Goal: Task Accomplishment & Management: Complete application form

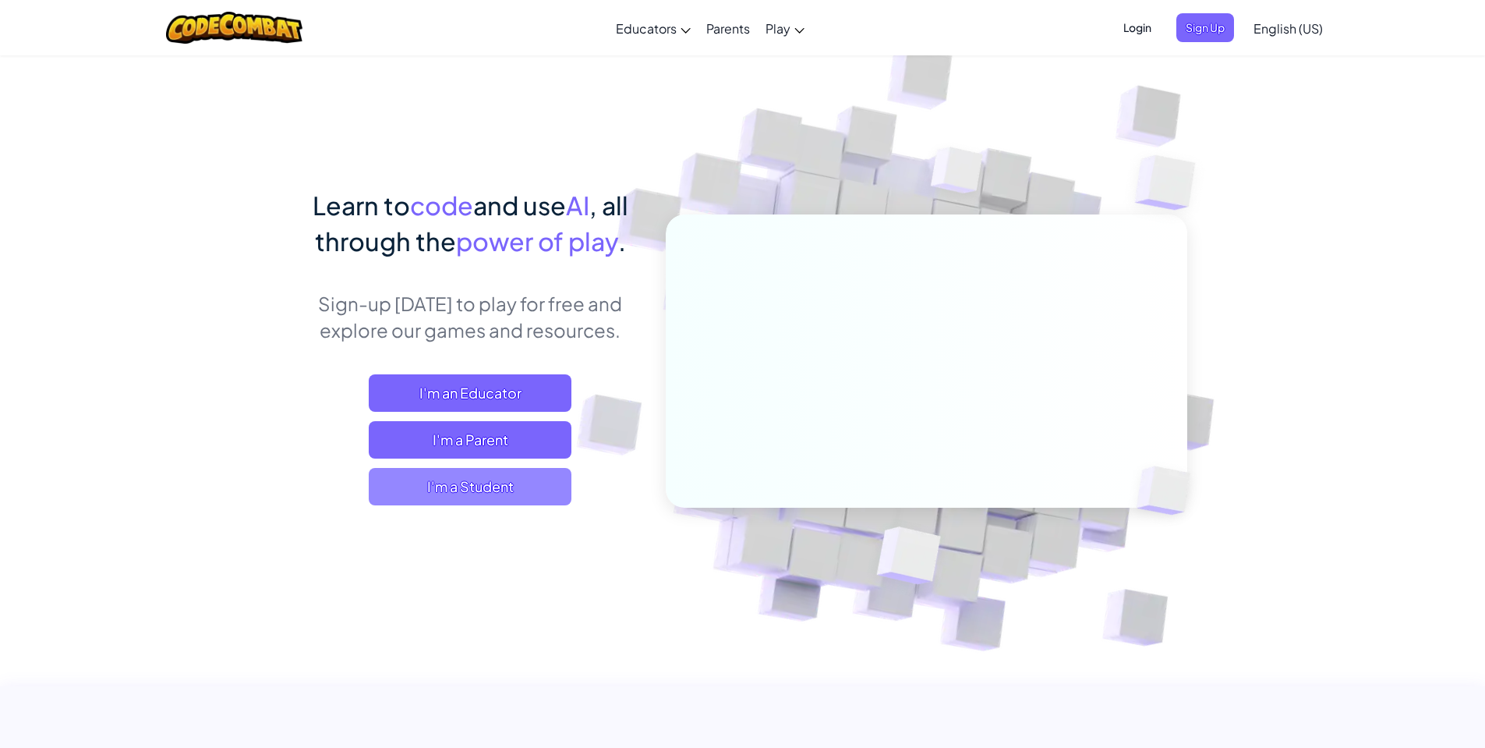
click at [556, 479] on span "I'm a Student" at bounding box center [470, 486] width 203 height 37
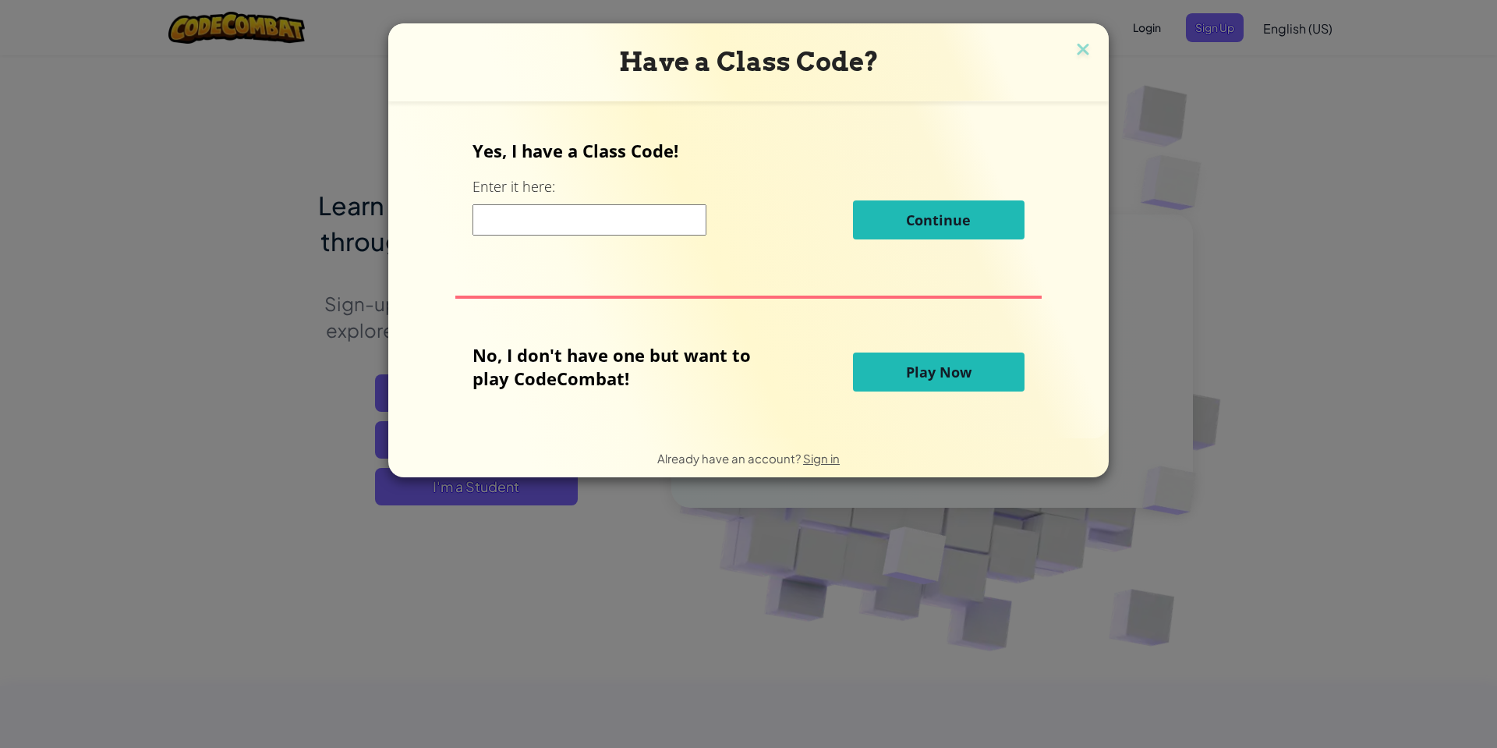
click at [612, 230] on input at bounding box center [589, 219] width 234 height 31
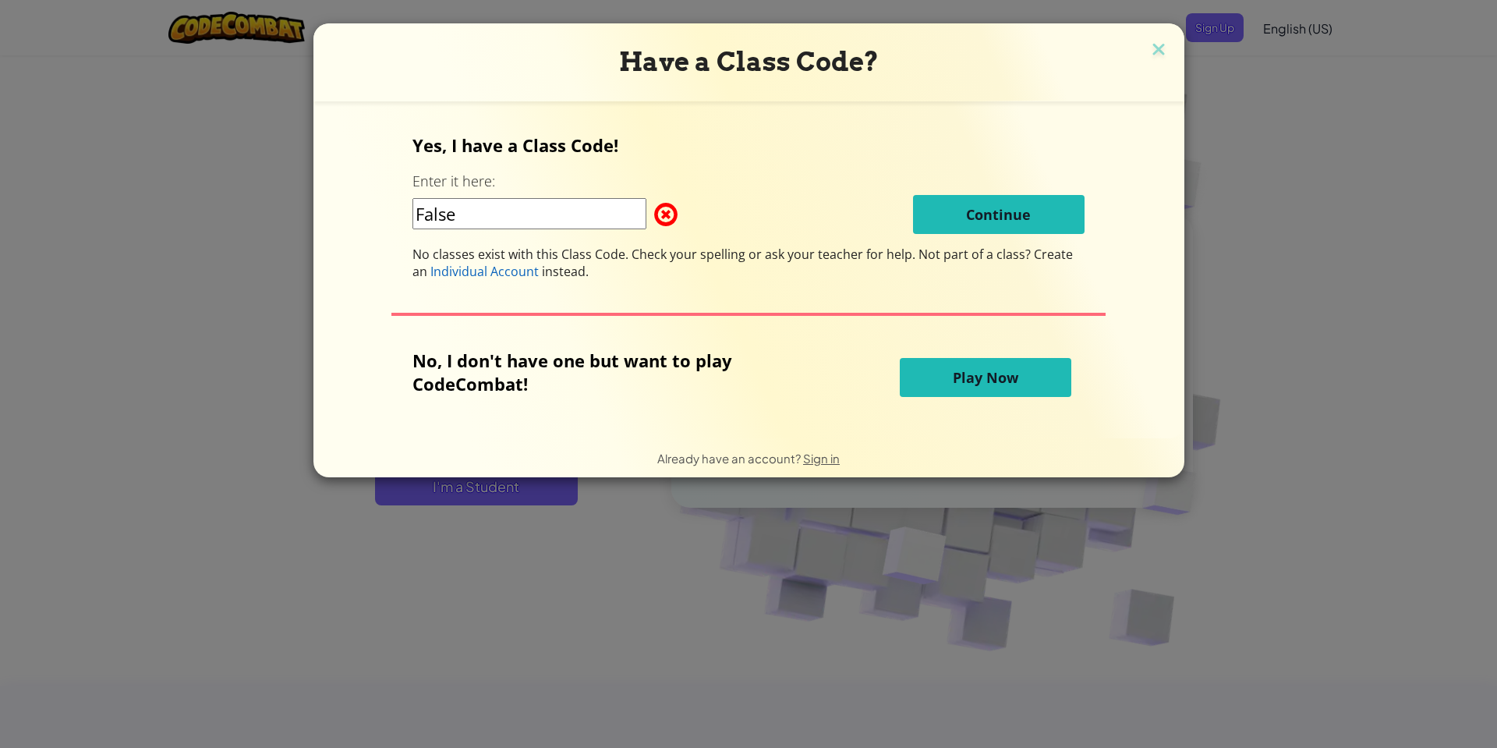
type input "FalseLifeHelp"
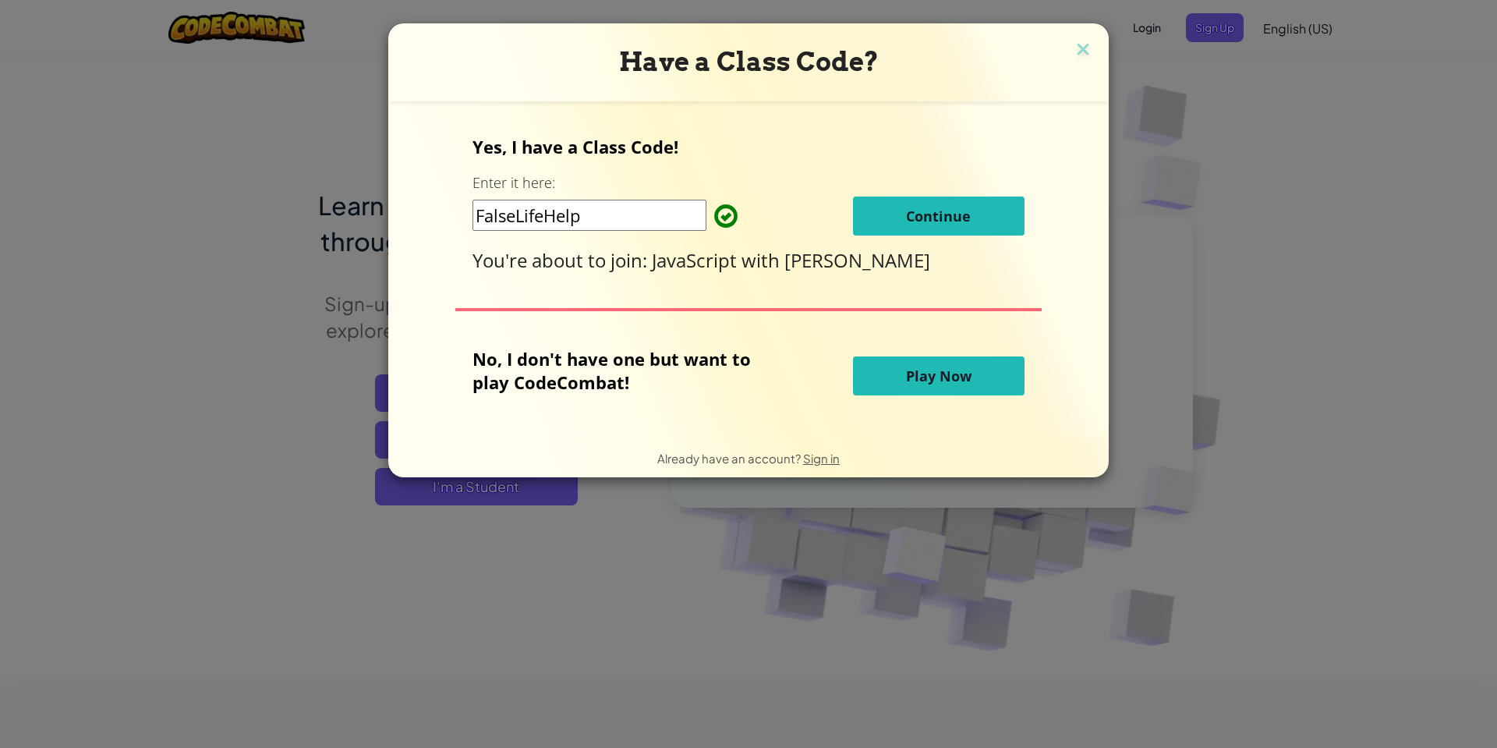
click at [1007, 215] on button "Continue" at bounding box center [939, 215] width 172 height 39
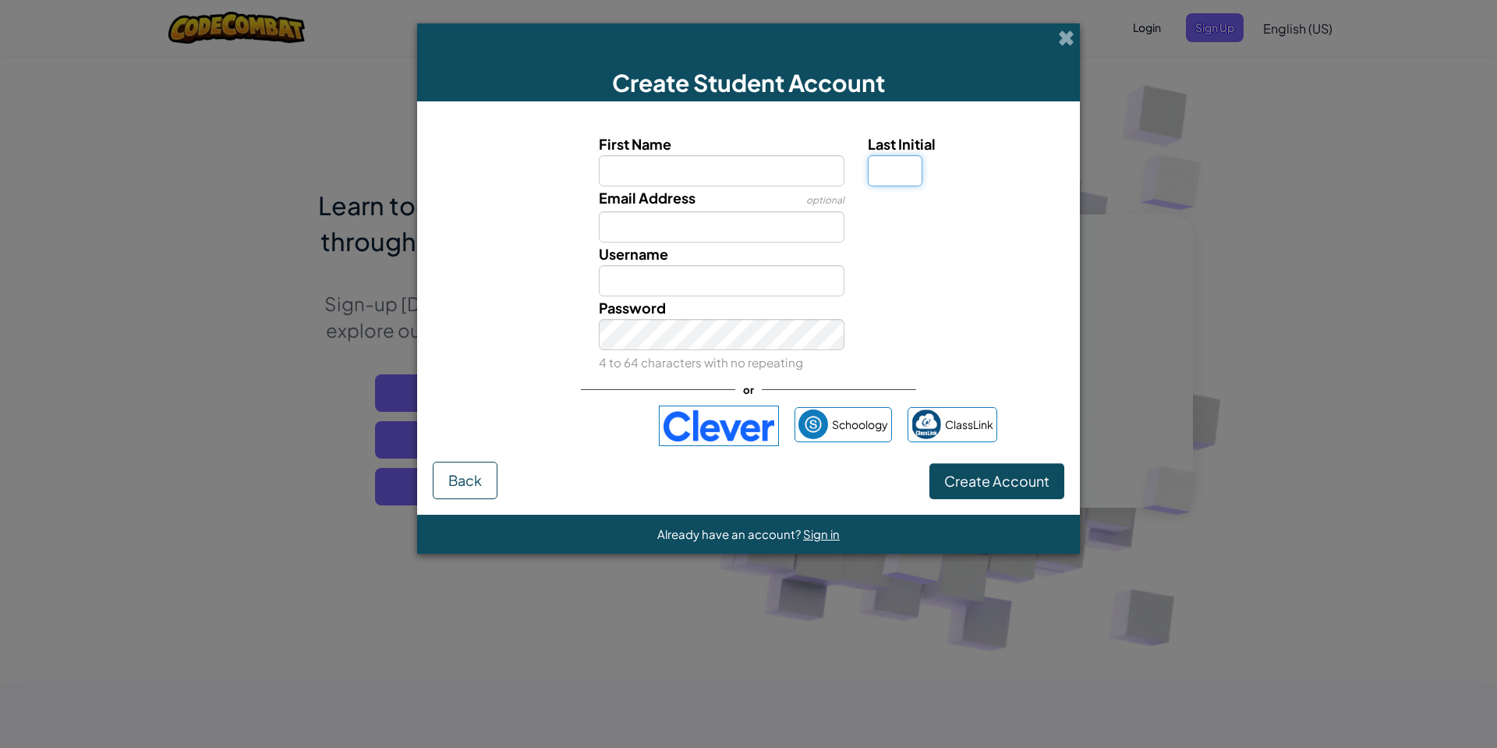
click at [884, 172] on input "Last Initial" at bounding box center [895, 170] width 55 height 31
click at [819, 176] on input "First Name" at bounding box center [722, 170] width 246 height 31
type input "wobbly"
type input "Wobbly"
click at [894, 173] on input "Last Initial" at bounding box center [895, 170] width 55 height 31
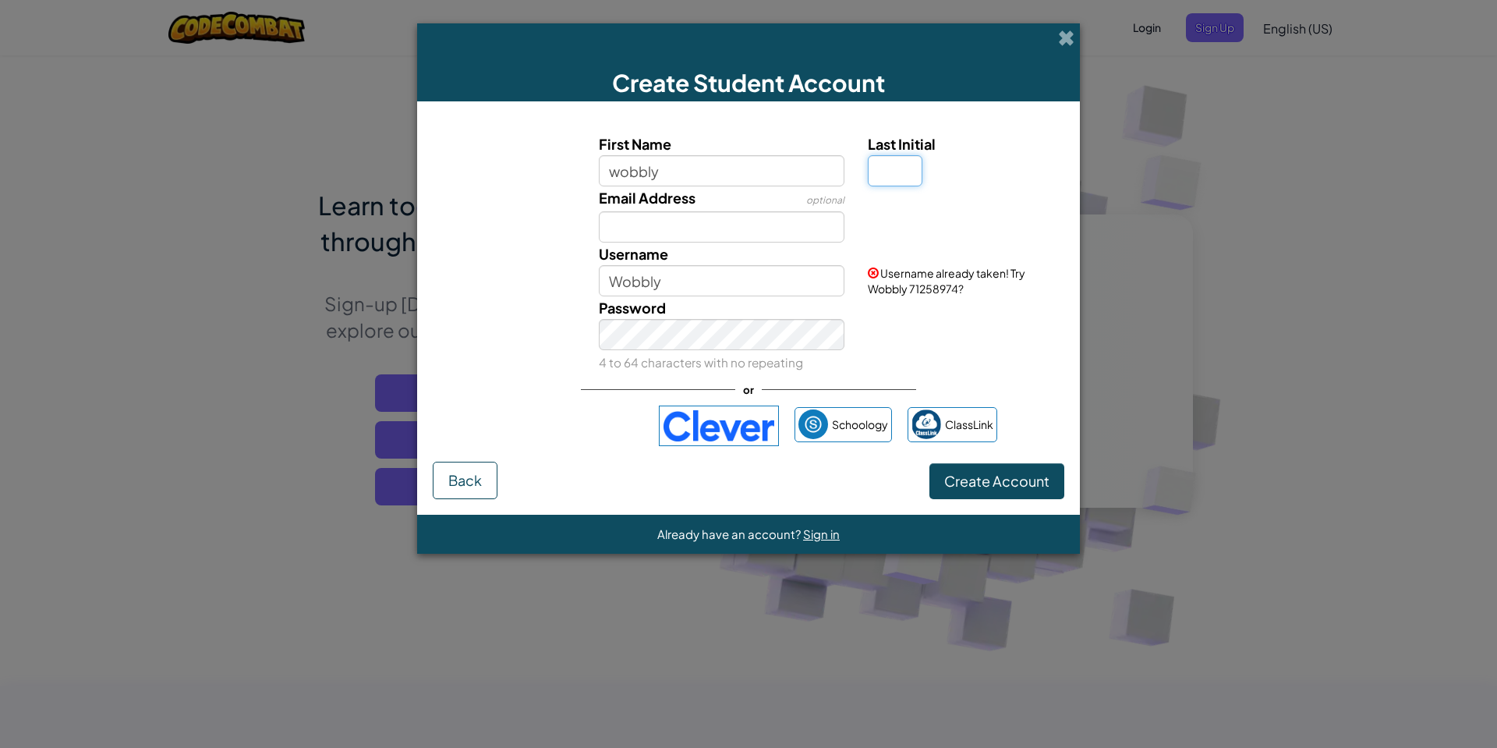
type input "d"
type input "Wobbly D"
click at [756, 236] on input "Email Address" at bounding box center [722, 226] width 246 height 31
type input "wobblydude@yahoo.com"
click at [755, 274] on input "Wobbly D" at bounding box center [722, 280] width 246 height 31
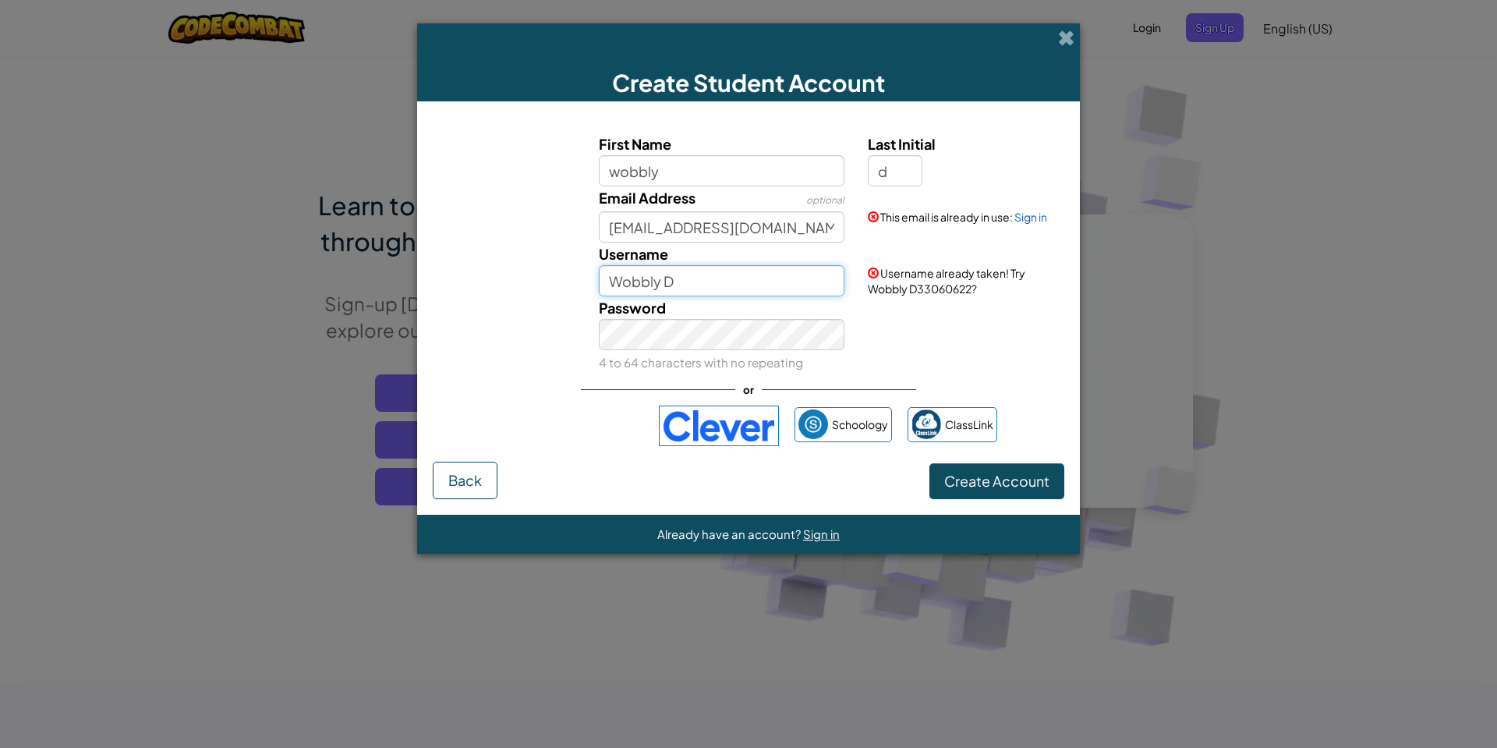
click at [749, 267] on input "Wobbly D" at bounding box center [722, 280] width 246 height 31
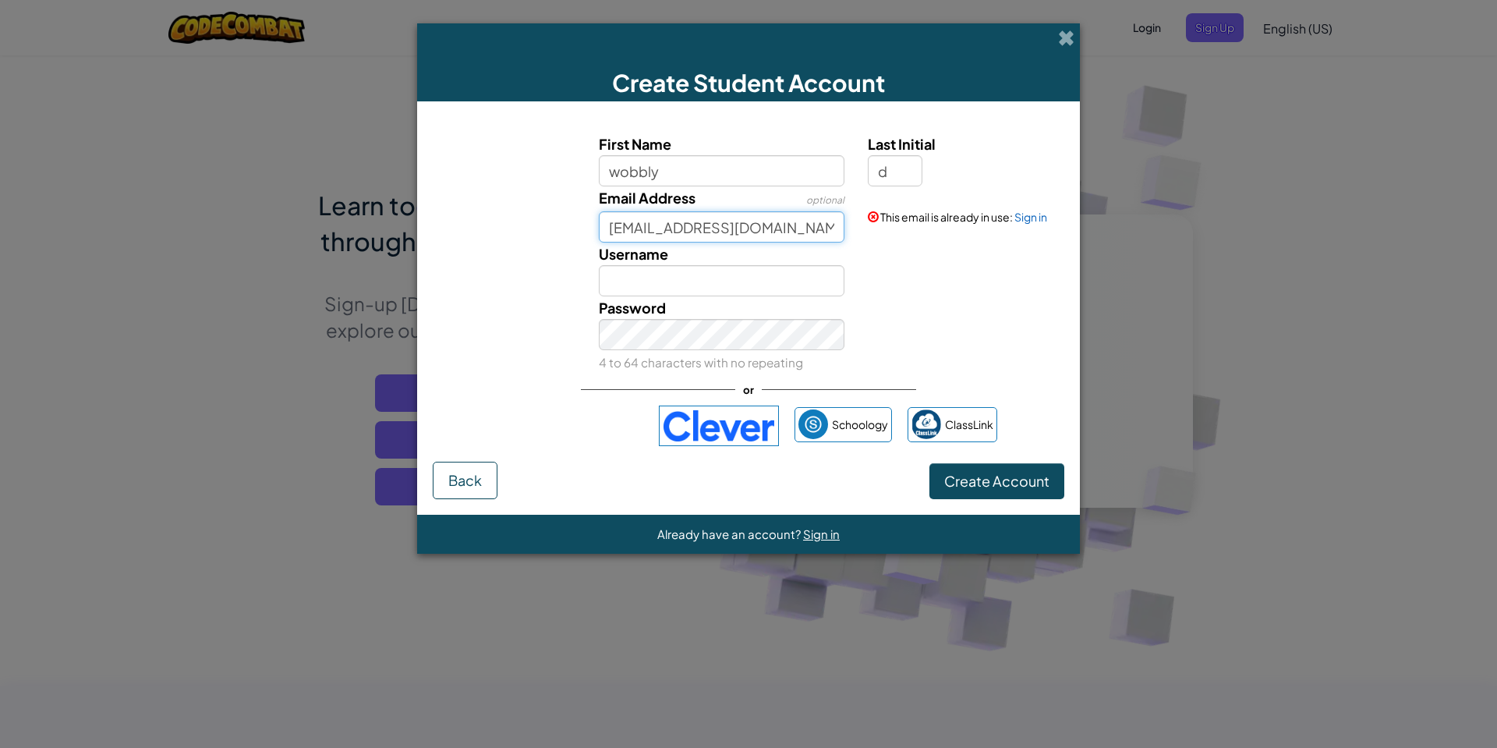
click at [801, 240] on input "wobblydude@yahoo.com" at bounding box center [722, 226] width 246 height 31
type input "w"
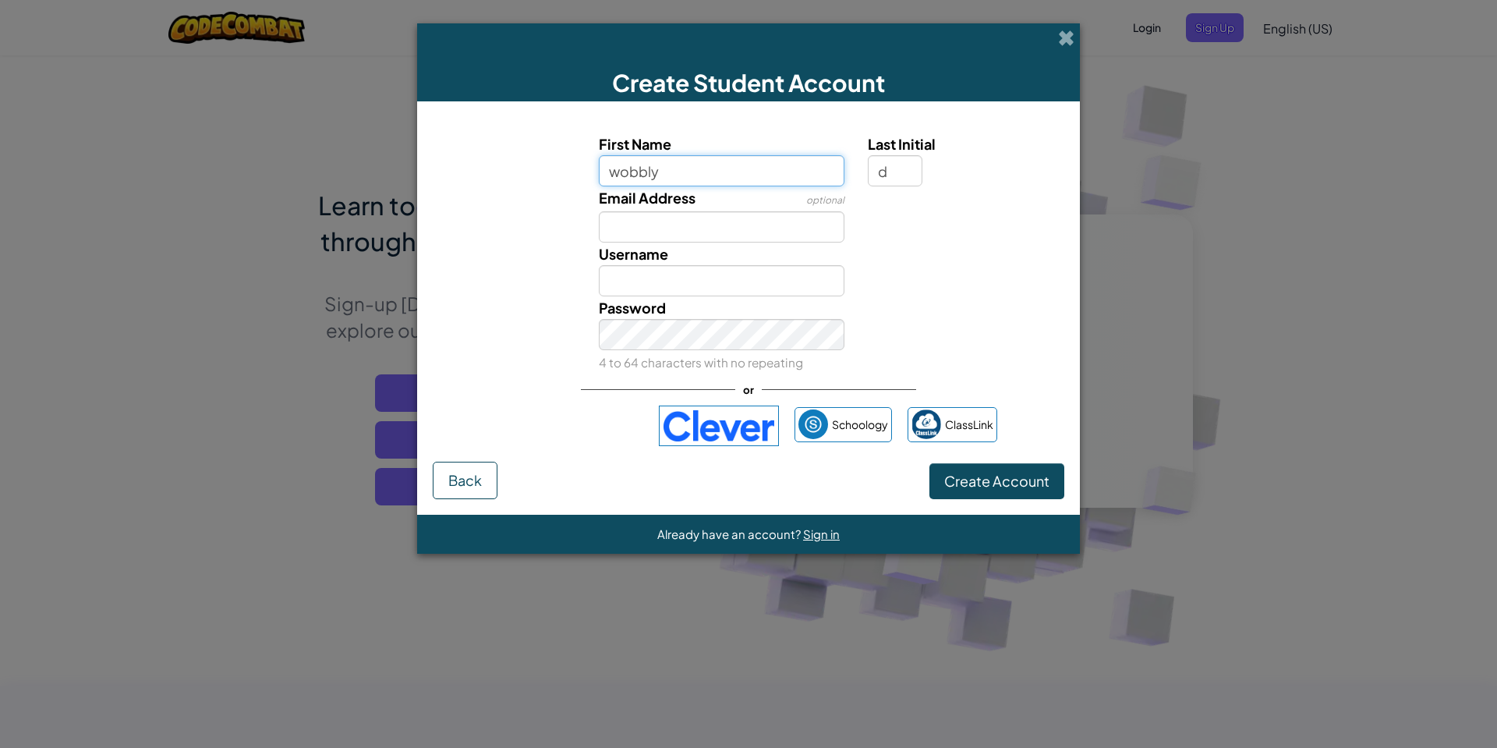
click at [682, 166] on input "wobbly" at bounding box center [722, 170] width 246 height 31
type input "w"
type input "D"
click at [892, 177] on input "d" at bounding box center [895, 170] width 55 height 31
click at [683, 181] on input "First Name" at bounding box center [722, 170] width 246 height 31
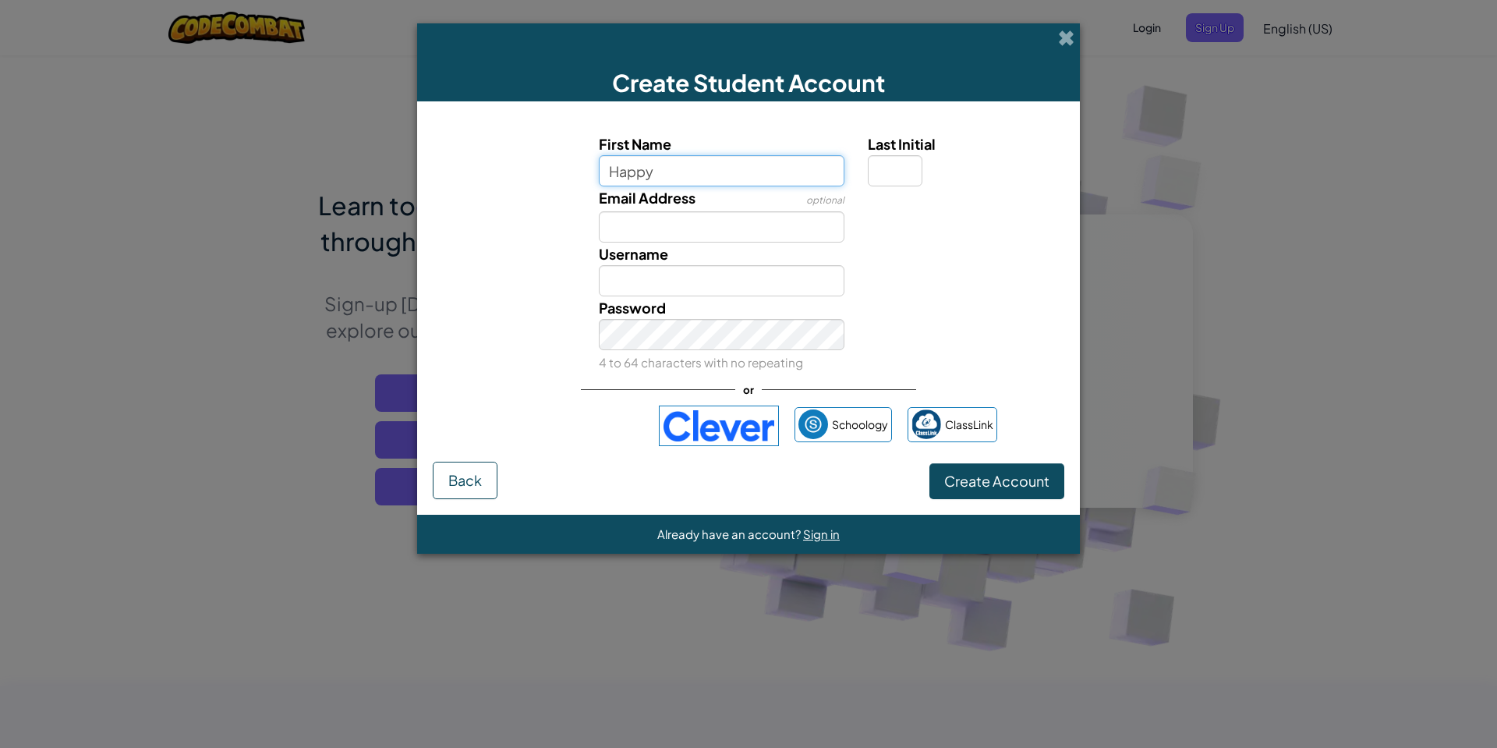
type input "Happy"
click at [869, 169] on input "Last Initial" at bounding box center [895, 170] width 55 height 31
type input "l"
type input "m"
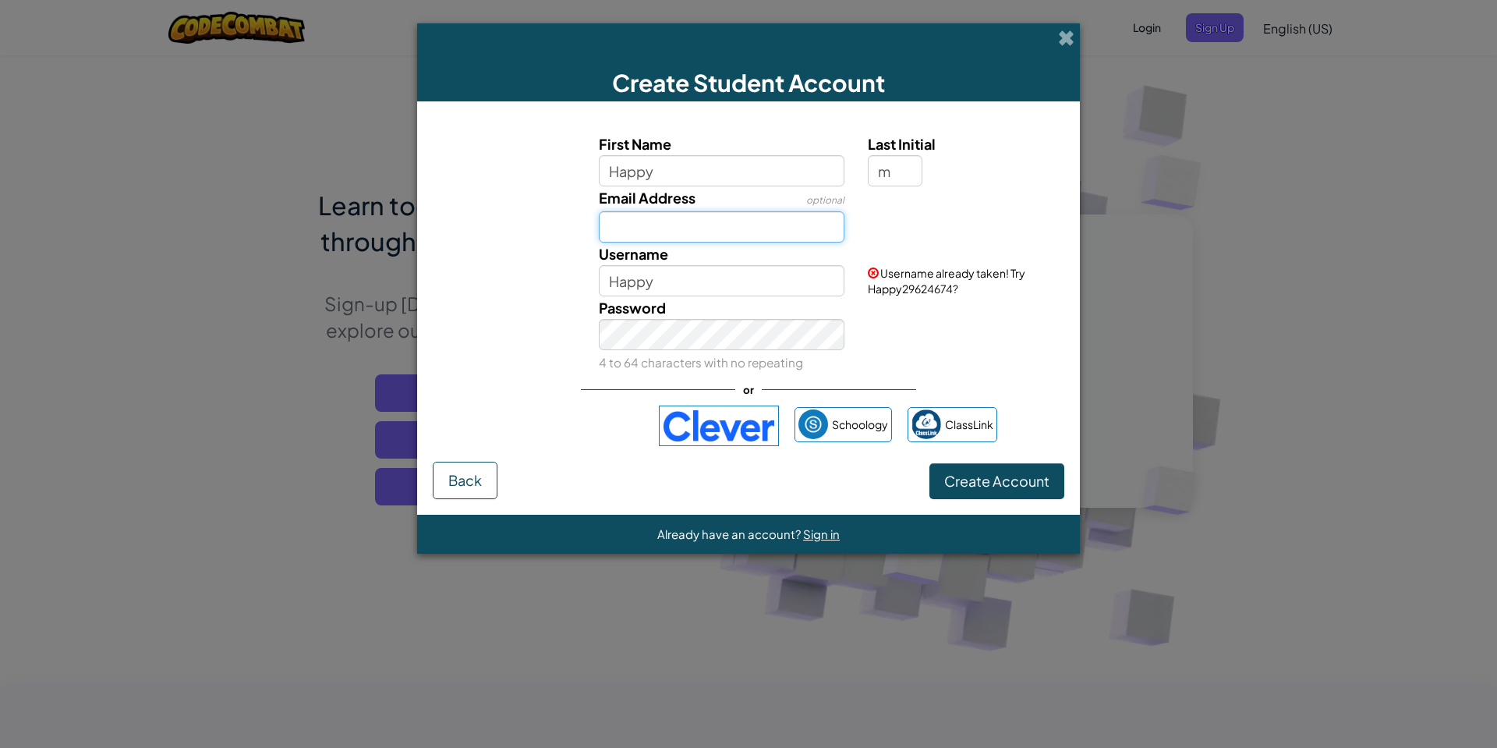
type input "HappyM"
click at [822, 223] on input "Email Address" at bounding box center [722, 226] width 246 height 31
type input "HappyM@yahoo.com"
click at [713, 274] on input "HappyM" at bounding box center [722, 280] width 246 height 31
click at [723, 314] on div "Password 4 to 64 characters with no repeating" at bounding box center [722, 334] width 270 height 77
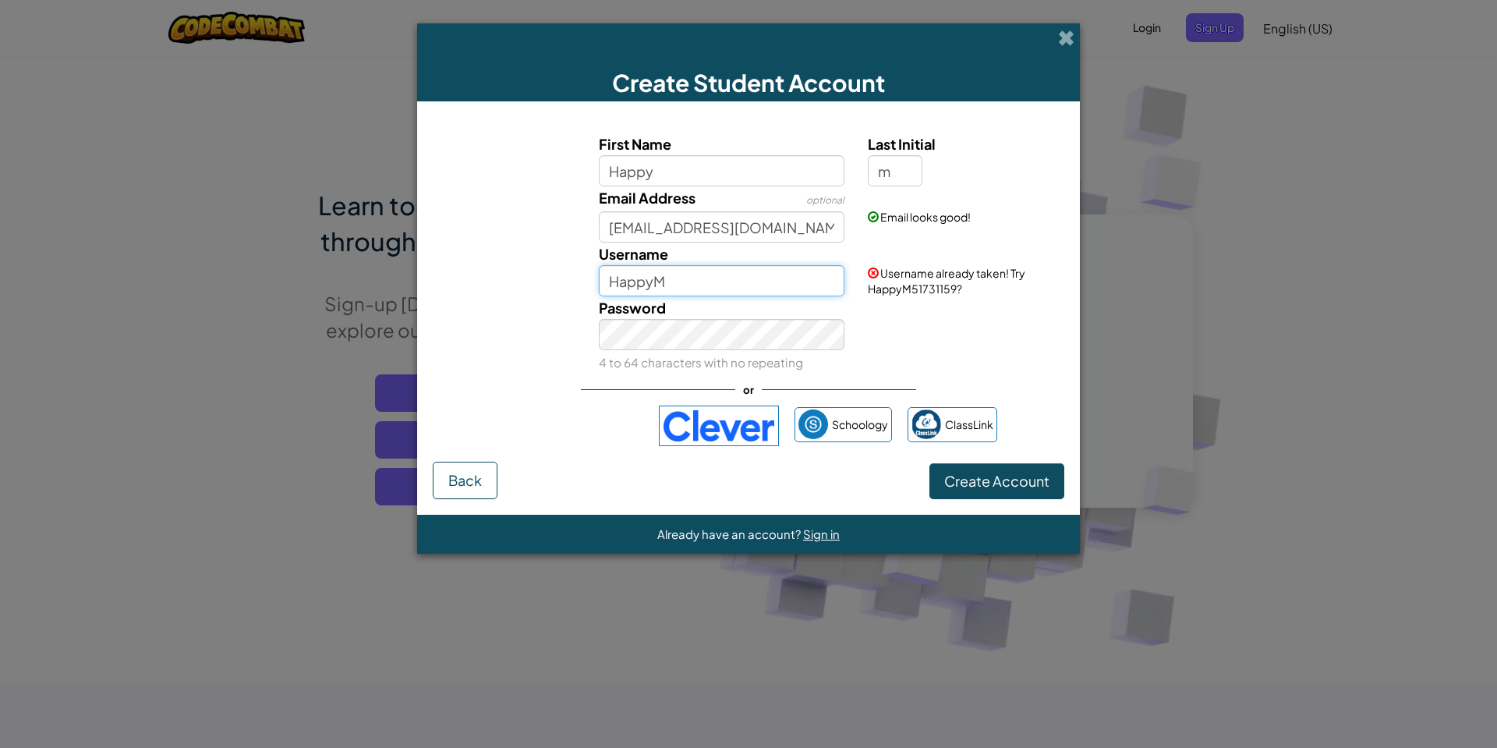
click at [754, 285] on input "HappyM" at bounding box center [722, 280] width 246 height 31
click at [891, 292] on span "Username already taken! Try HappyM51731159?" at bounding box center [946, 281] width 157 height 30
click at [810, 274] on input "HappyM" at bounding box center [722, 280] width 246 height 31
type input "HappyM1234"
click at [642, 398] on div "or" at bounding box center [748, 389] width 335 height 32
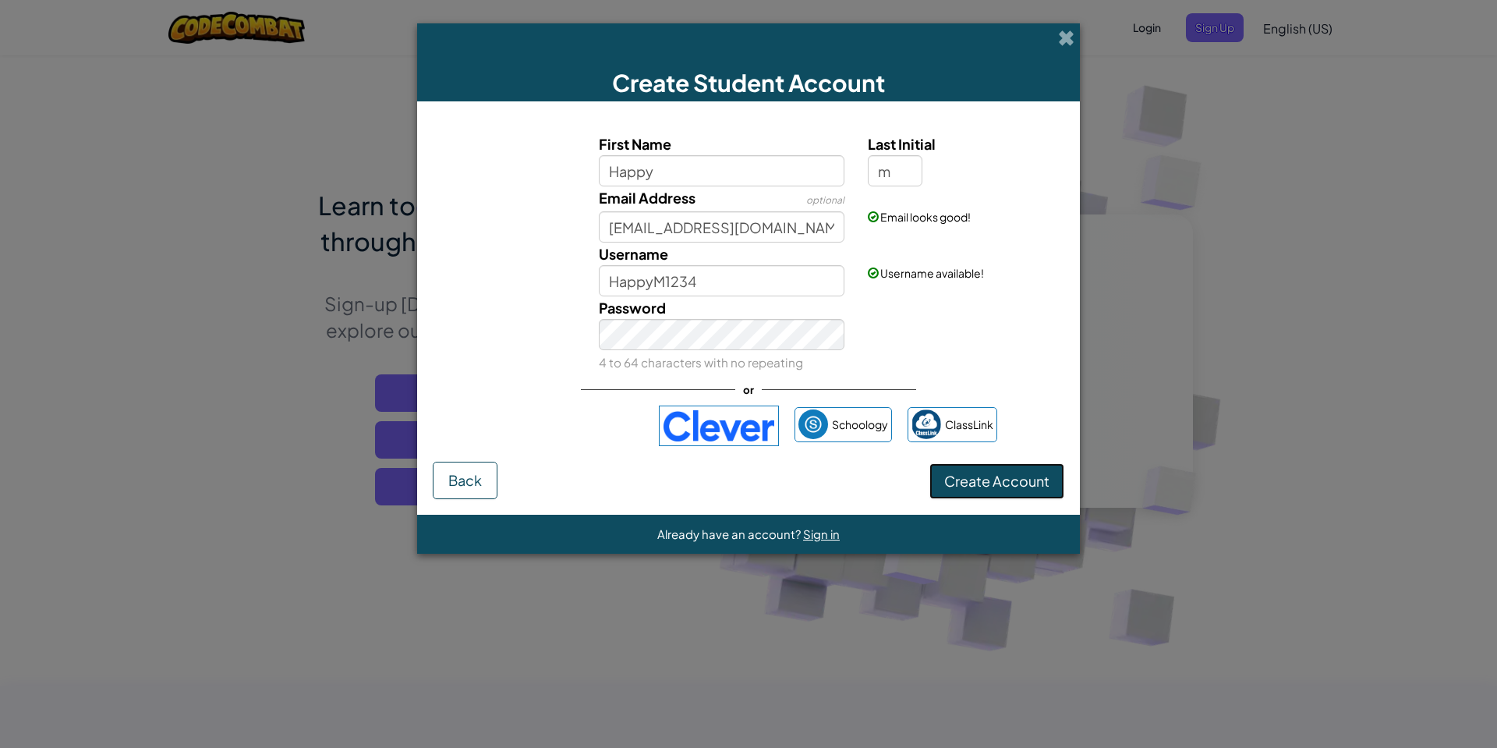
click at [985, 473] on span "Create Account" at bounding box center [996, 481] width 105 height 18
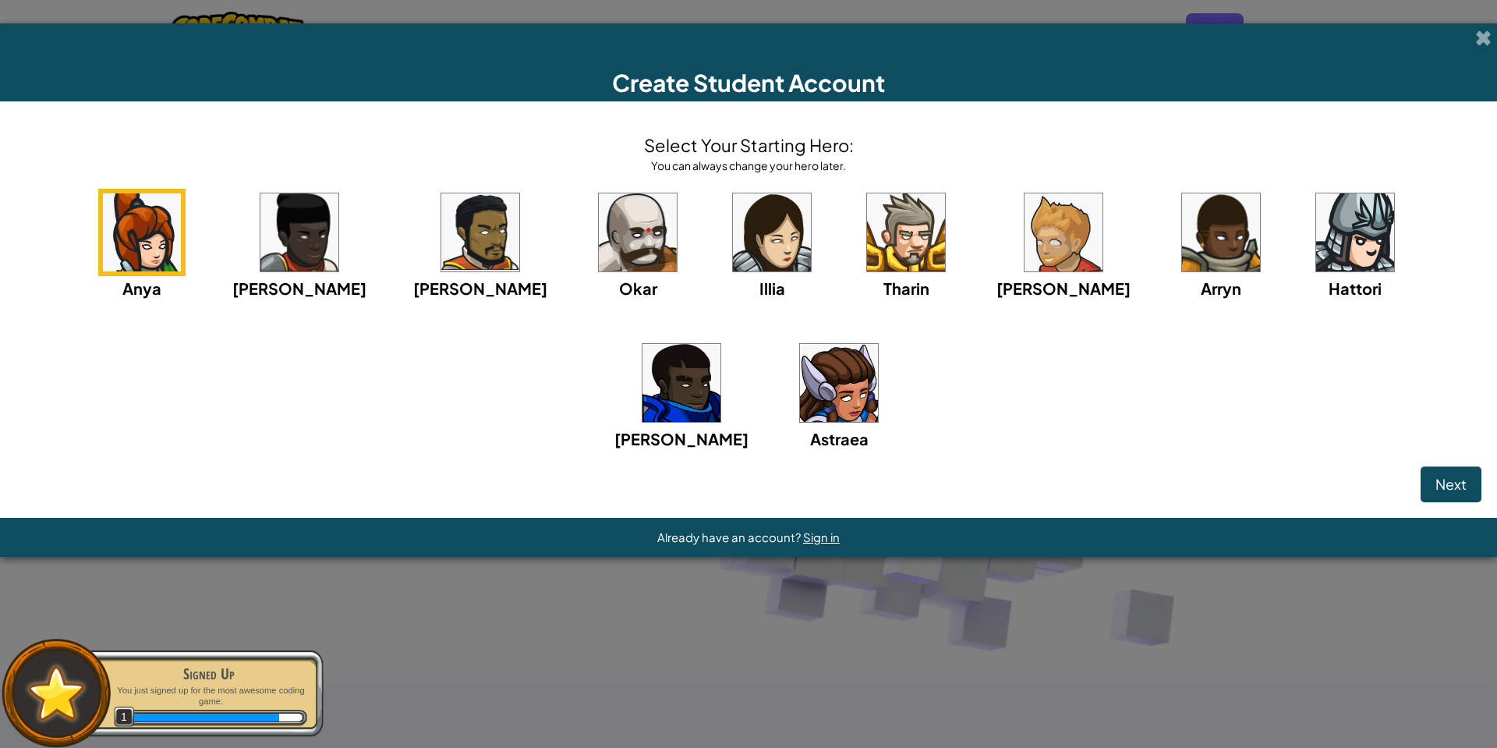
click at [599, 256] on img at bounding box center [638, 232] width 78 height 78
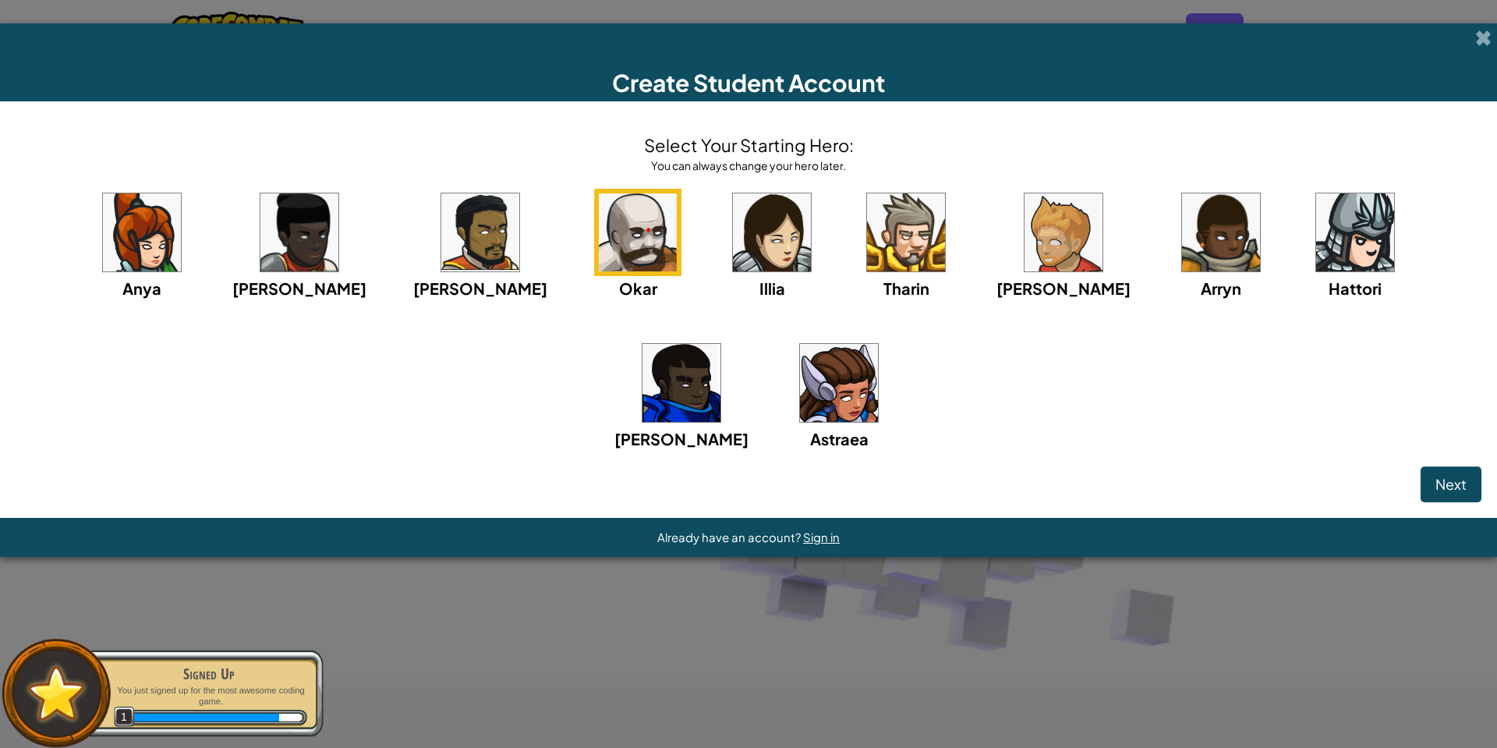
click at [867, 256] on img at bounding box center [906, 232] width 78 height 78
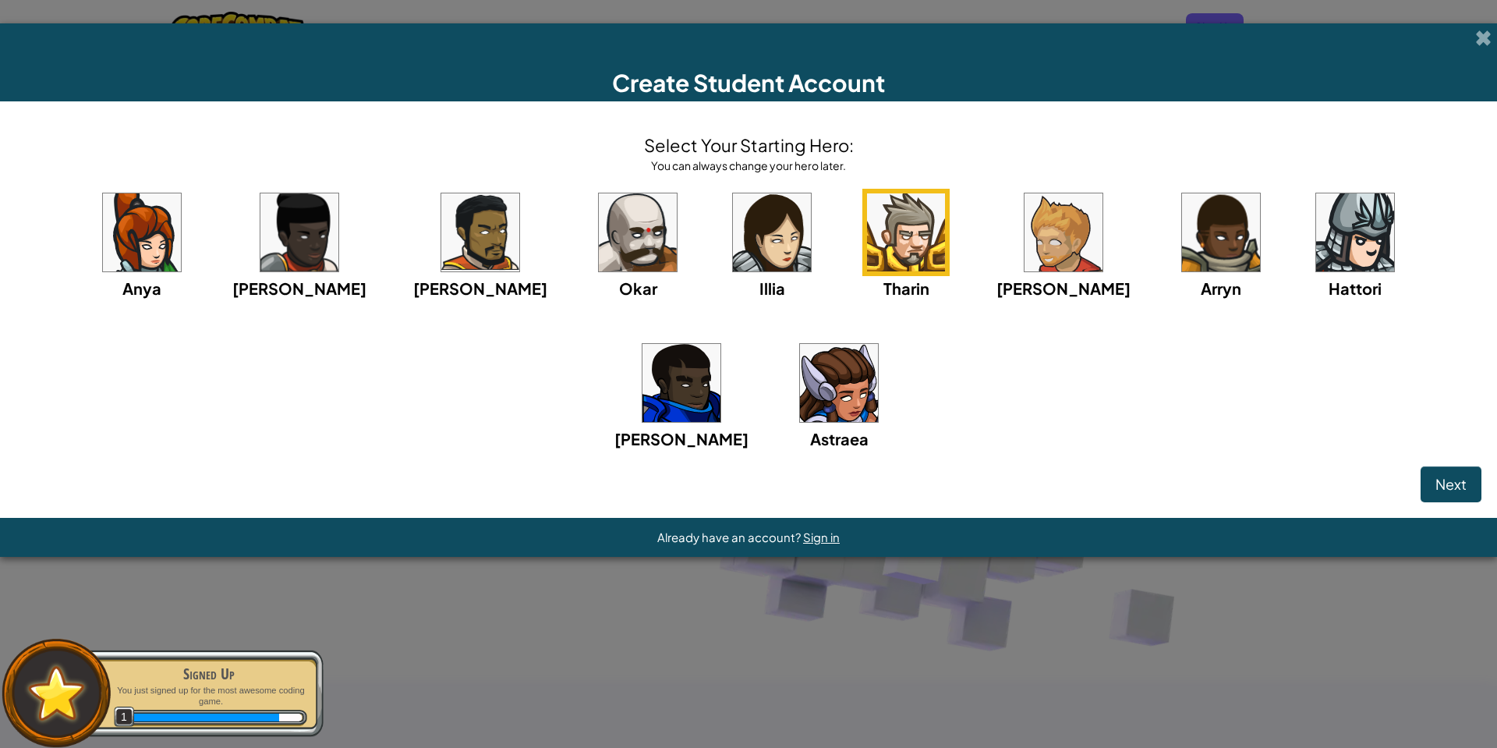
click at [1316, 256] on img at bounding box center [1355, 232] width 78 height 78
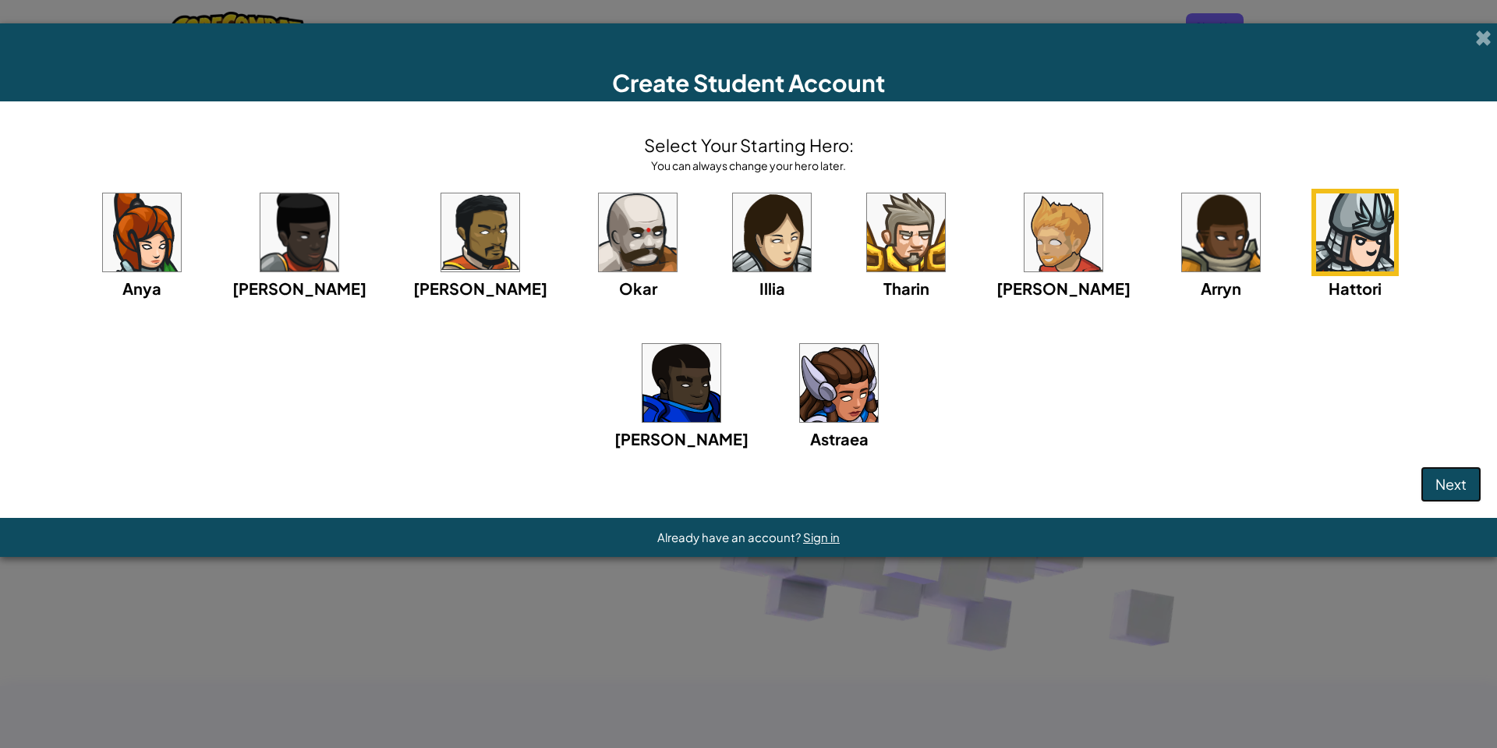
click at [1442, 486] on span "Next" at bounding box center [1450, 484] width 31 height 18
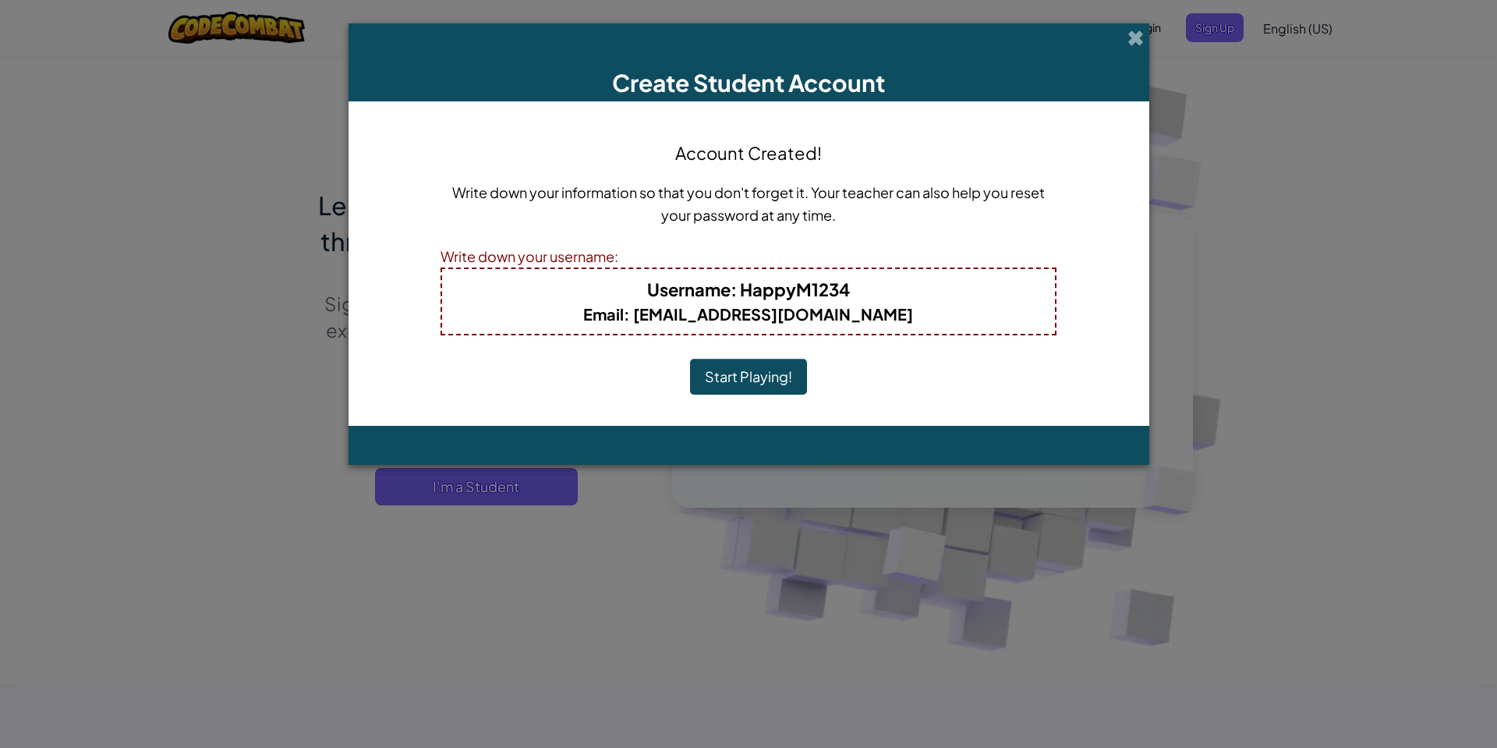
drag, startPoint x: 768, startPoint y: 386, endPoint x: 759, endPoint y: 385, distance: 8.6
click at [759, 385] on button "Start Playing!" at bounding box center [748, 377] width 117 height 36
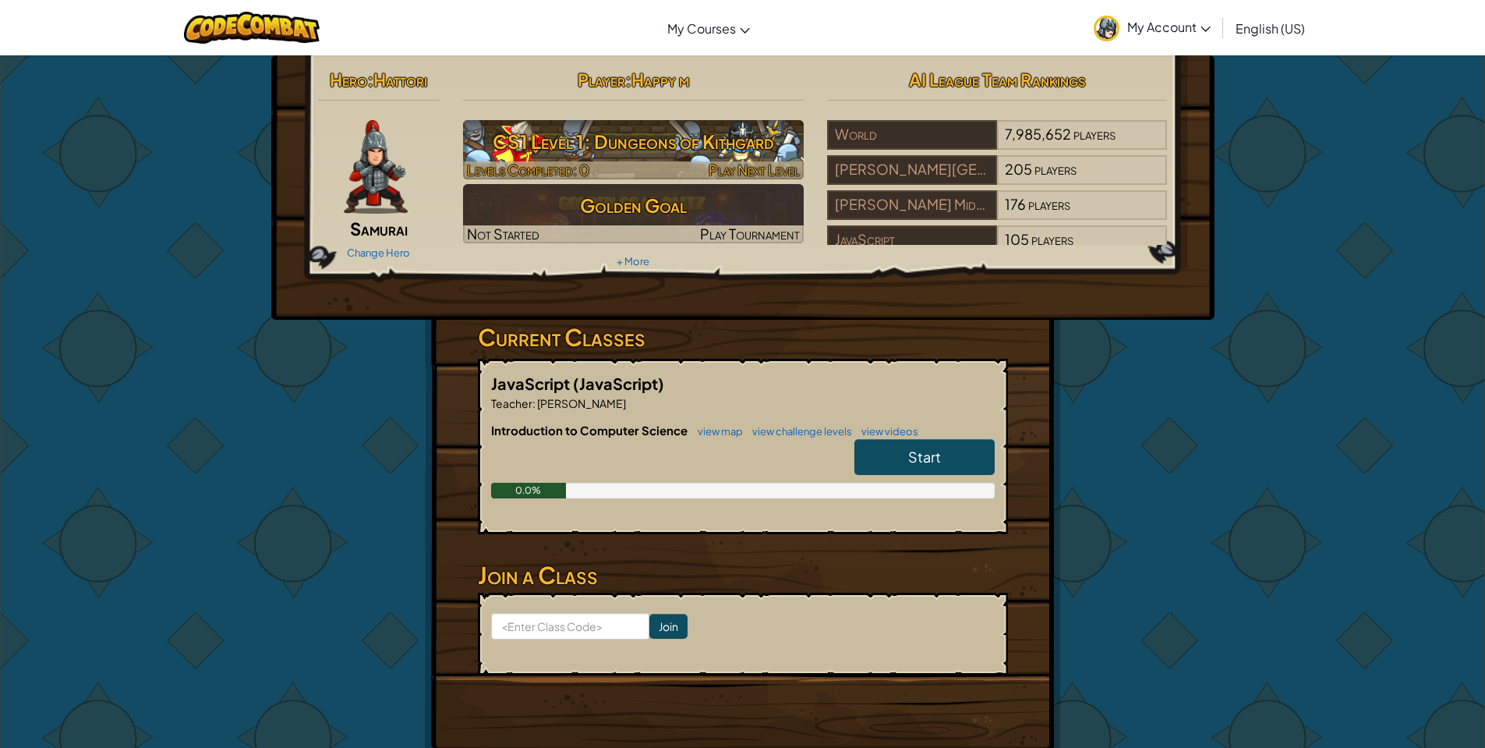
click at [678, 156] on h3 "CS1 Level 1: Dungeons of Kithgard" at bounding box center [633, 141] width 341 height 35
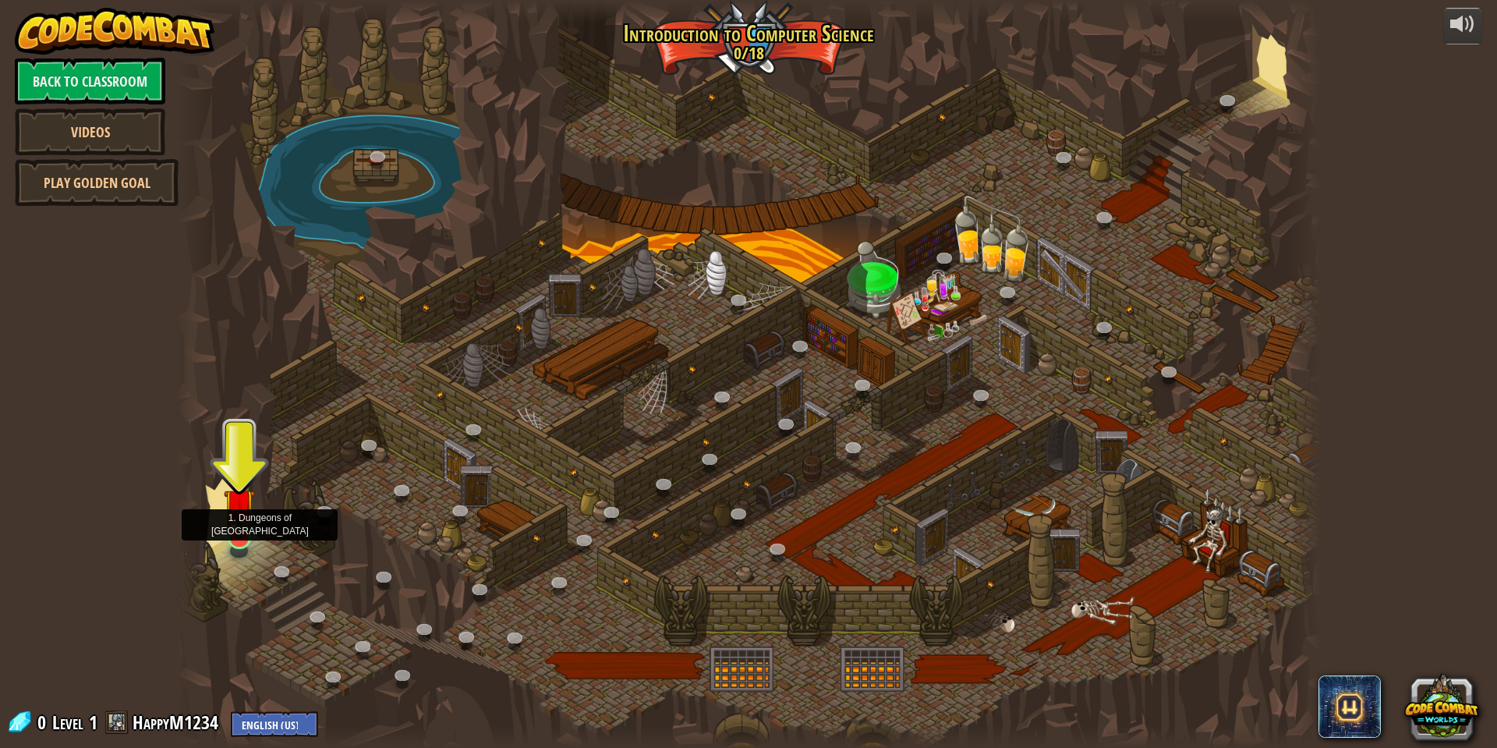
click at [235, 533] on img at bounding box center [239, 504] width 31 height 71
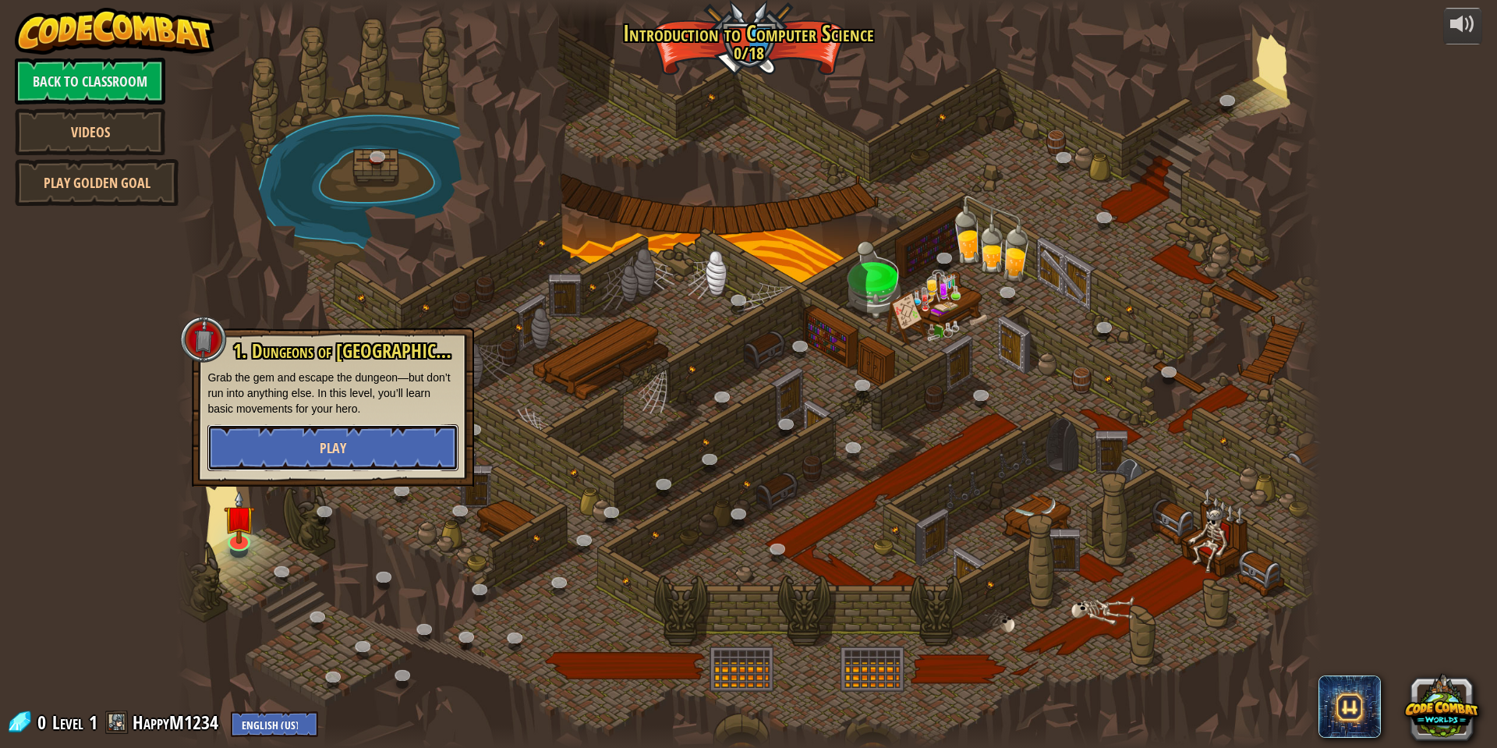
click at [313, 448] on button "Play" at bounding box center [332, 447] width 251 height 47
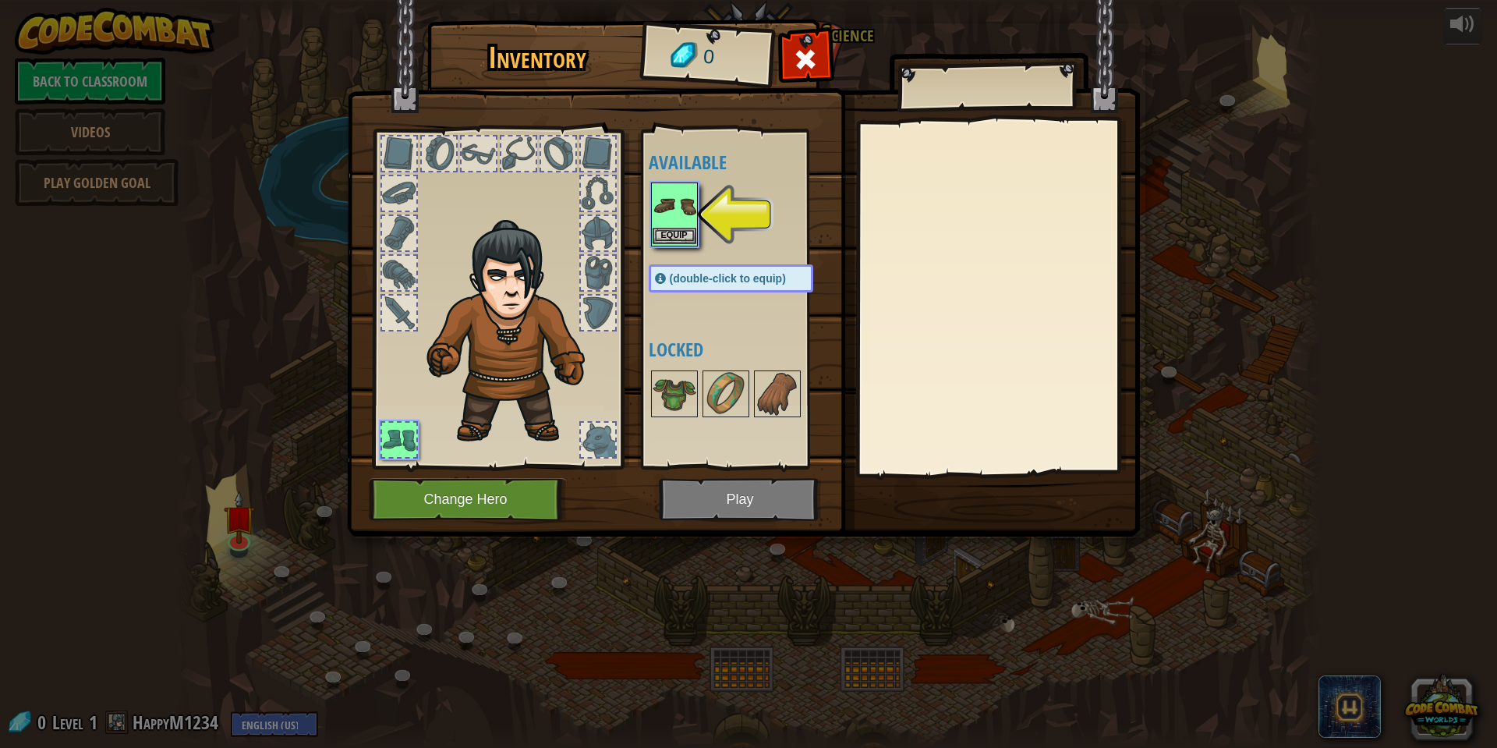
click at [651, 214] on div "Equip" at bounding box center [674, 214] width 47 height 64
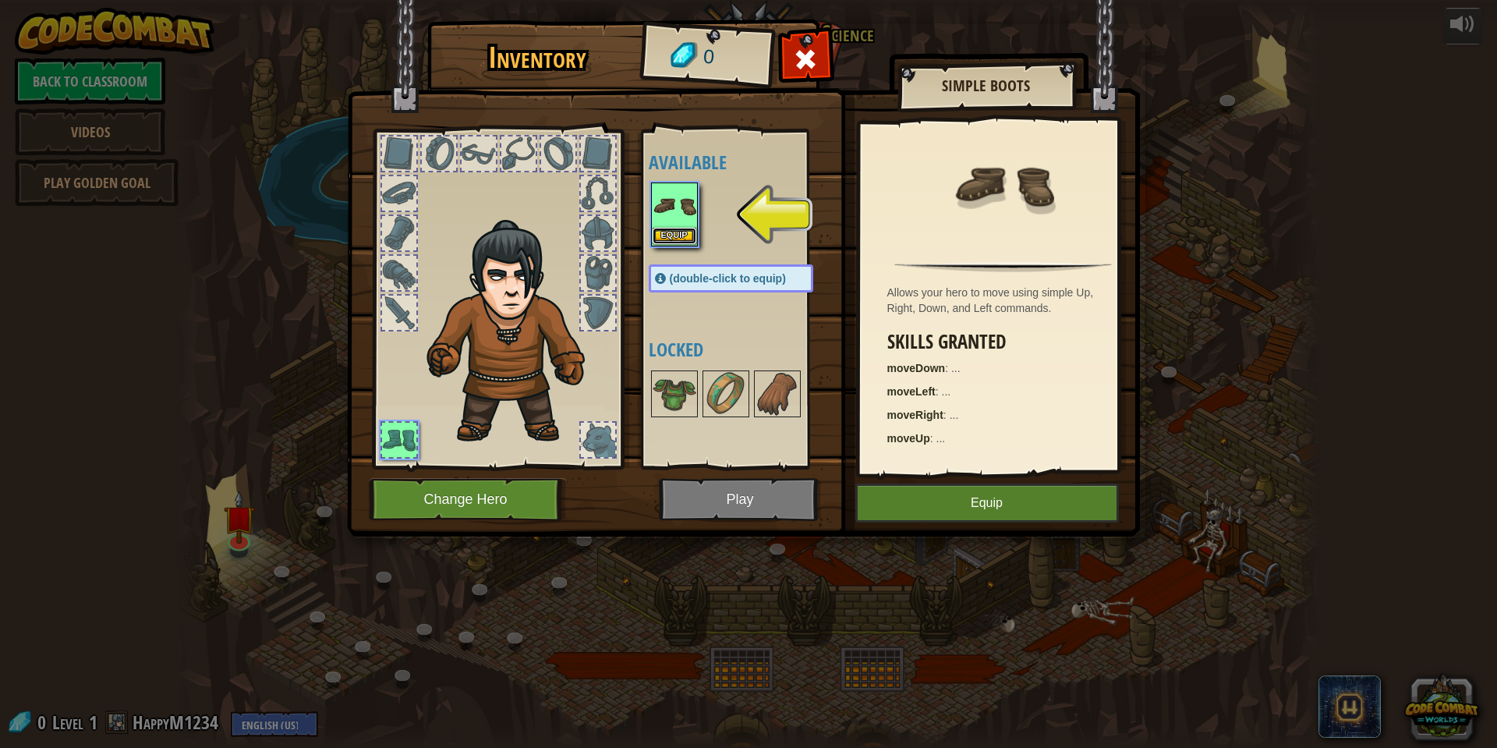
click at [667, 233] on button "Equip" at bounding box center [675, 236] width 44 height 16
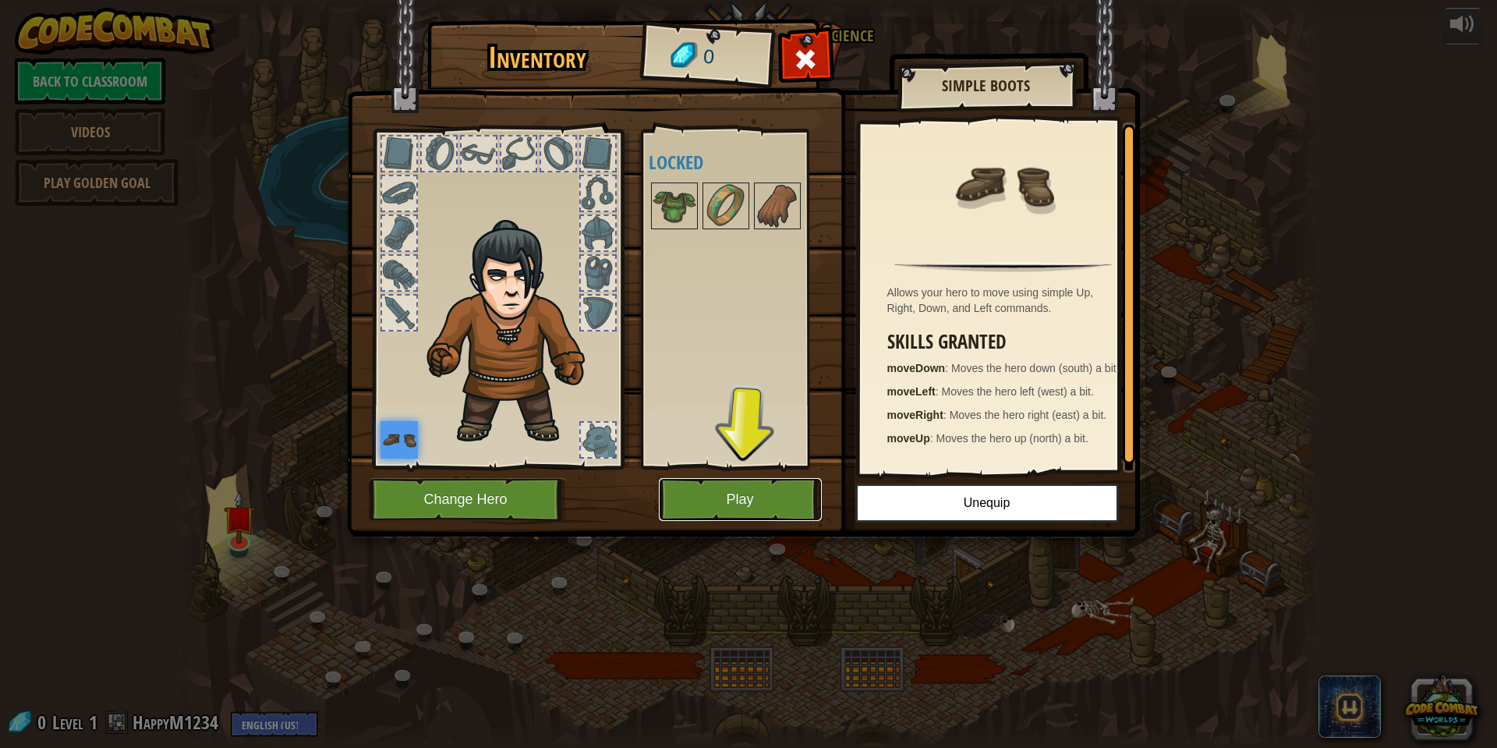
click at [762, 504] on button "Play" at bounding box center [740, 499] width 163 height 43
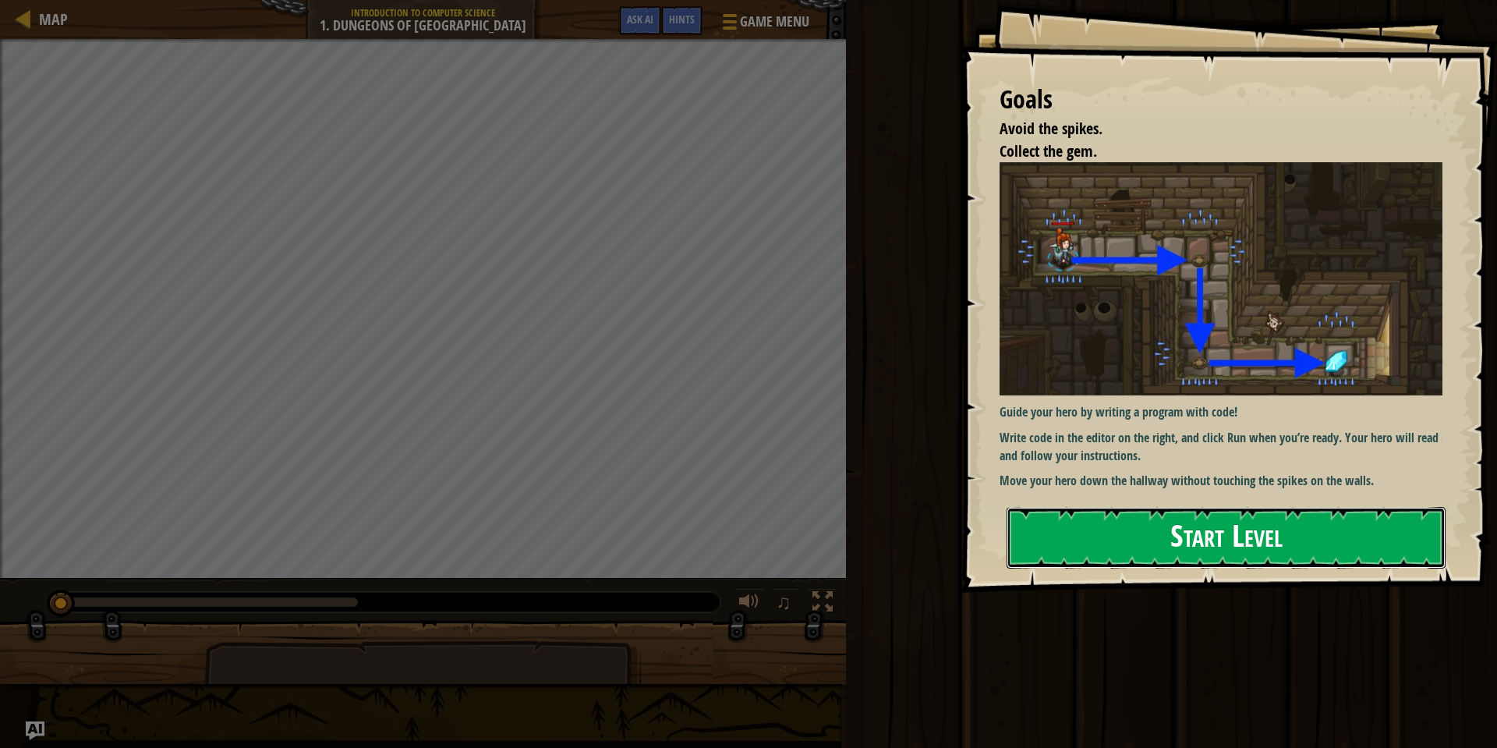
click at [1196, 507] on button "Start Level" at bounding box center [1225, 538] width 439 height 62
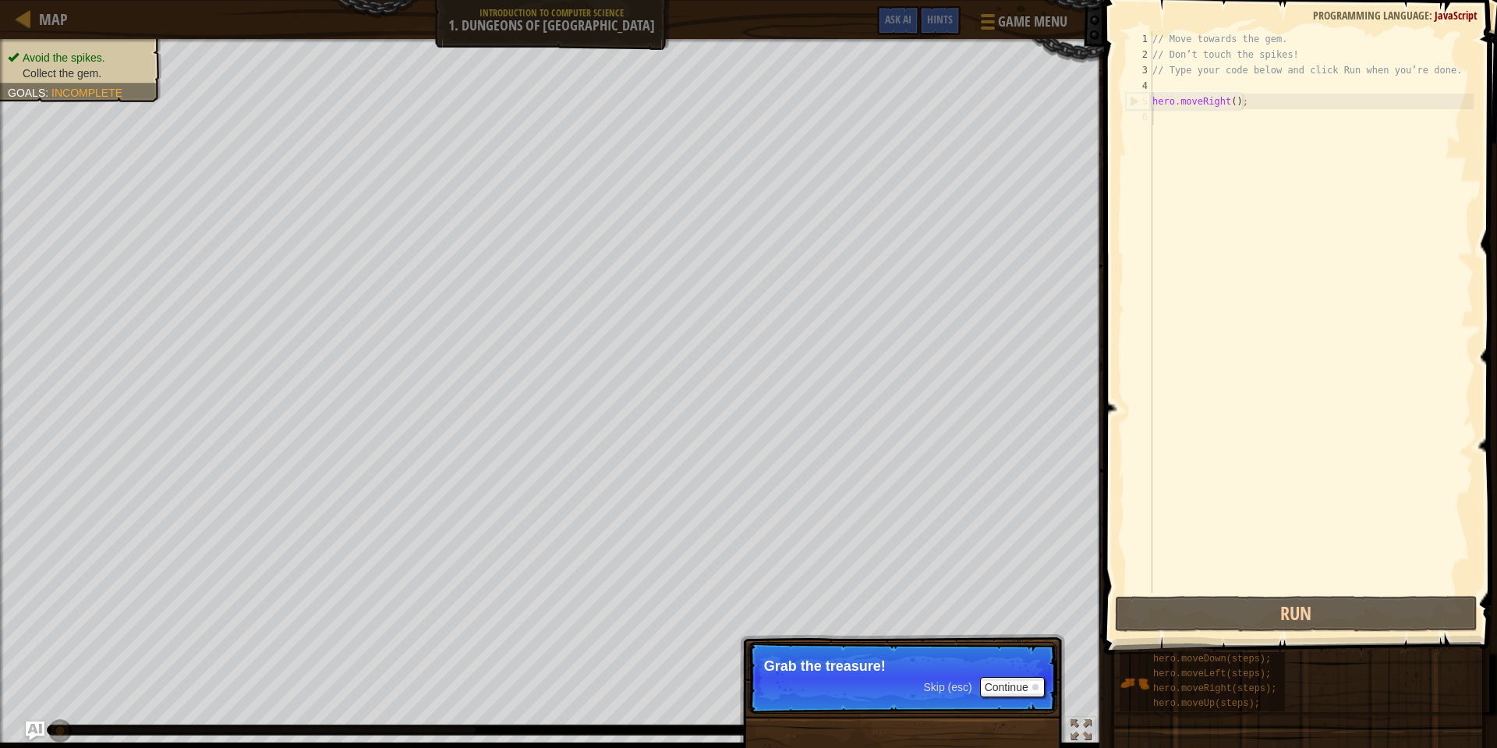
drag, startPoint x: 1190, startPoint y: 168, endPoint x: 1187, endPoint y: 177, distance: 9.9
click at [1188, 172] on div "// Move towards the gem. // Don’t touch the spikes! // Type your code below and…" at bounding box center [1311, 327] width 324 height 593
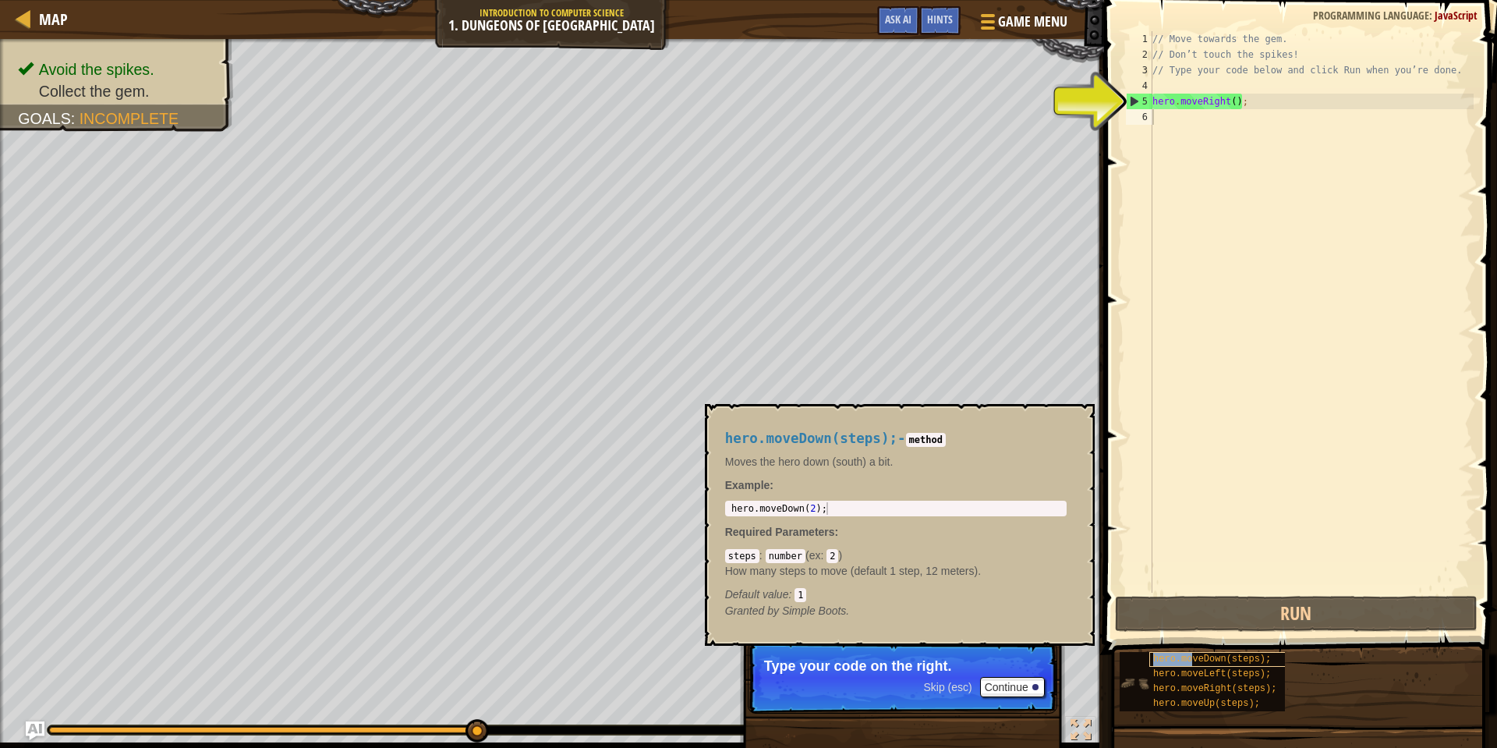
click at [1193, 660] on span "hero.moveDown(steps);" at bounding box center [1212, 658] width 118 height 11
click at [1223, 661] on span "hero.moveDown(steps);" at bounding box center [1212, 658] width 118 height 11
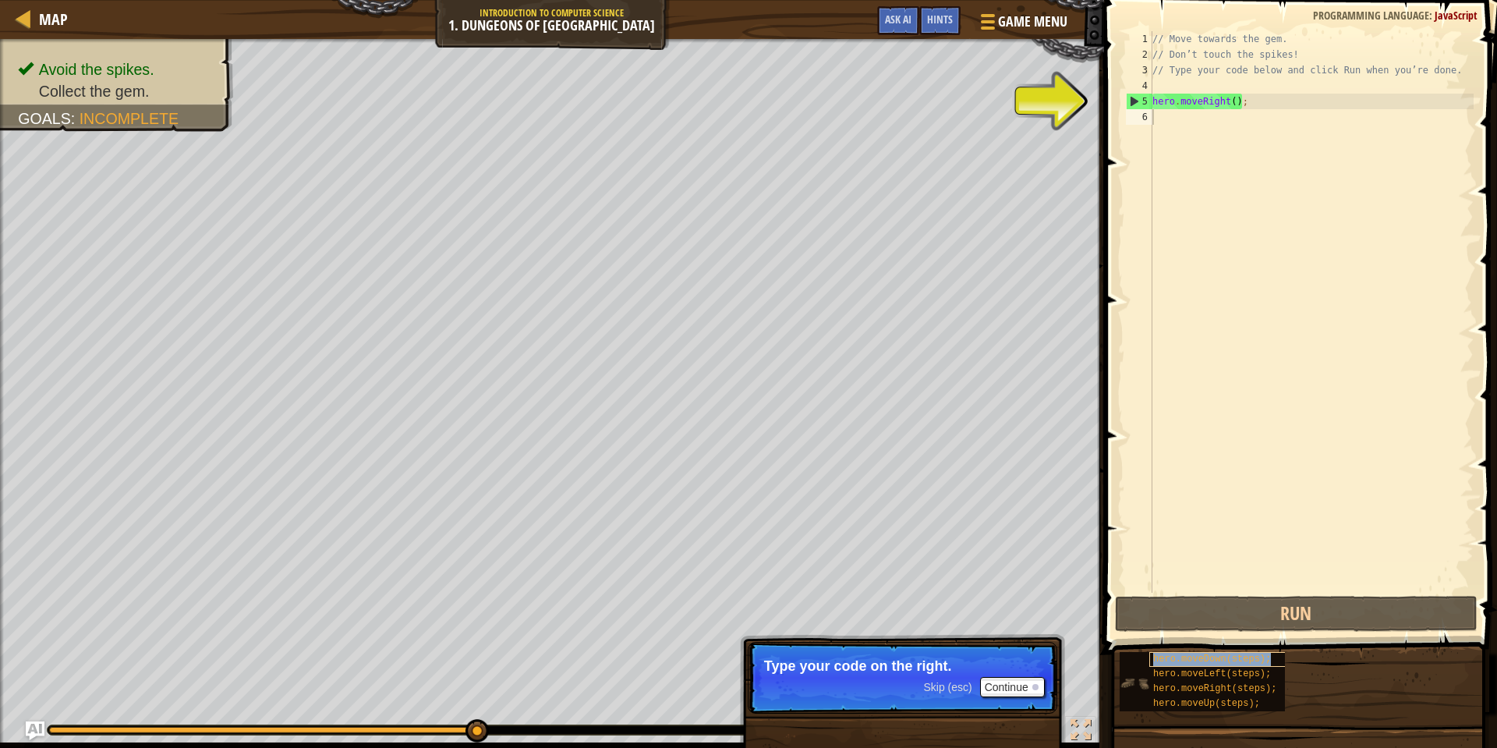
click at [1222, 654] on span "hero.moveDown(steps);" at bounding box center [1212, 658] width 118 height 11
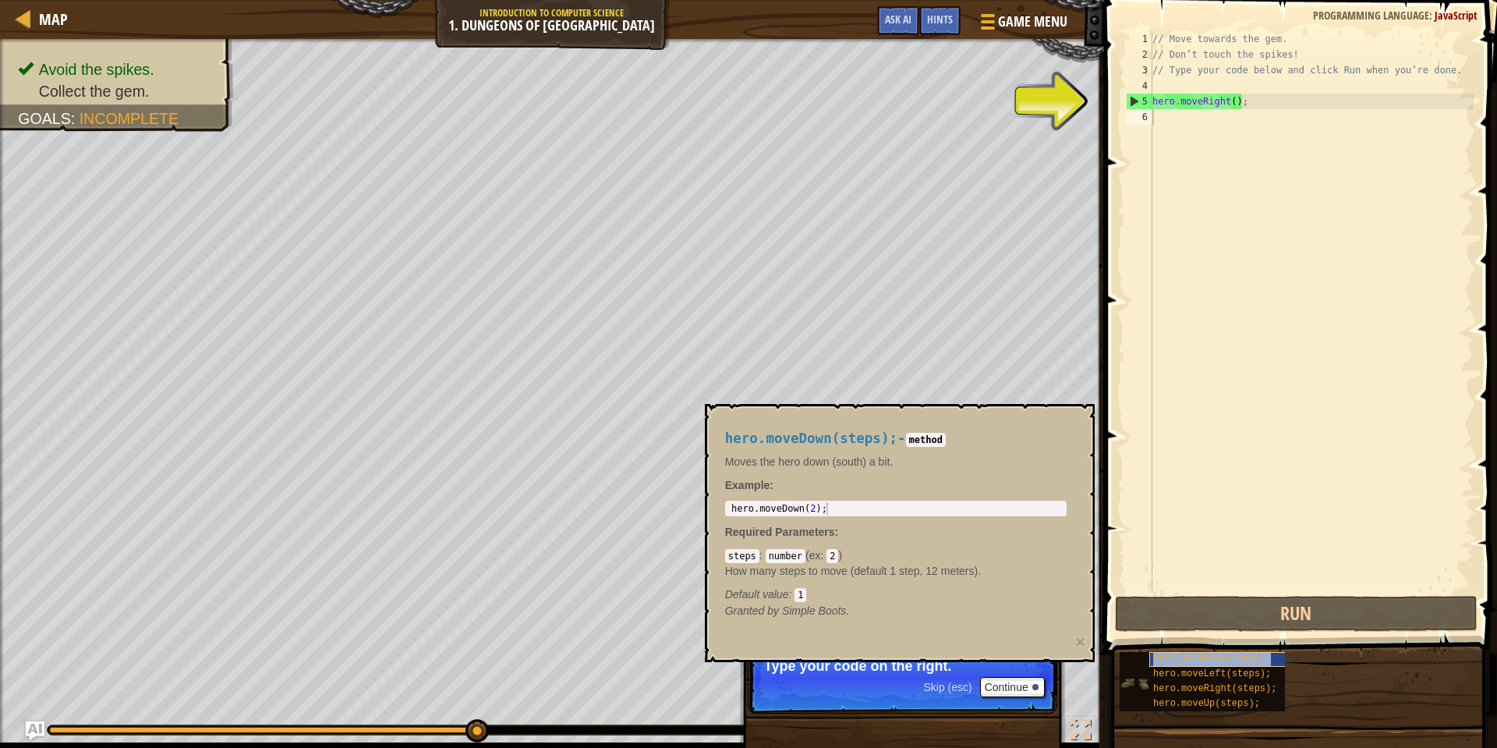
click at [1222, 654] on span "hero.moveDown(steps);" at bounding box center [1212, 658] width 118 height 11
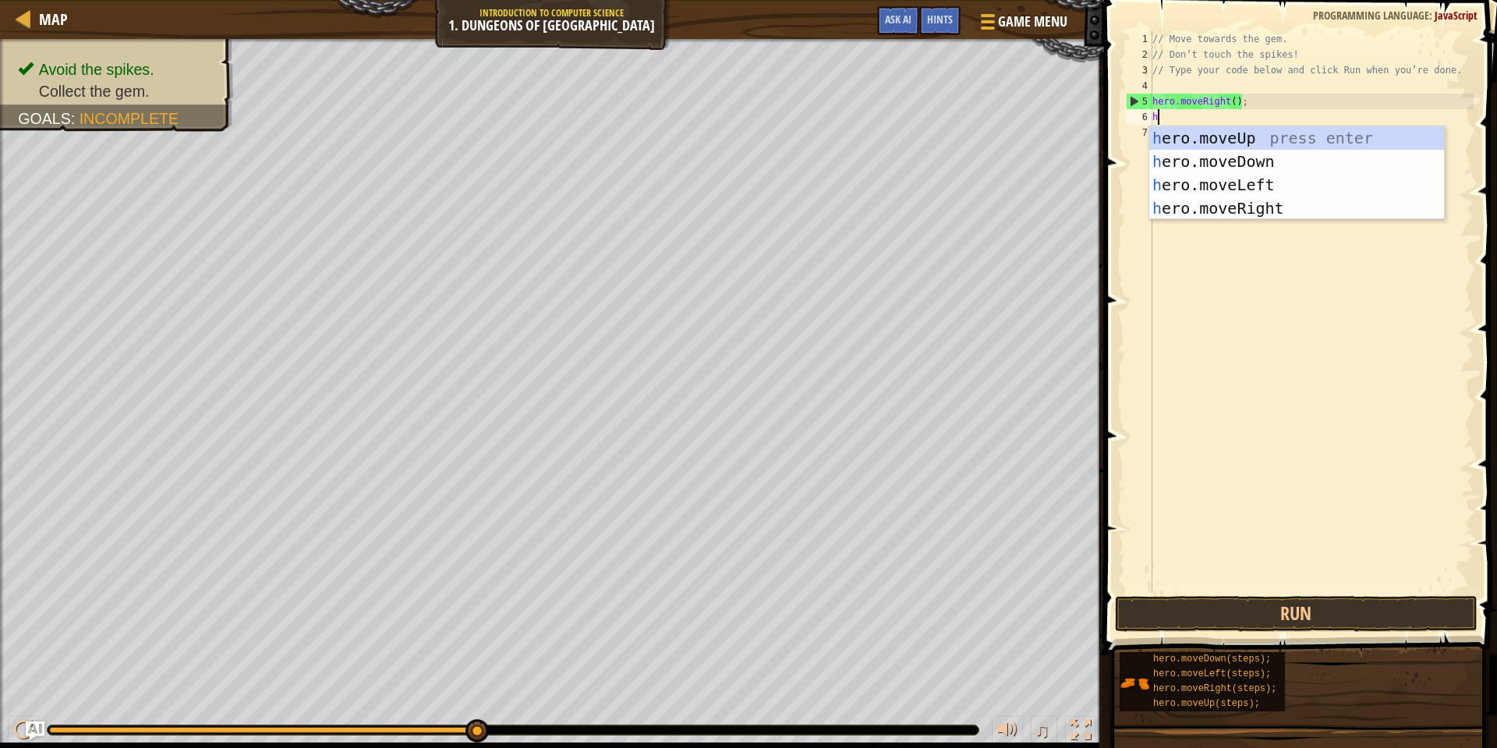
scroll to position [7, 0]
type textarea "hero"
click at [1226, 167] on div "hero .moveUp press enter hero .moveDown press enter hero .moveLeft press enter …" at bounding box center [1296, 196] width 295 height 140
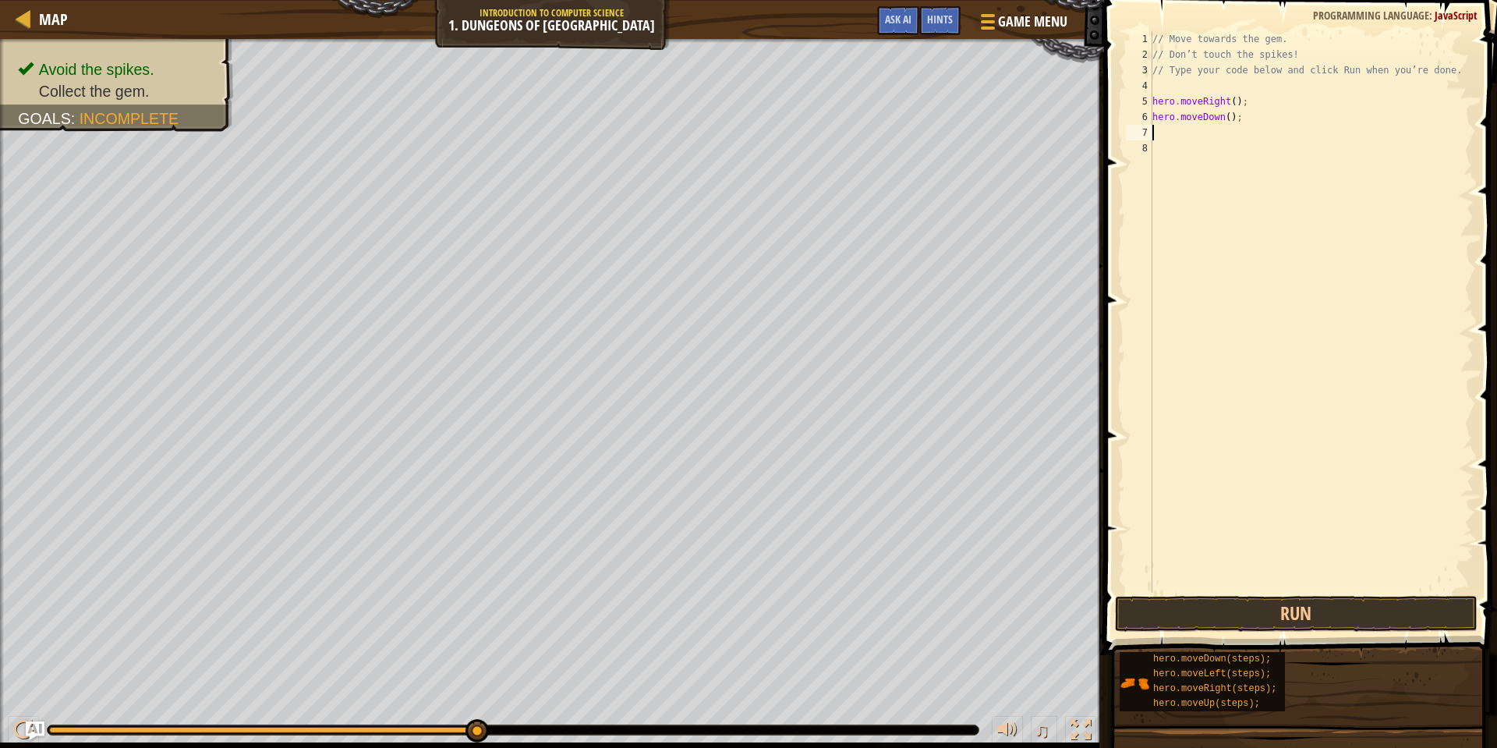
scroll to position [7, 0]
click at [1244, 624] on button "Run" at bounding box center [1296, 614] width 363 height 36
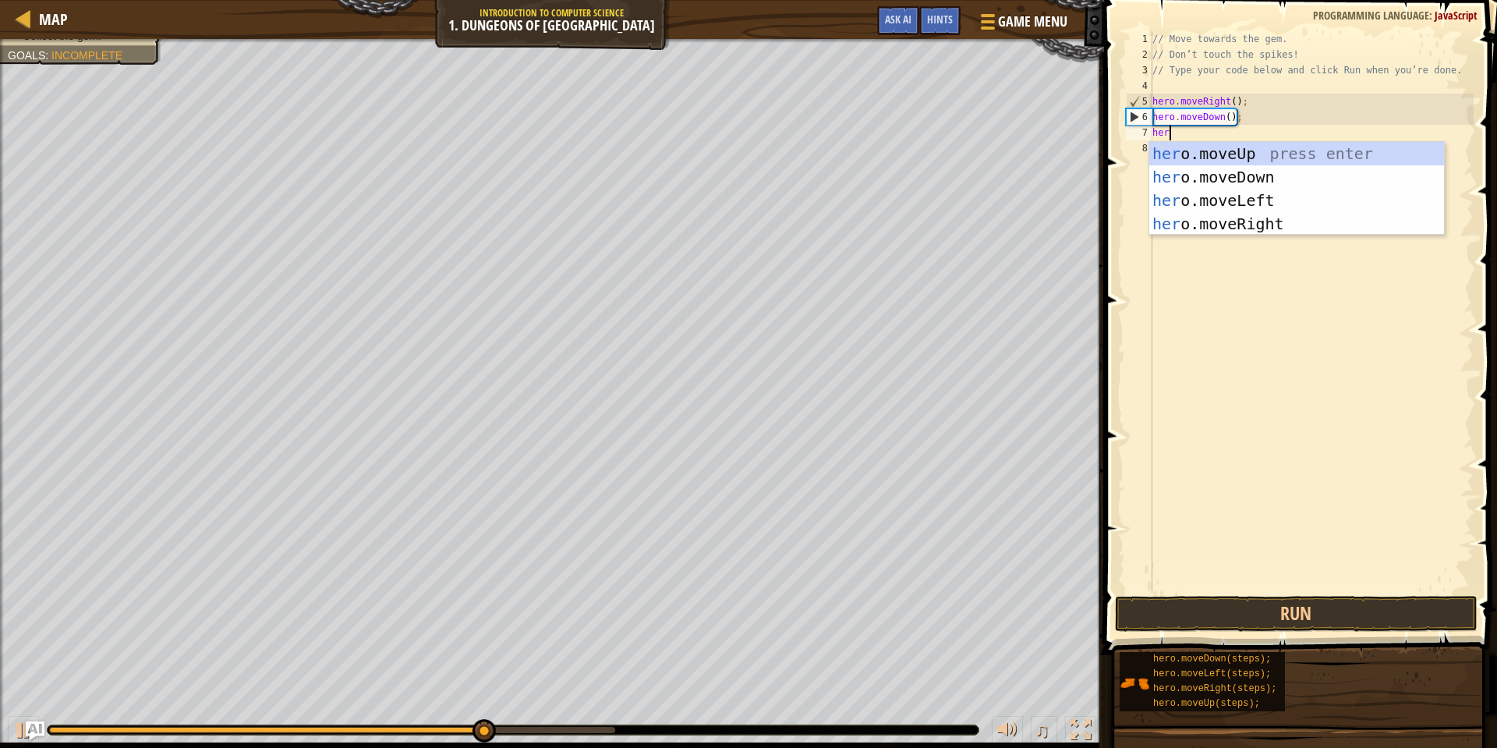
type textarea "hero"
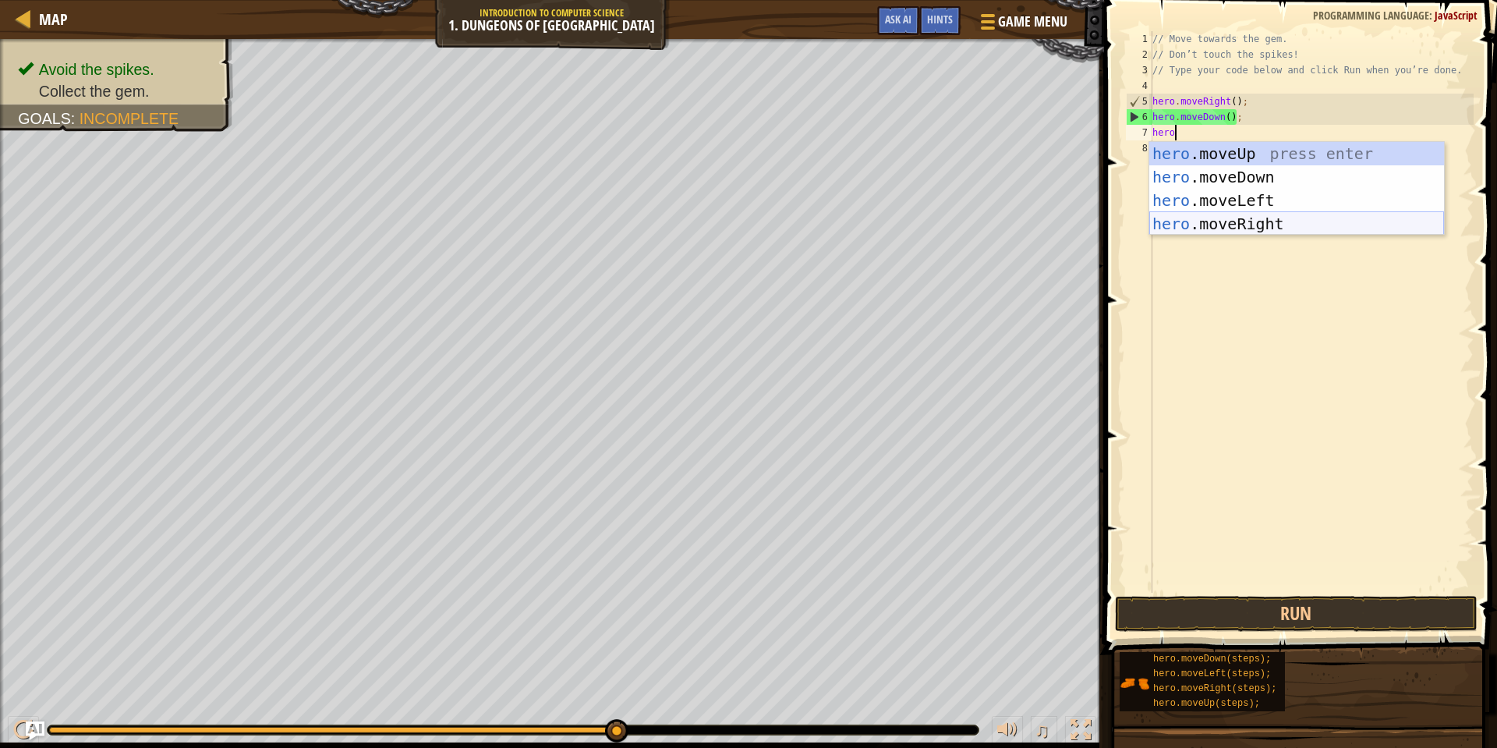
click at [1285, 218] on div "hero .moveUp press enter hero .moveDown press enter hero .moveLeft press enter …" at bounding box center [1296, 212] width 295 height 140
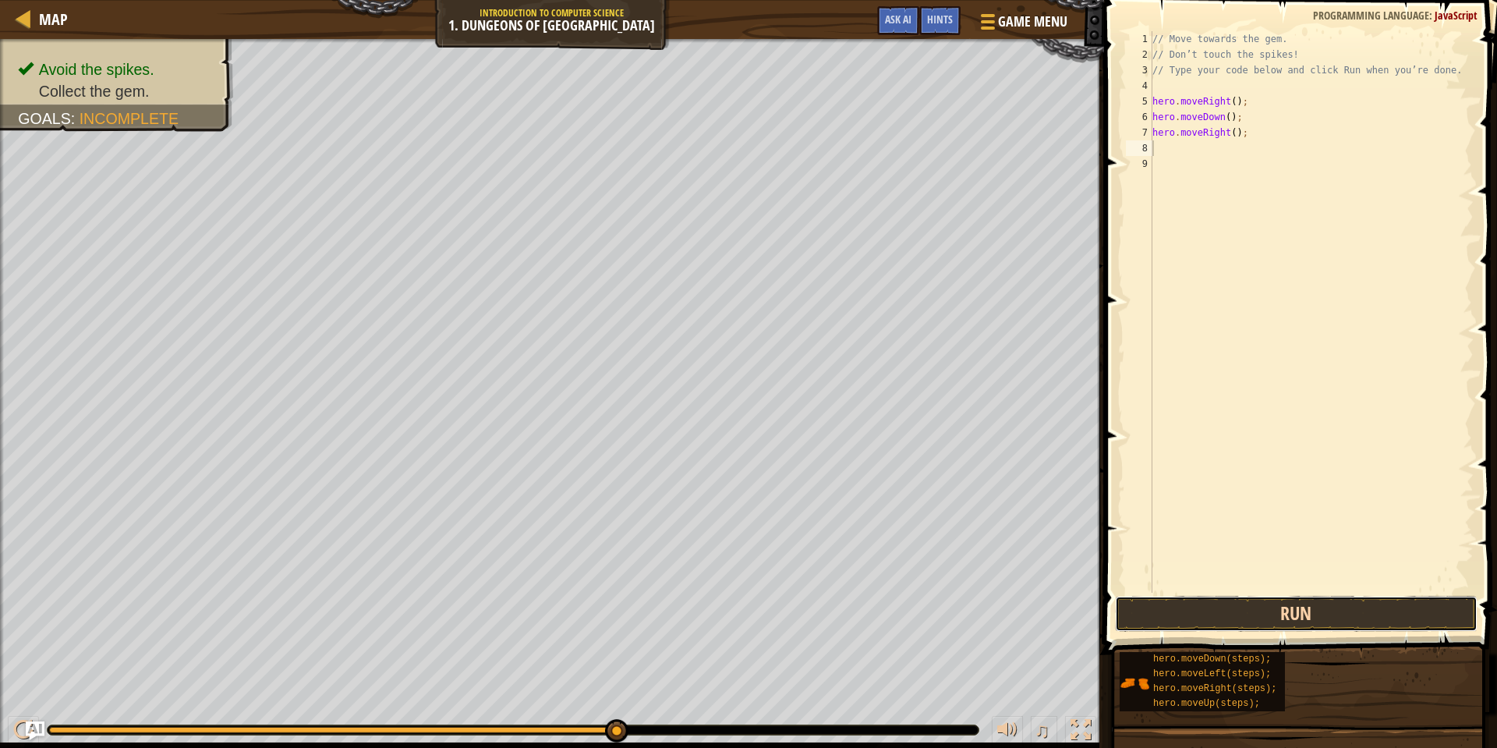
click at [1283, 619] on button "Run" at bounding box center [1296, 614] width 363 height 36
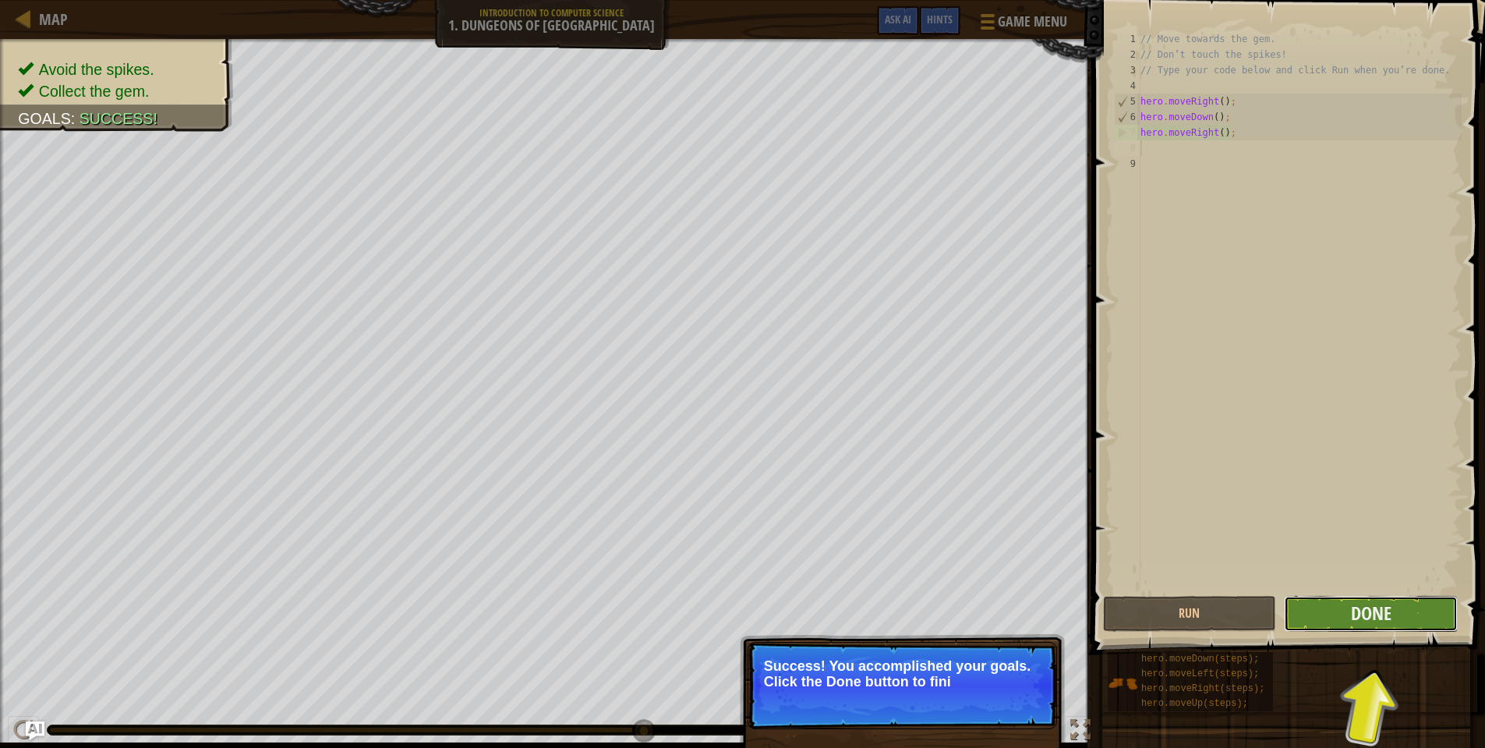
click at [1449, 611] on button "Done" at bounding box center [1371, 614] width 174 height 36
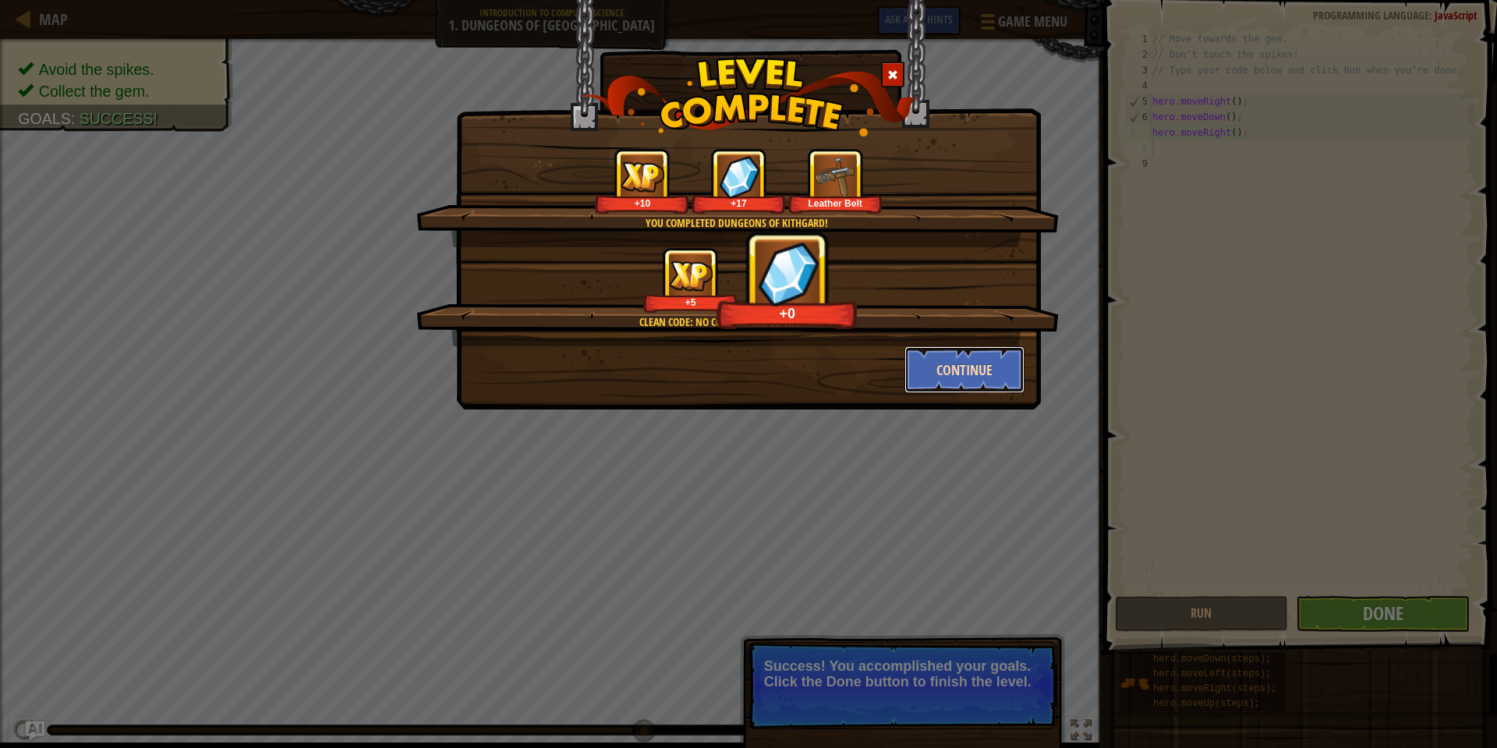
click at [987, 363] on button "Continue" at bounding box center [964, 369] width 121 height 47
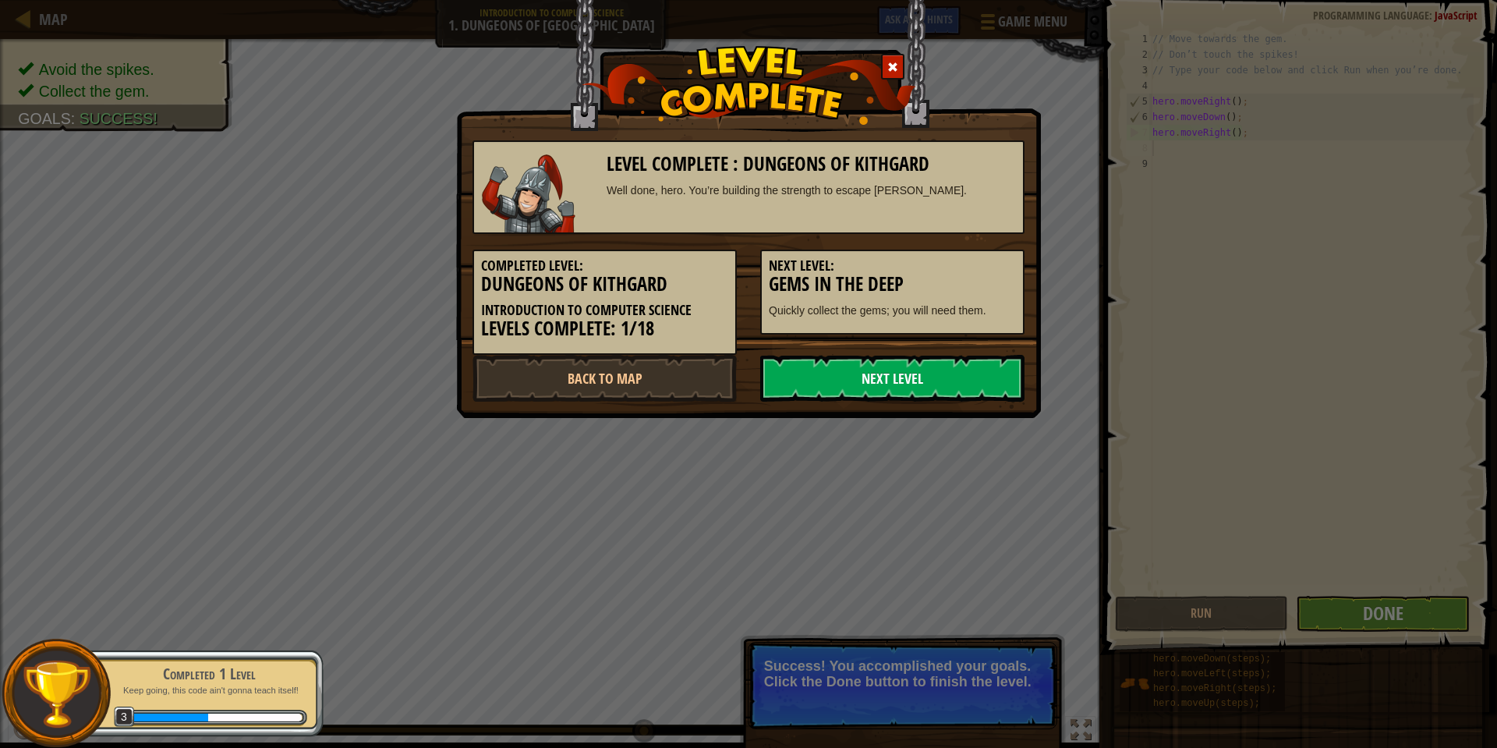
click at [965, 370] on link "Next Level" at bounding box center [892, 378] width 264 height 47
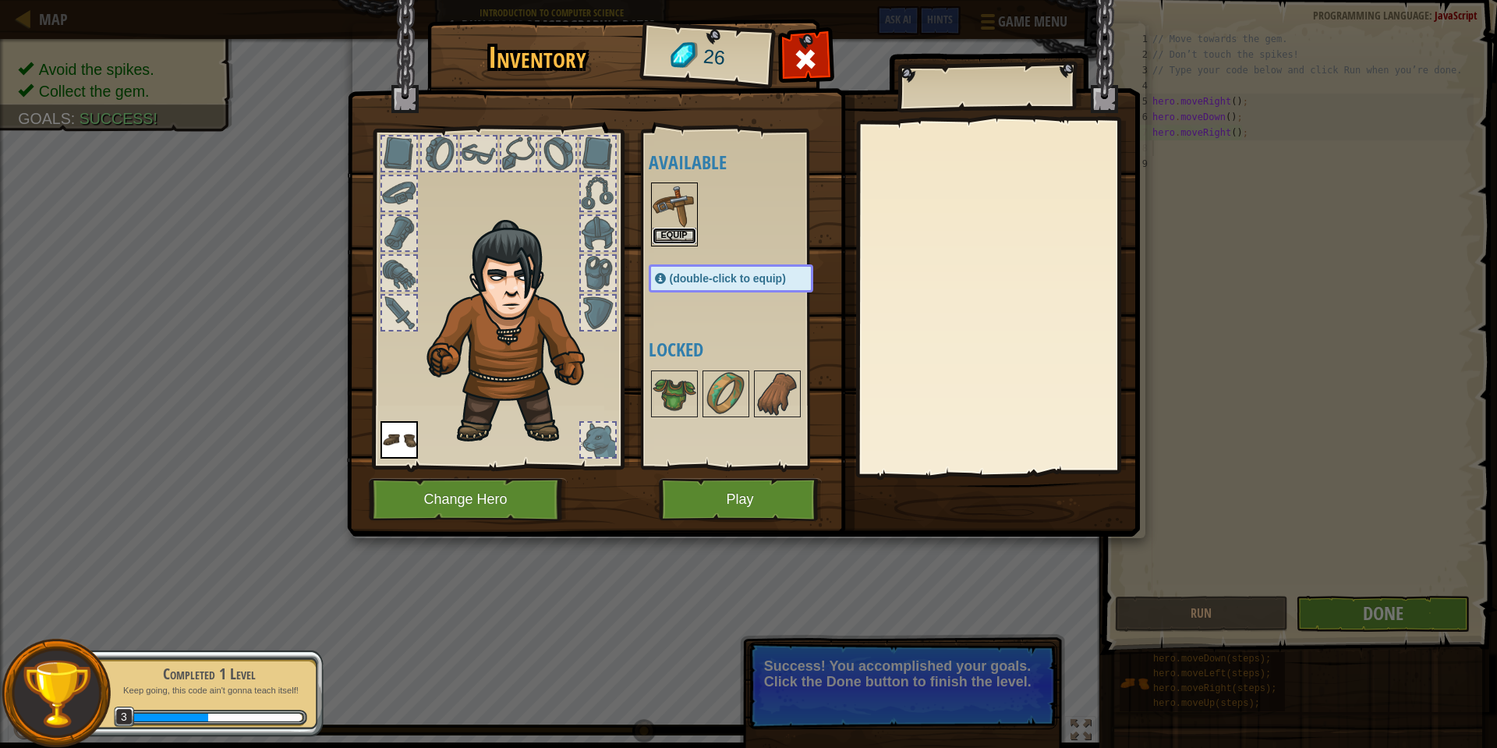
click at [665, 232] on button "Equip" at bounding box center [675, 236] width 44 height 16
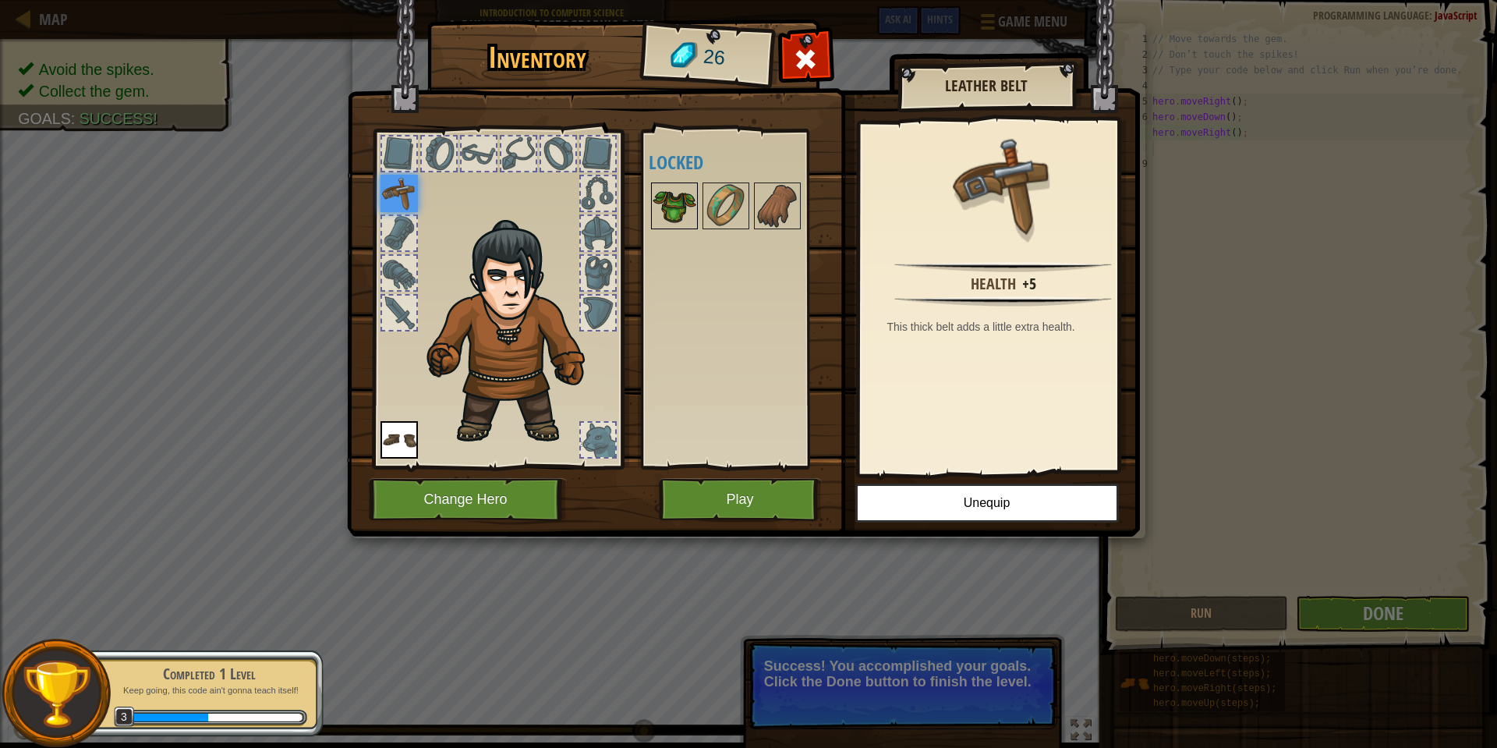
click at [679, 218] on img at bounding box center [675, 206] width 44 height 44
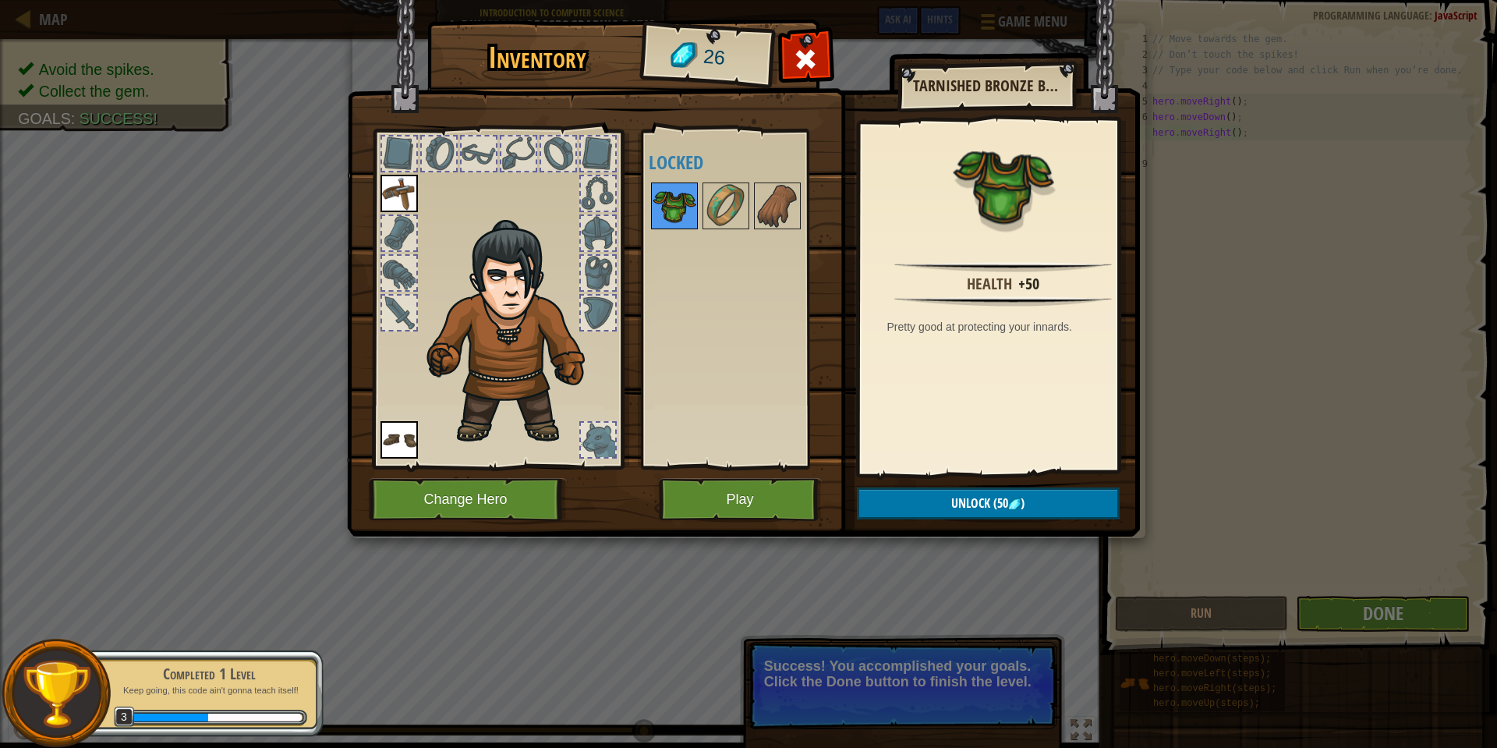
click at [686, 221] on img at bounding box center [675, 206] width 44 height 44
click at [740, 218] on img at bounding box center [726, 206] width 44 height 44
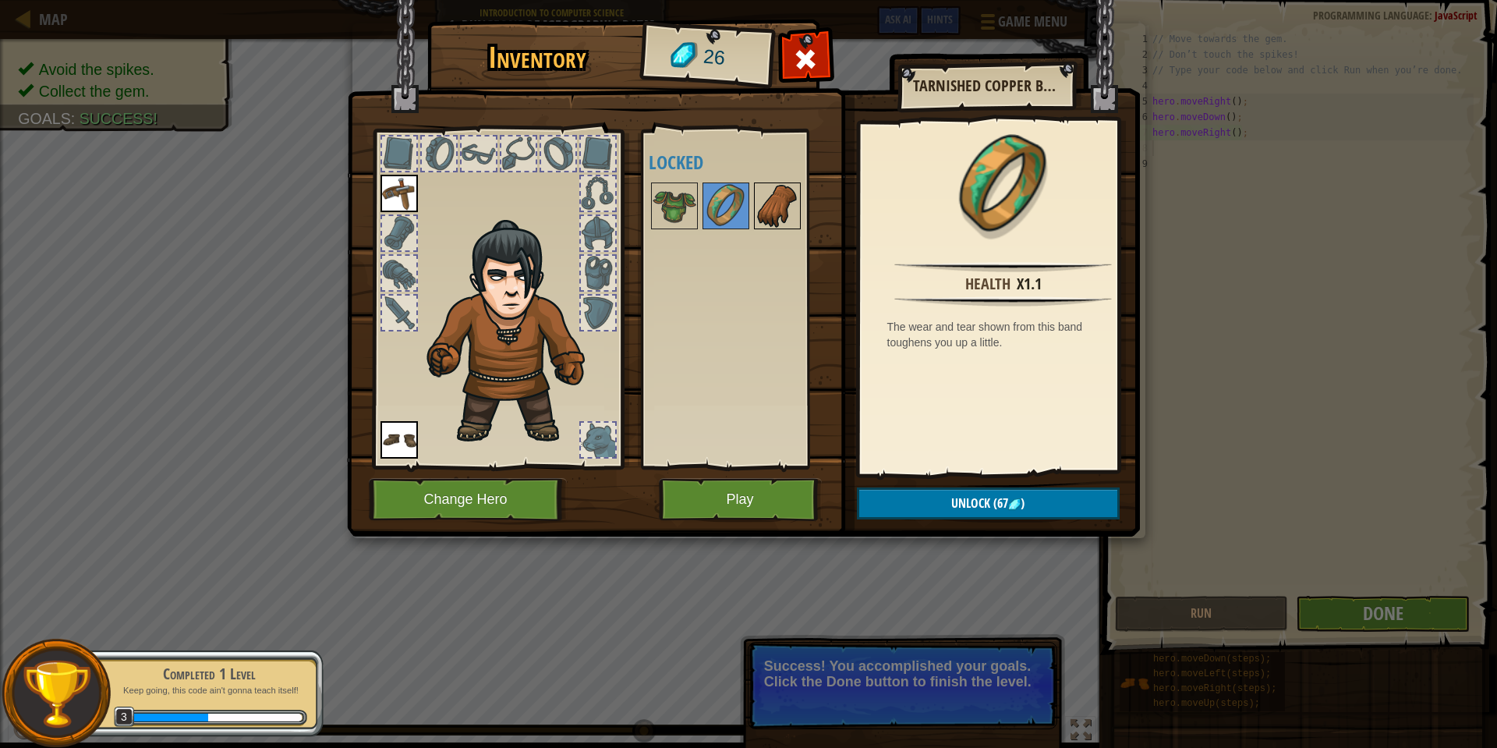
click at [795, 220] on img at bounding box center [777, 206] width 44 height 44
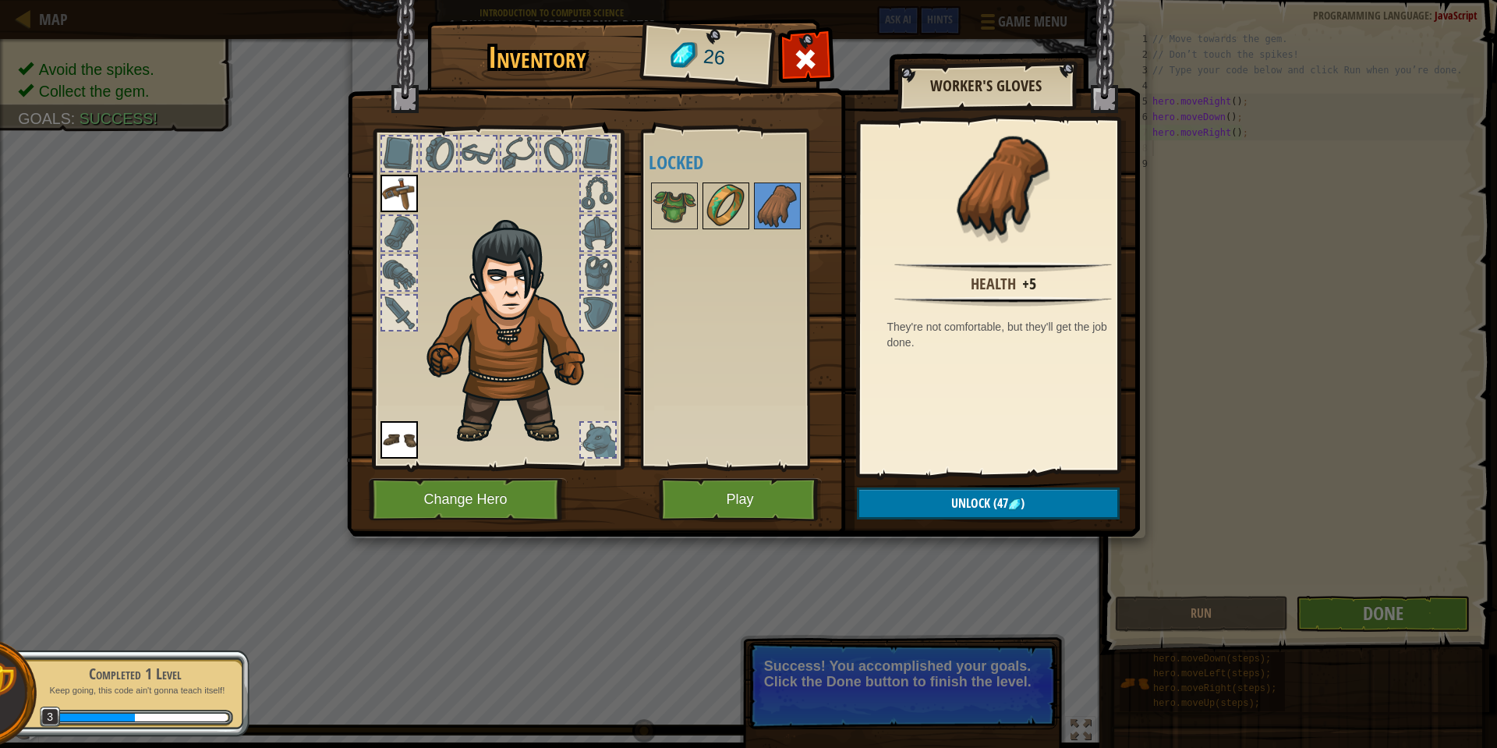
click at [741, 217] on img at bounding box center [726, 206] width 44 height 44
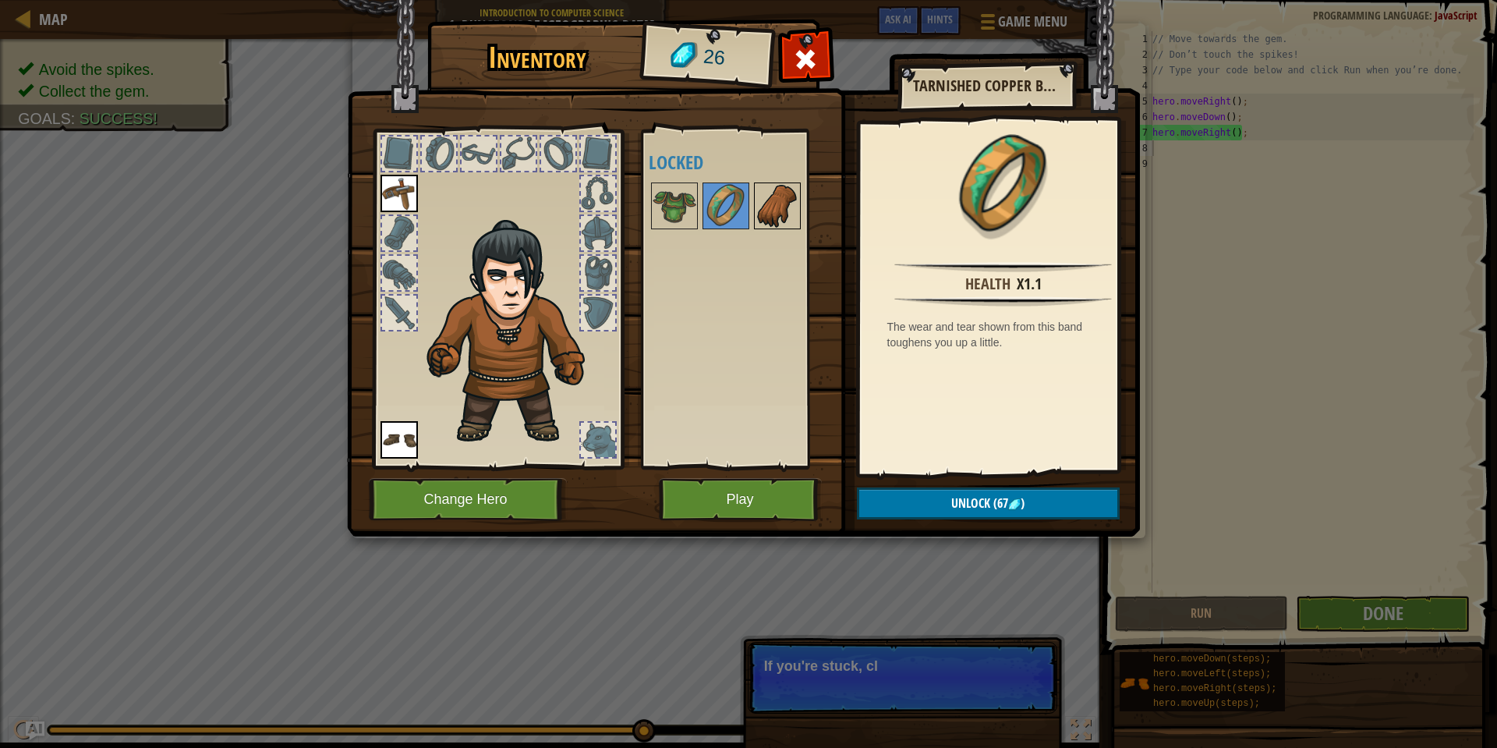
click at [772, 224] on img at bounding box center [777, 206] width 44 height 44
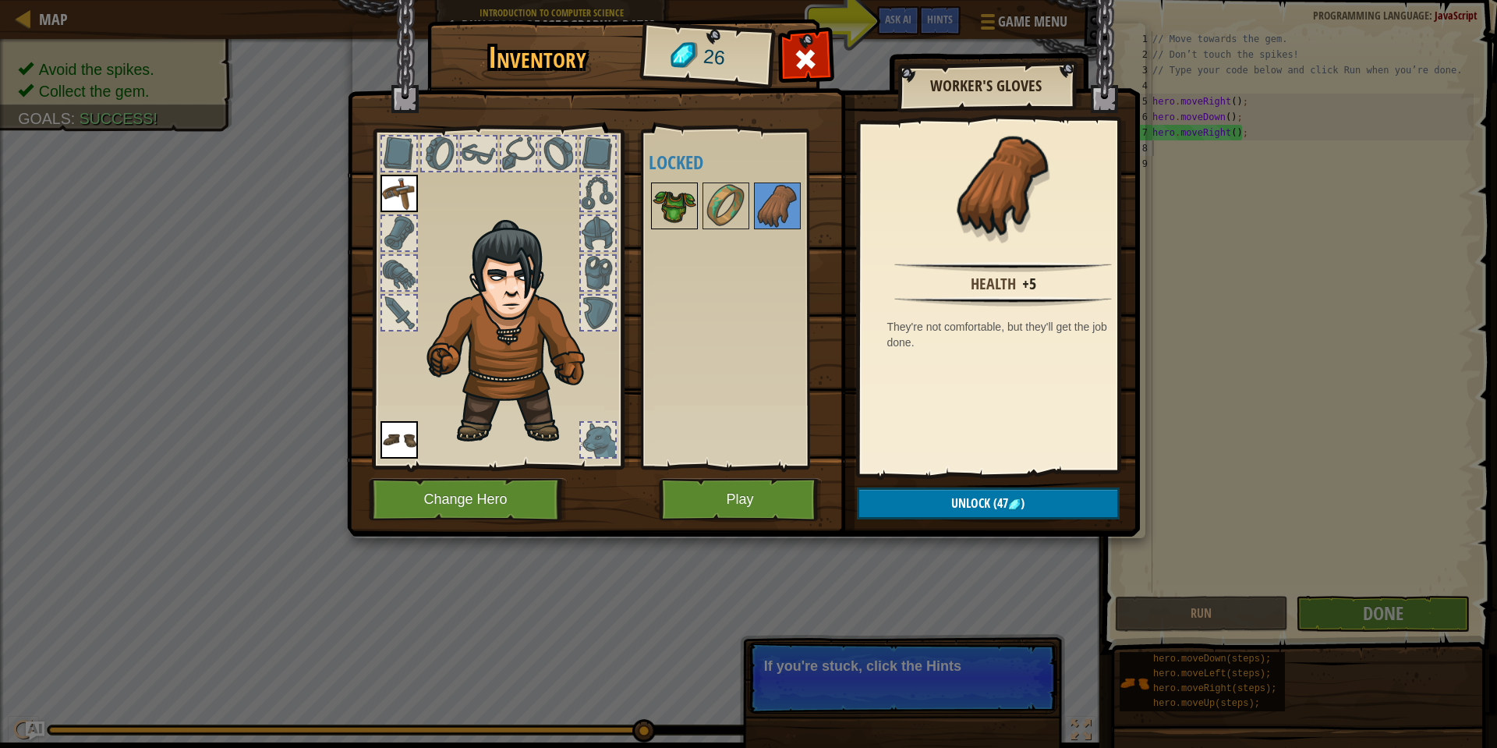
click at [663, 221] on img at bounding box center [675, 206] width 44 height 44
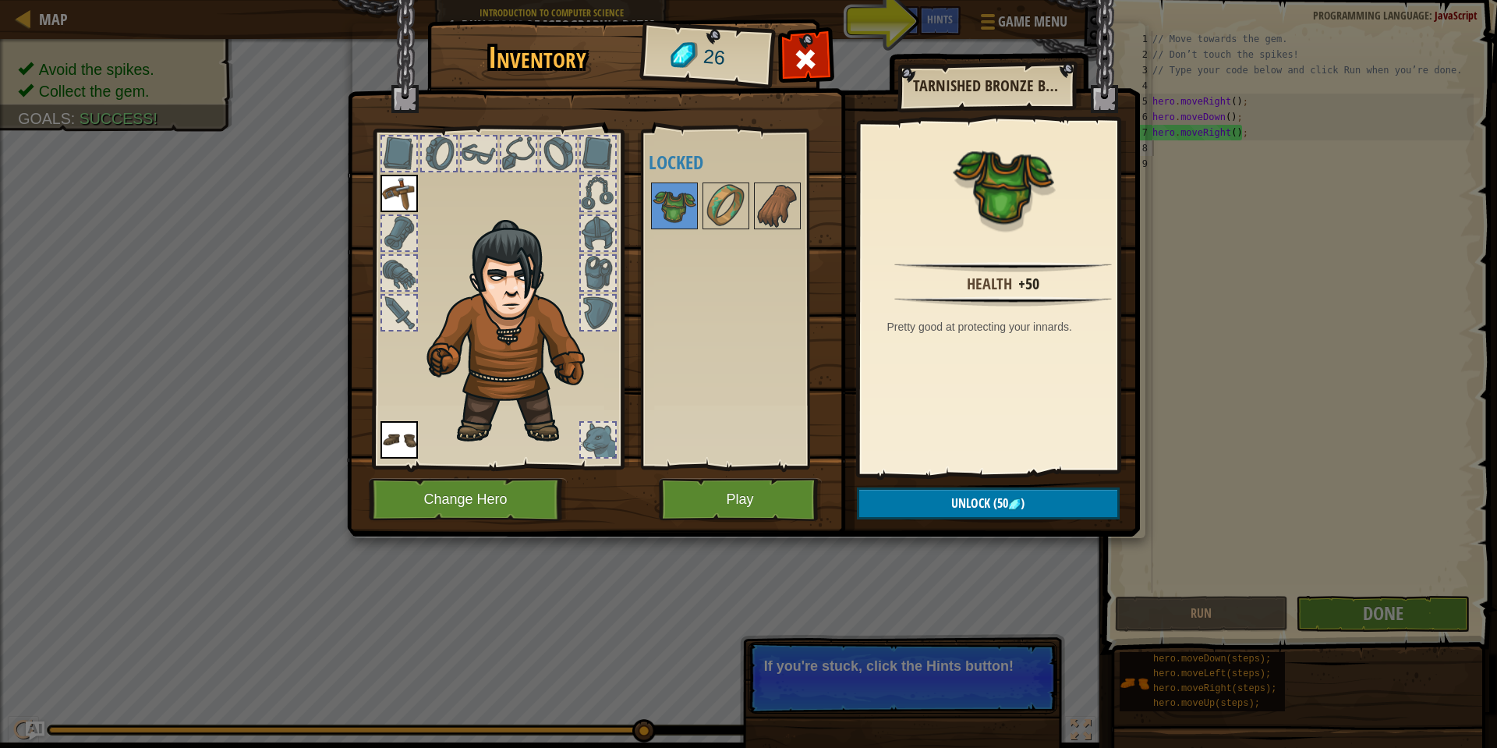
drag, startPoint x: 737, startPoint y: 225, endPoint x: 759, endPoint y: 257, distance: 39.4
click at [737, 225] on img at bounding box center [726, 206] width 44 height 44
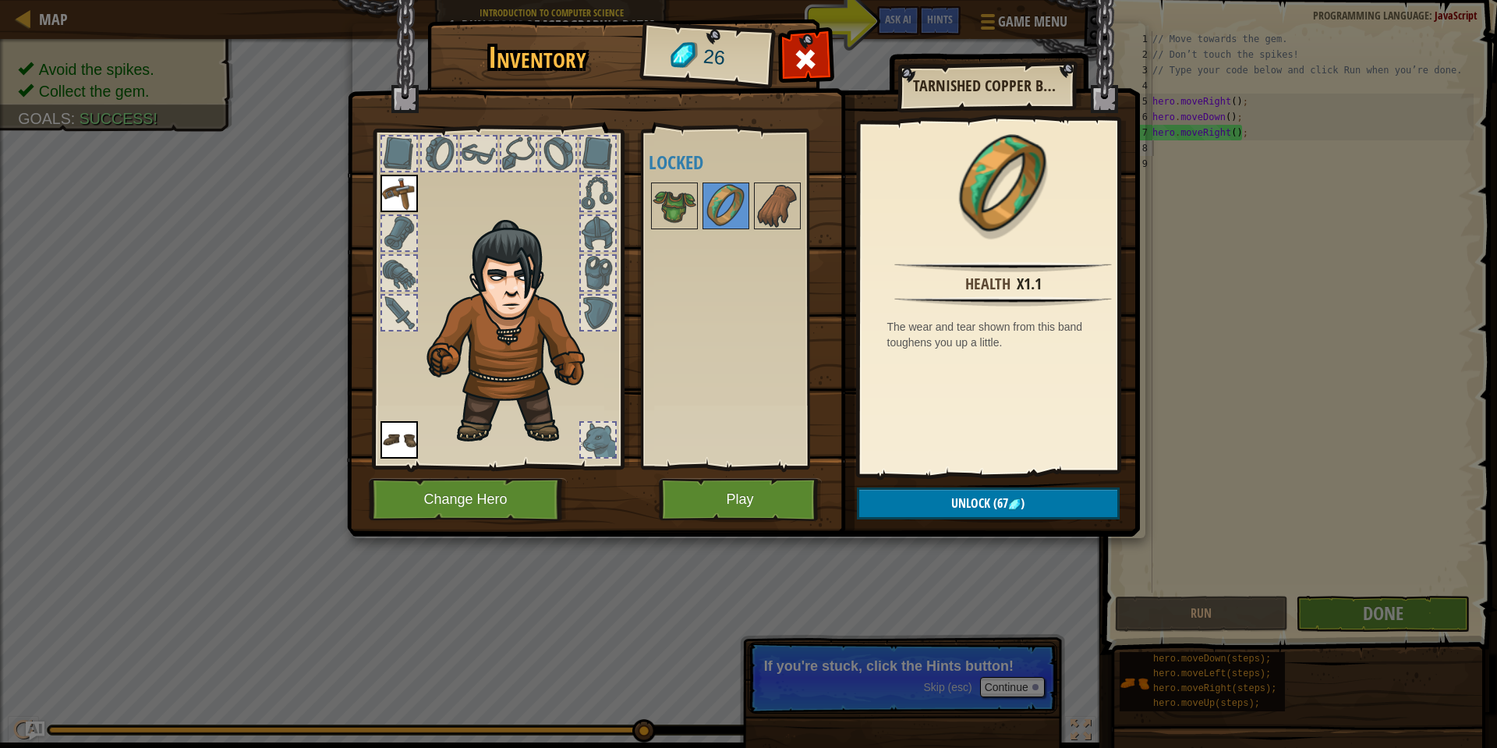
click at [767, 236] on div "Available Equip Equip (double-click to equip) Locked" at bounding box center [747, 298] width 196 height 325
click at [795, 485] on button "Play" at bounding box center [740, 499] width 163 height 43
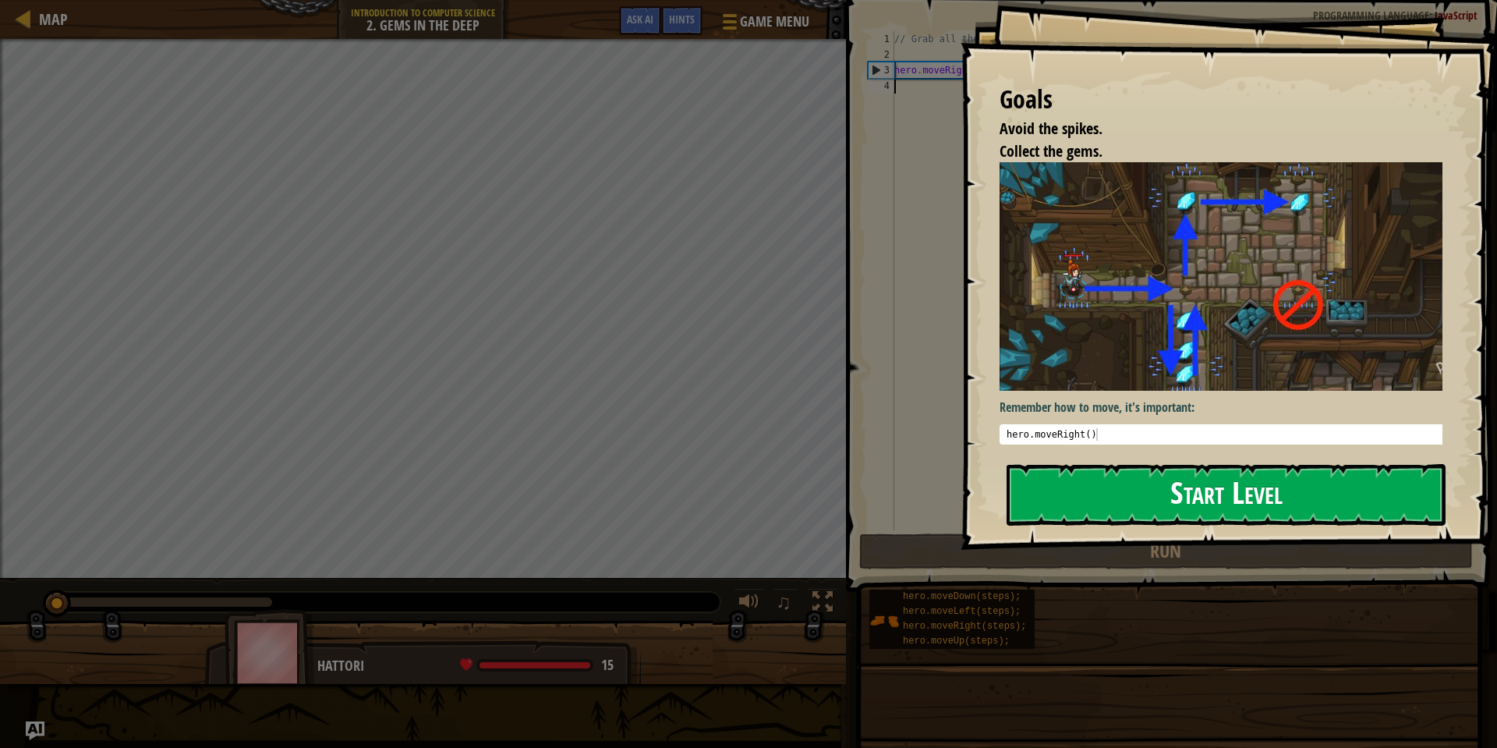
click at [1240, 464] on button "Start Level" at bounding box center [1225, 495] width 439 height 62
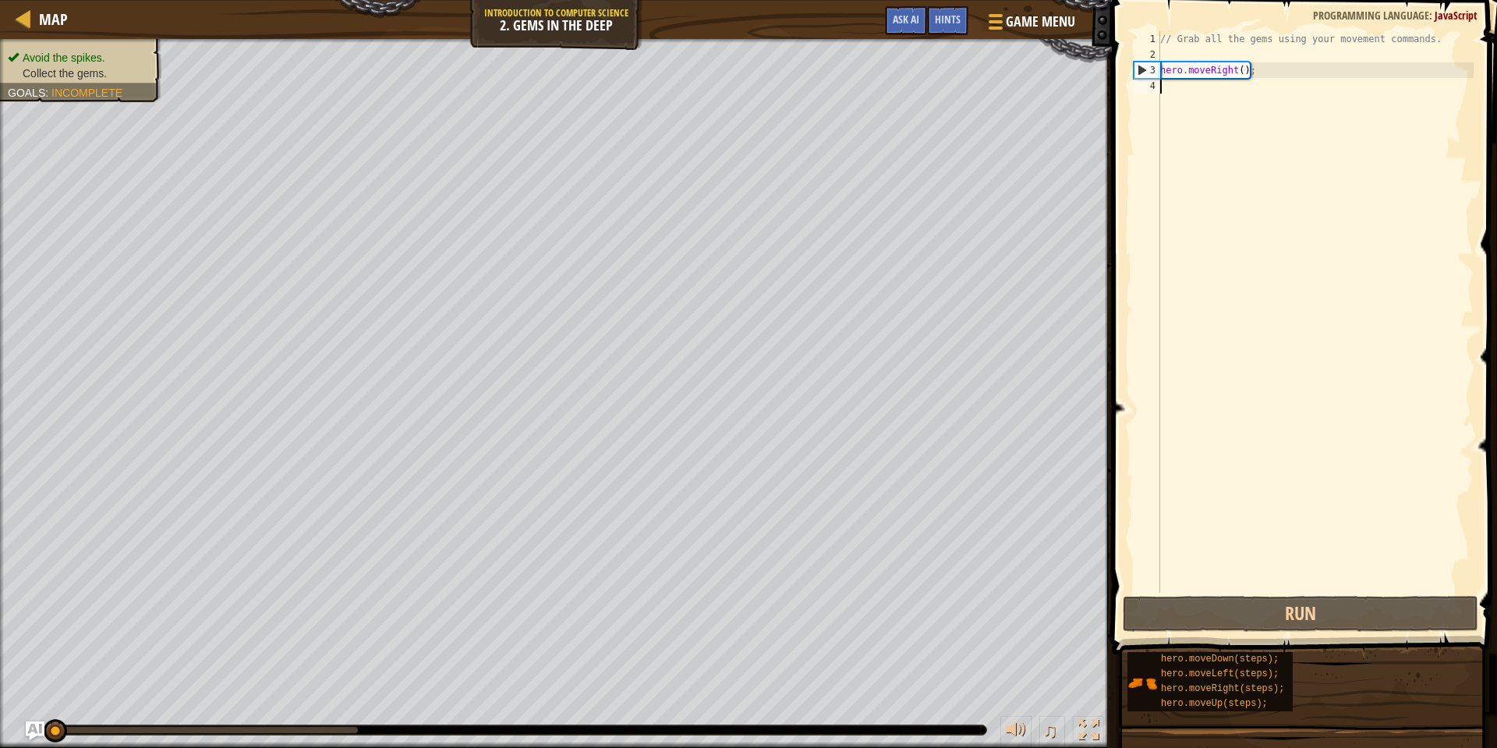
scroll to position [7, 0]
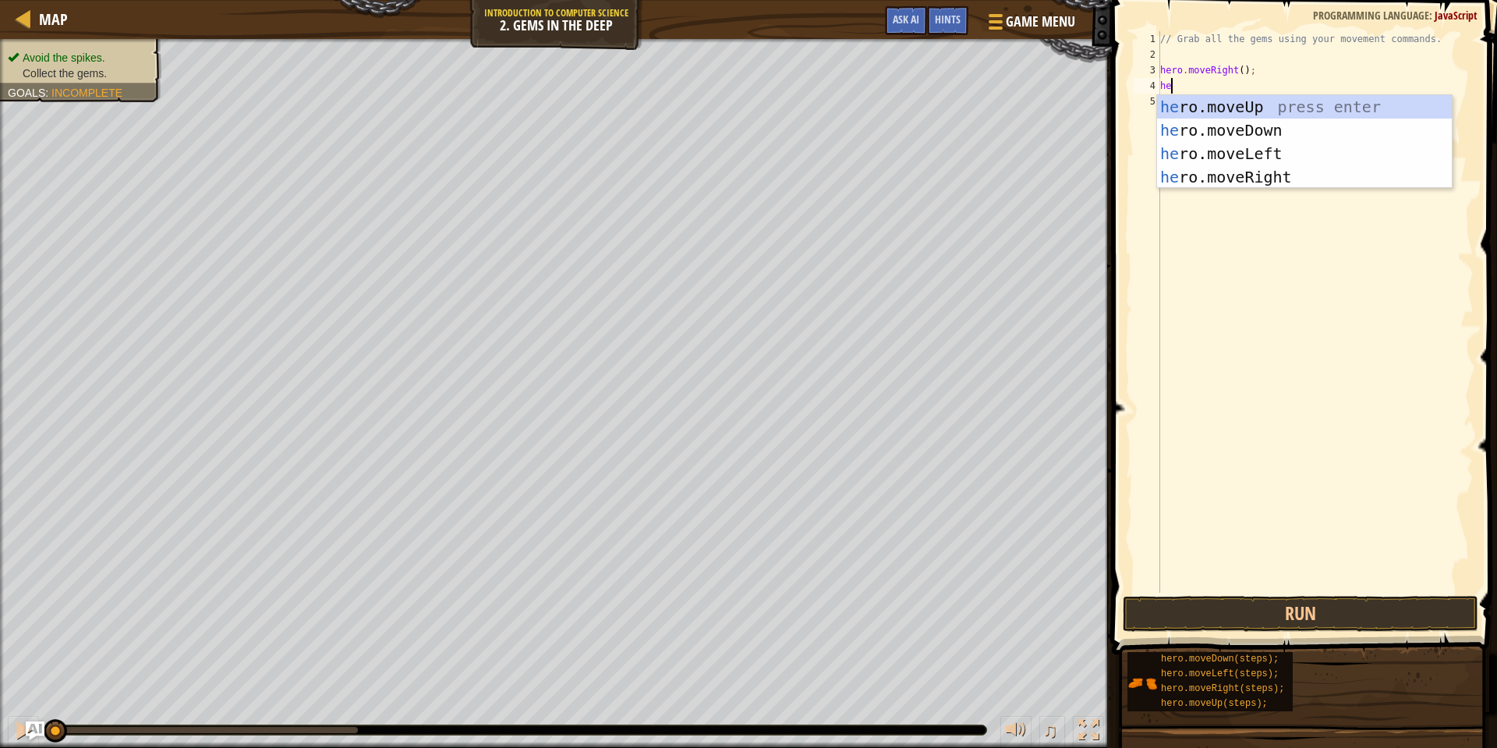
type textarea "hero"
click at [1282, 173] on div "hero .moveUp press enter hero .moveDown press enter hero .moveLeft press enter …" at bounding box center [1304, 165] width 295 height 140
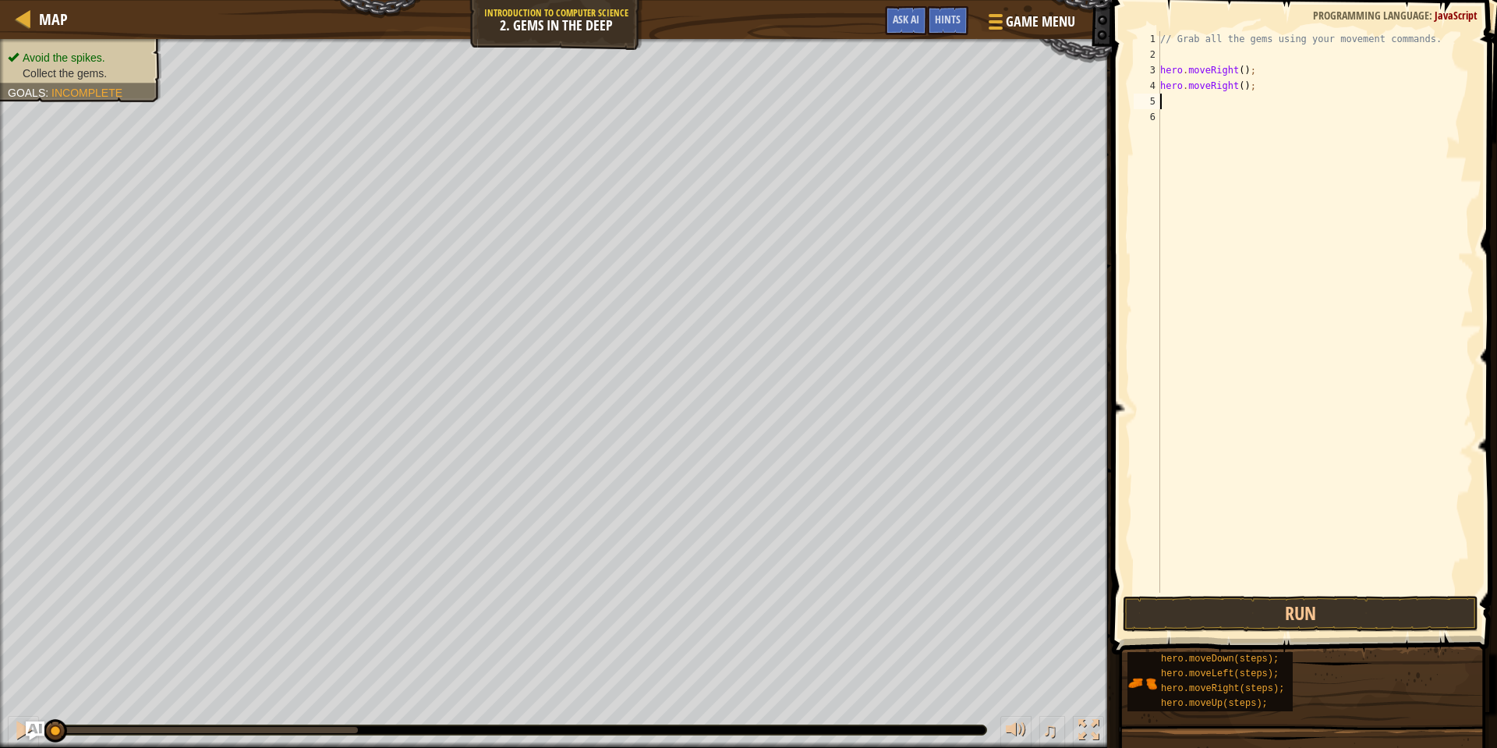
scroll to position [7, 0]
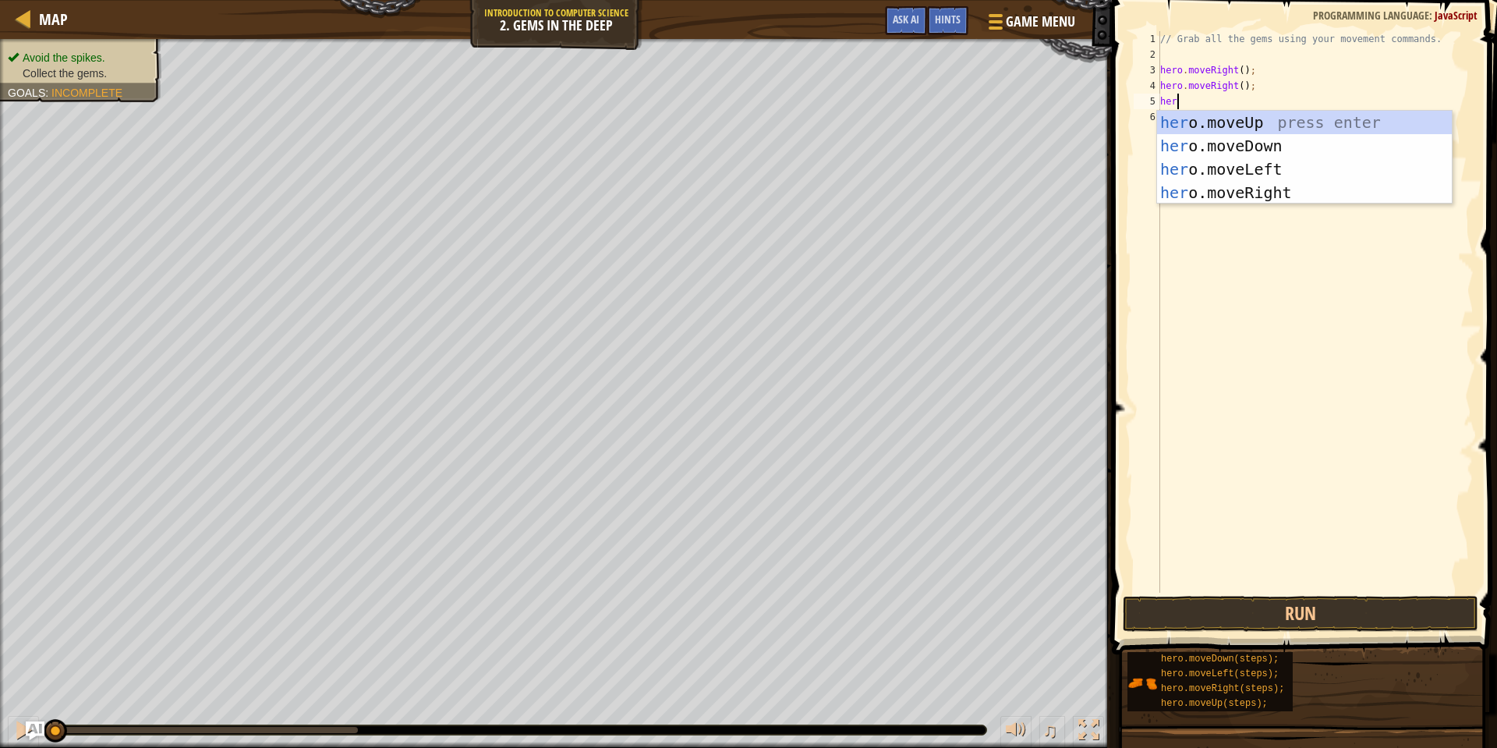
type textarea "hero"
click at [1278, 129] on div "hero .moveUp press enter hero .moveDown press enter hero .moveLeft press enter …" at bounding box center [1304, 181] width 295 height 140
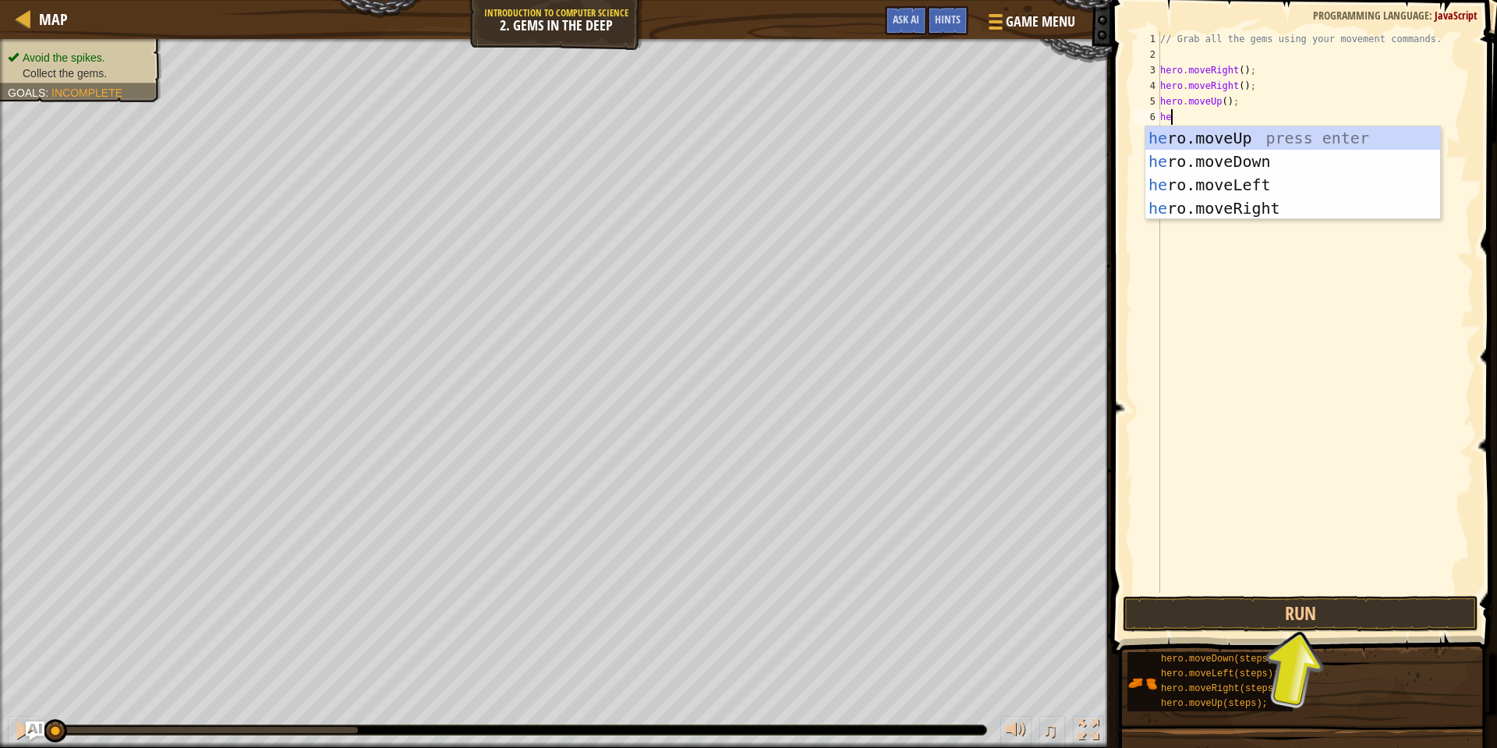
type textarea "hero"
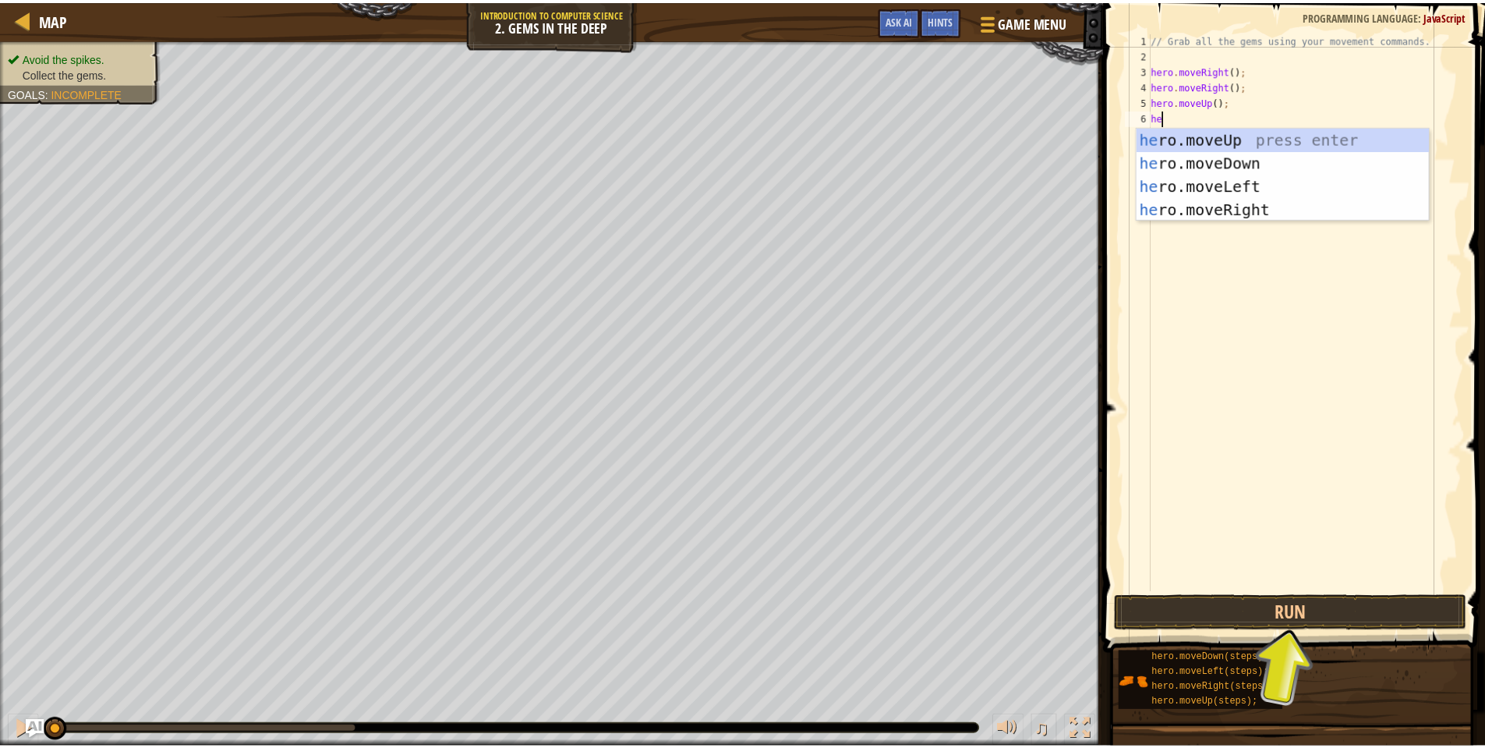
scroll to position [7, 1]
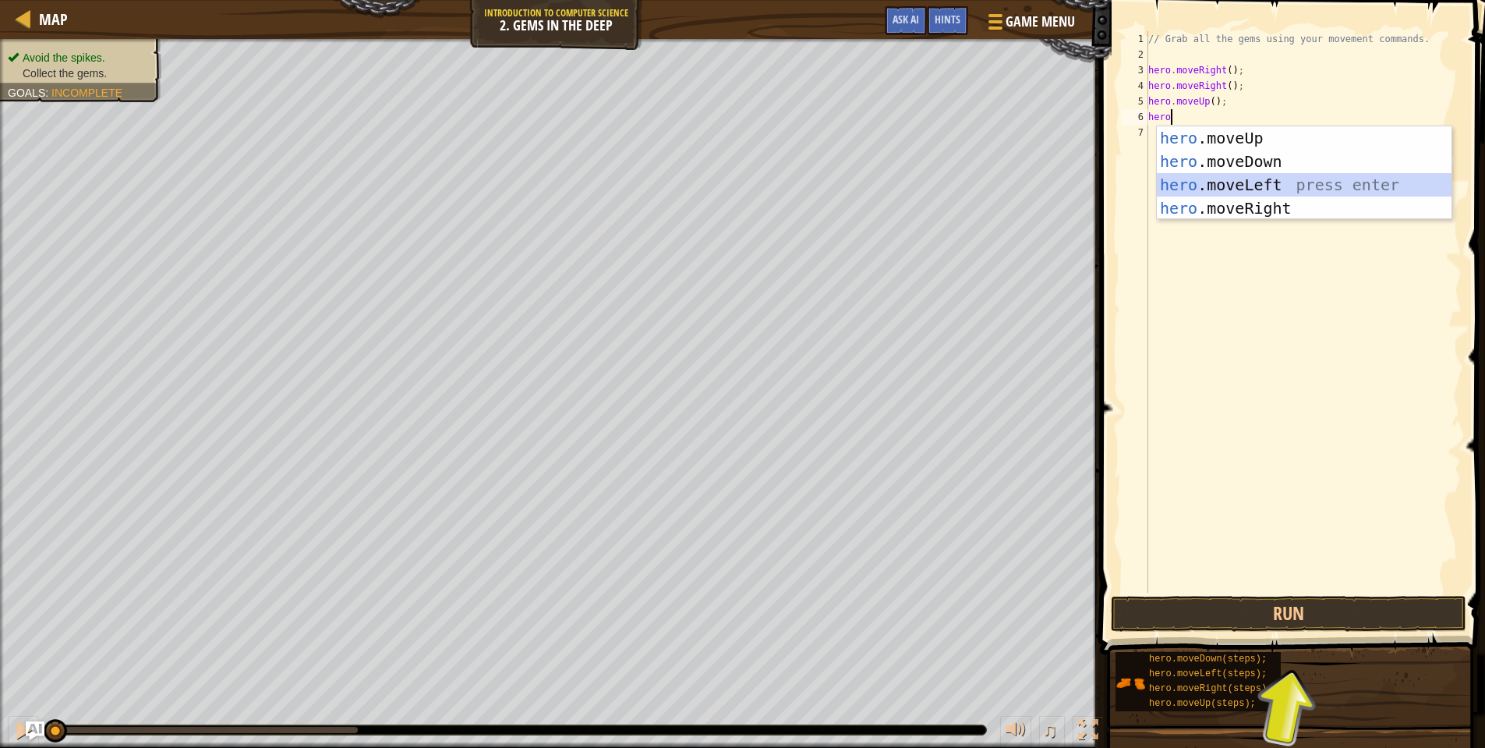
click at [1282, 187] on div "hero .moveUp press enter hero .moveDown press enter hero .moveLeft press enter …" at bounding box center [1304, 196] width 295 height 140
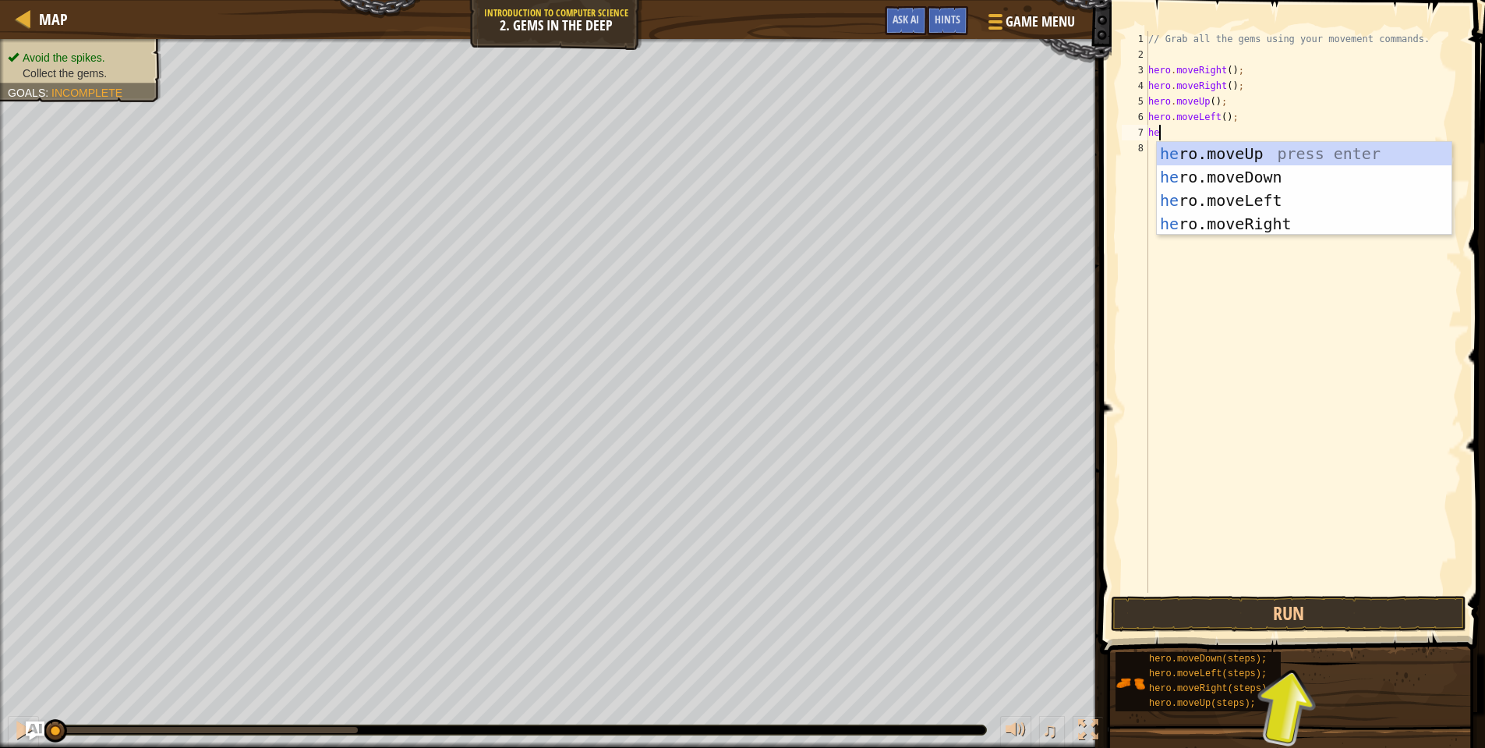
type textarea "hero"
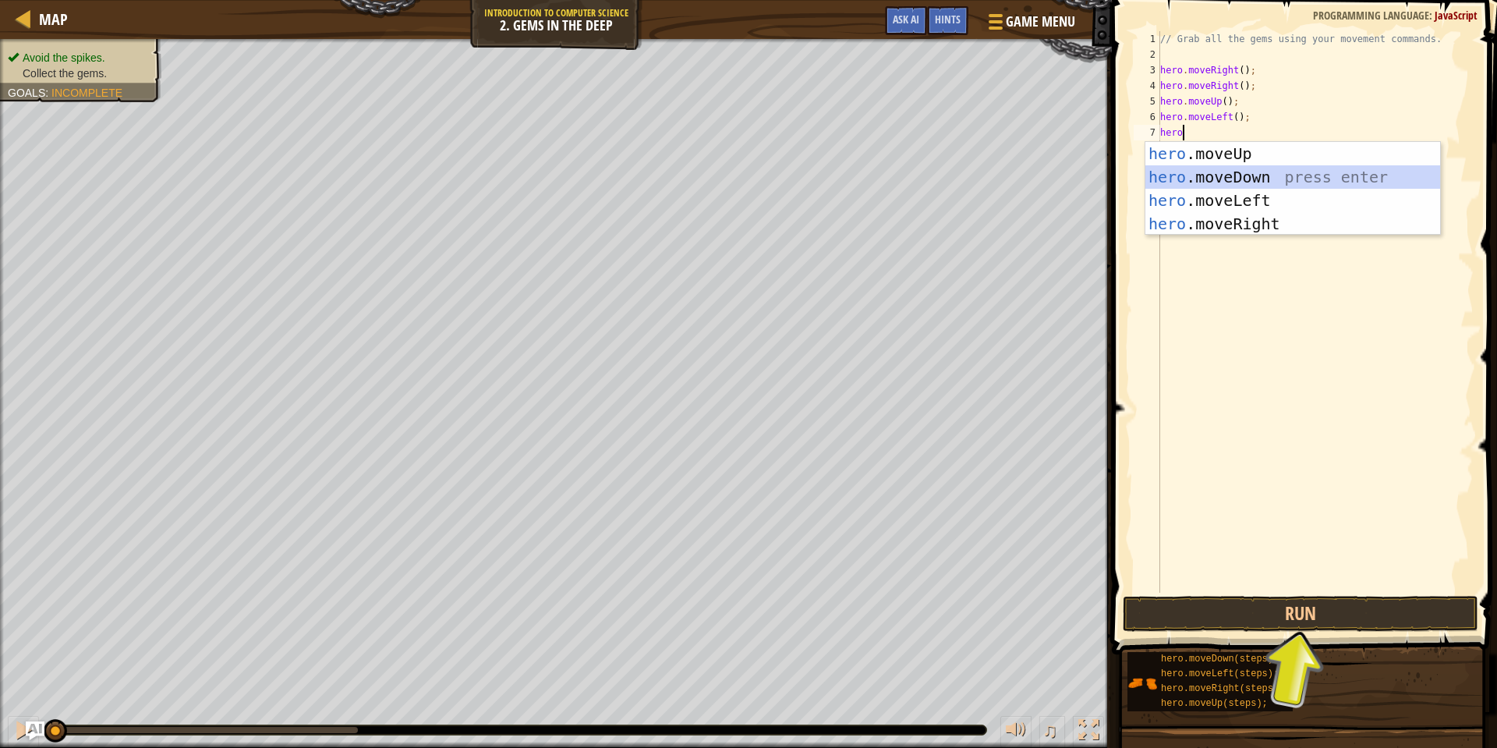
click at [1263, 184] on div "hero .moveUp press enter hero .moveDown press enter hero .moveLeft press enter …" at bounding box center [1292, 212] width 295 height 140
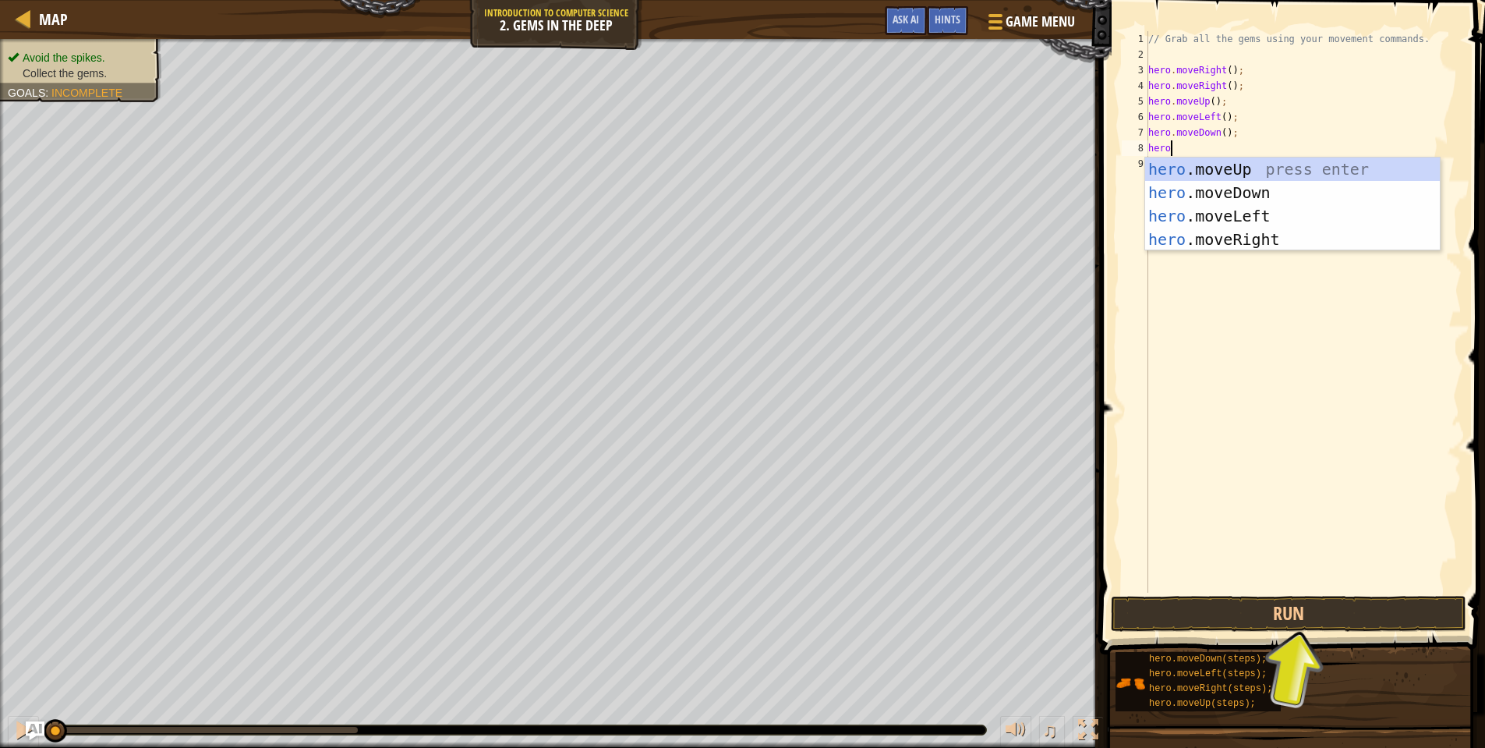
type textarea "herom"
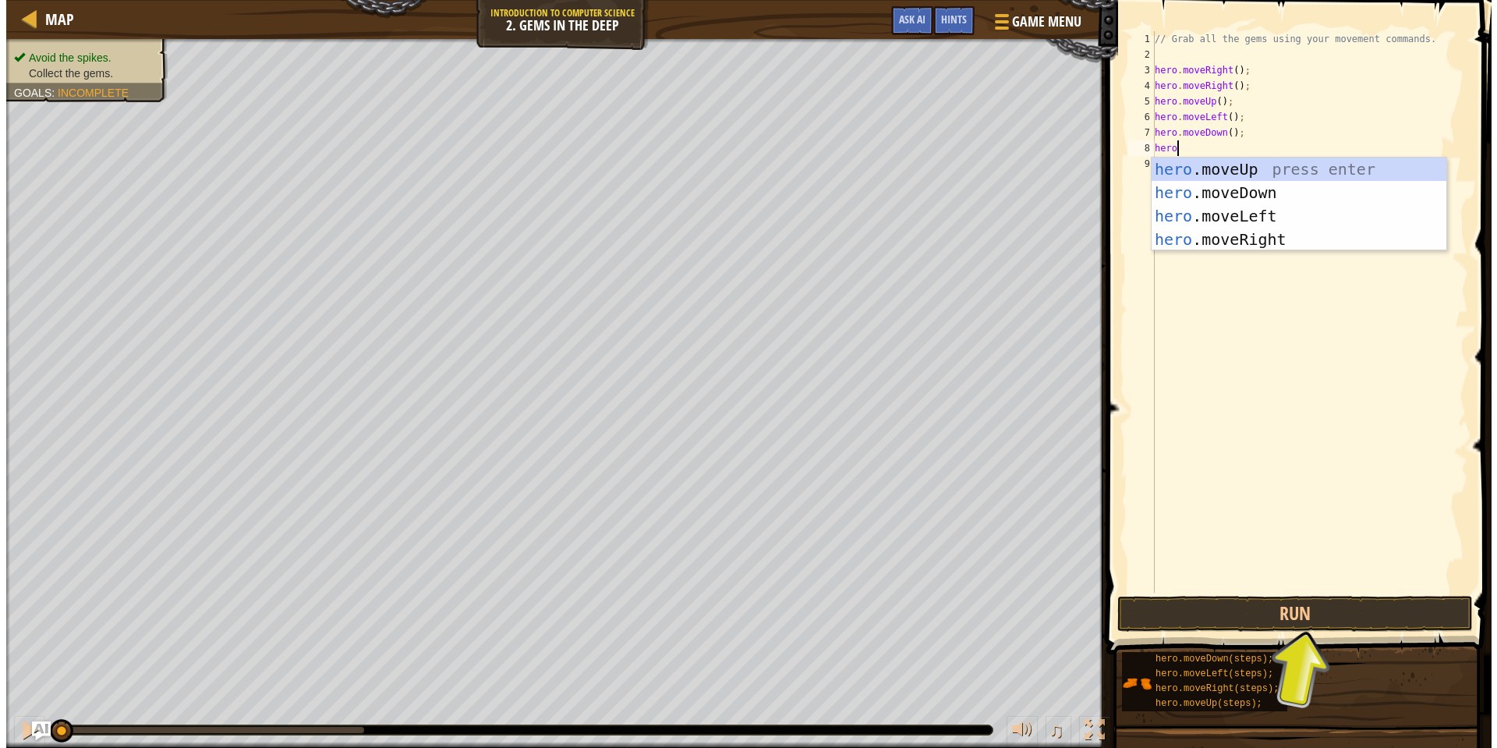
scroll to position [7, 2]
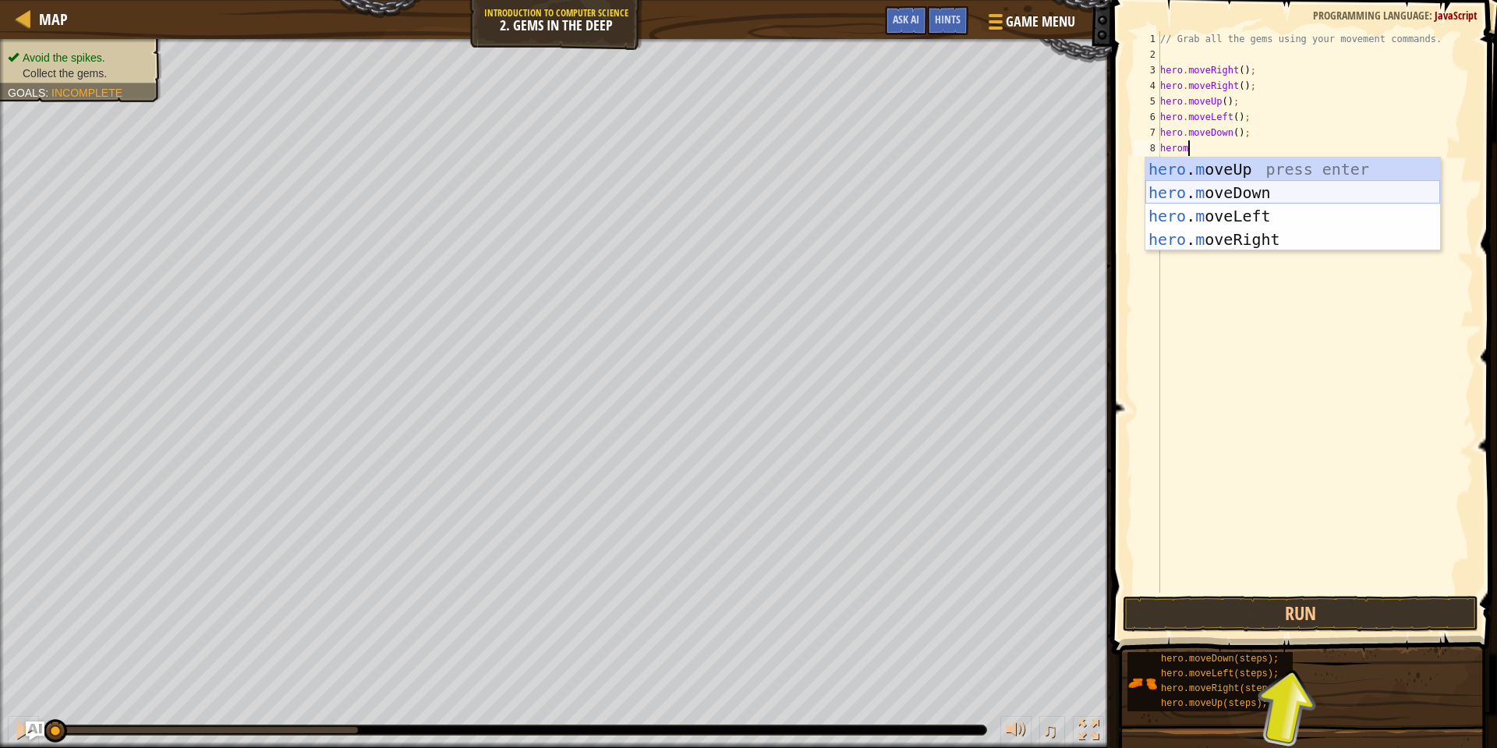
click at [1235, 196] on div "hero . m oveUp press enter hero . m oveDown press enter hero . m oveLeft press …" at bounding box center [1292, 227] width 295 height 140
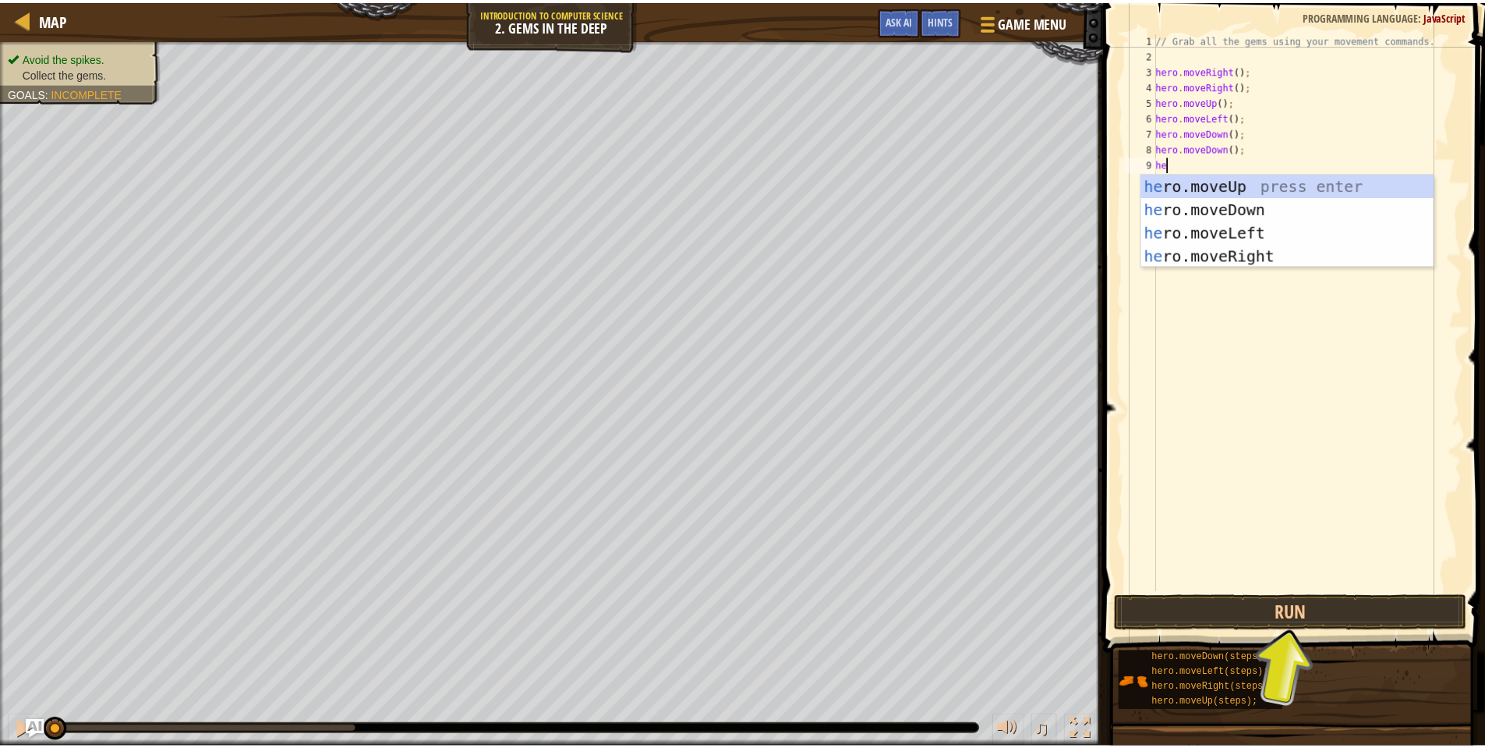
scroll to position [7, 1]
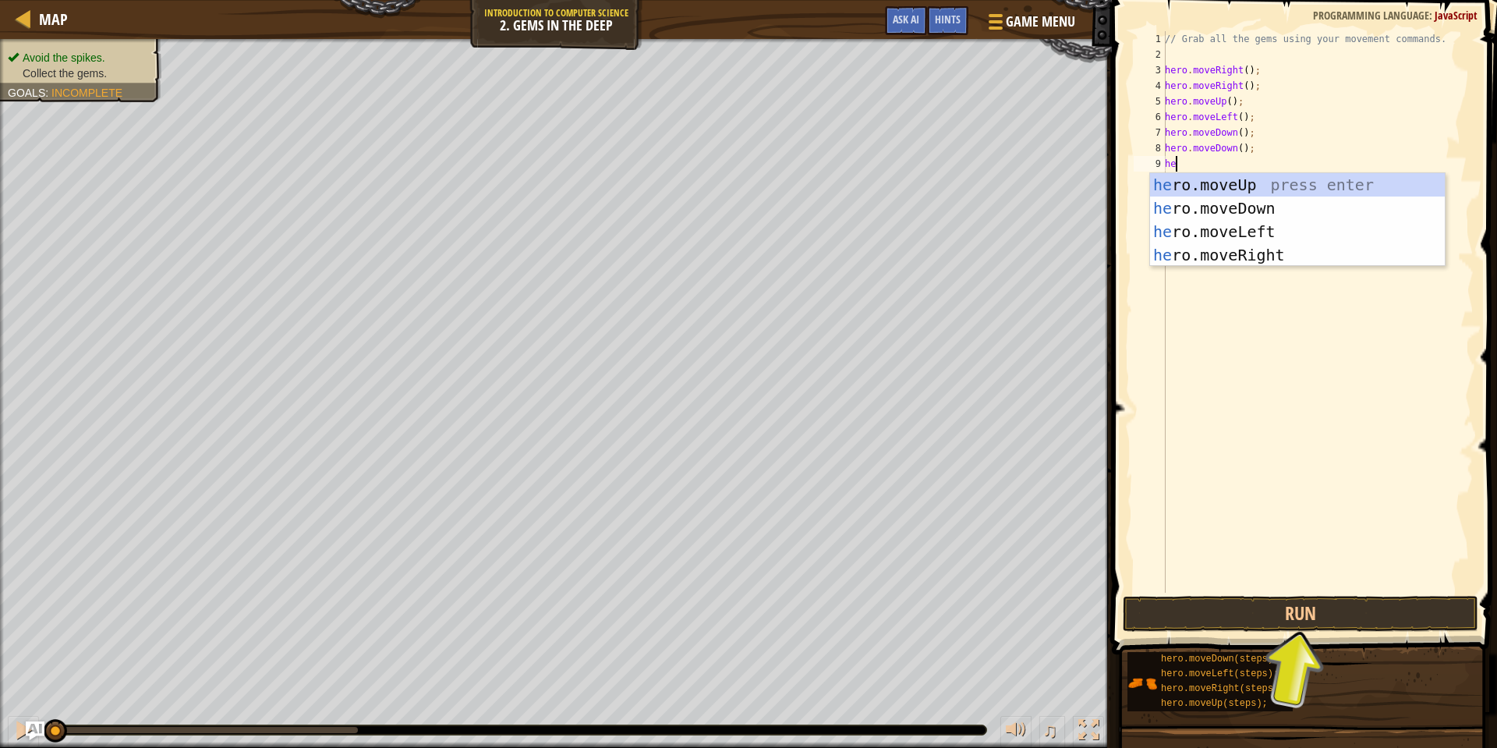
type textarea "hero"
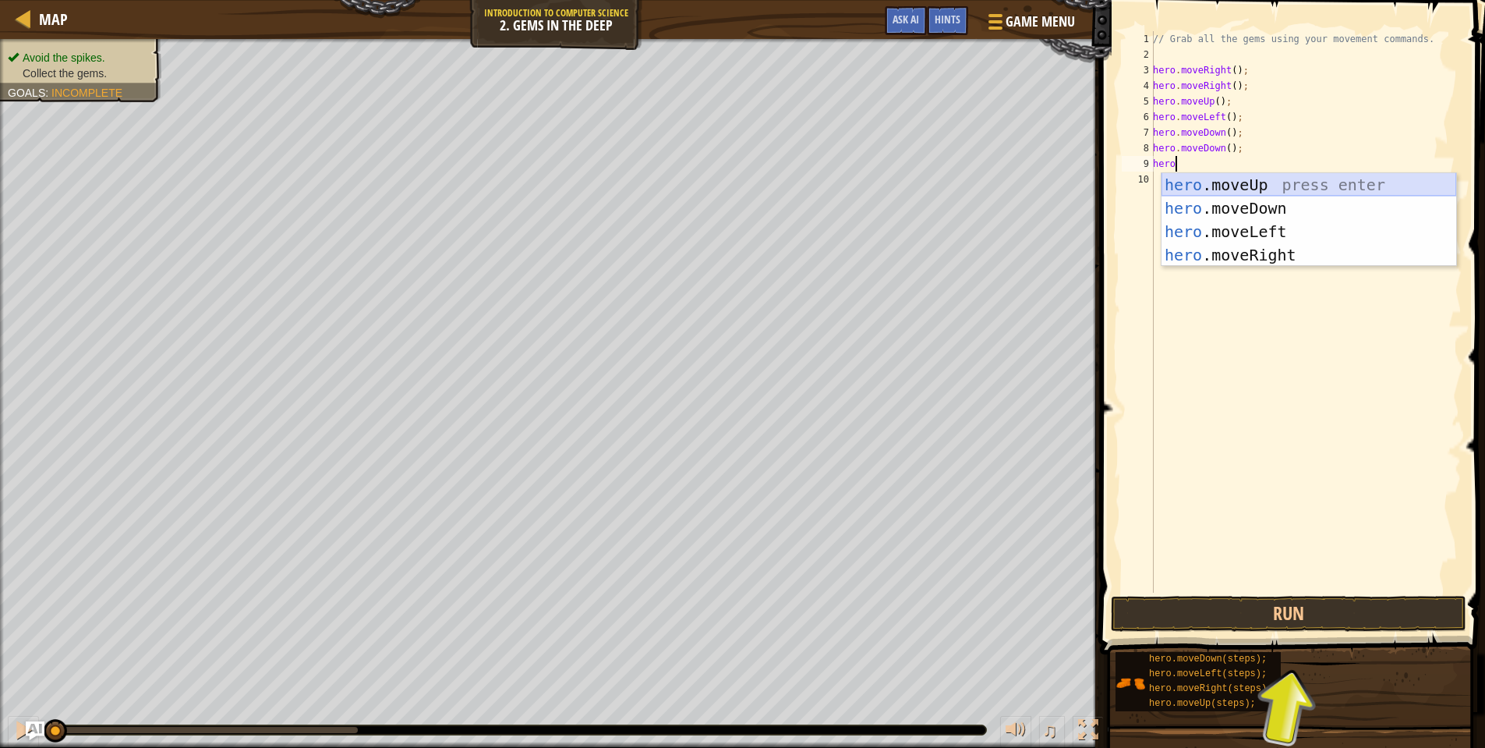
click at [1232, 193] on div "hero .moveUp press enter hero .moveDown press enter hero .moveLeft press enter …" at bounding box center [1309, 243] width 295 height 140
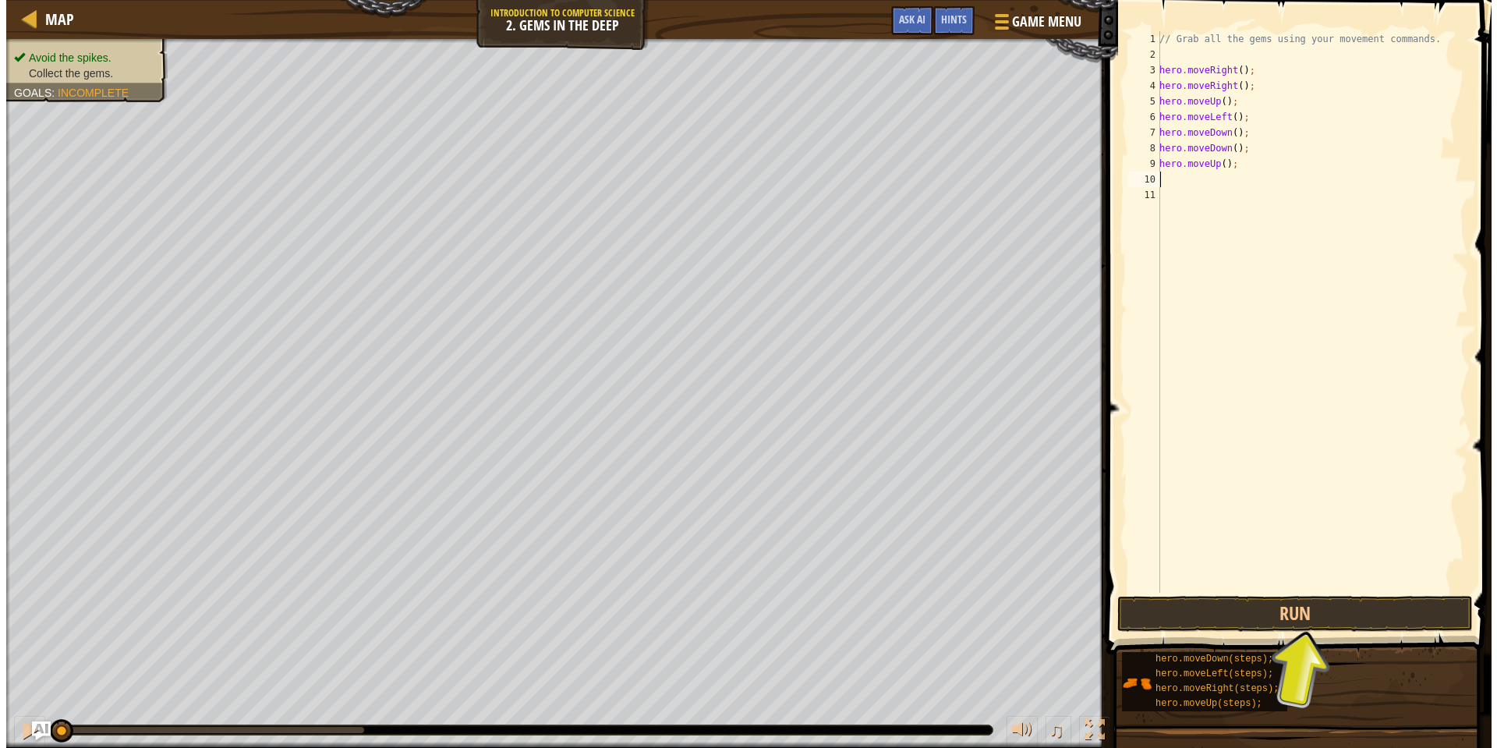
scroll to position [7, 0]
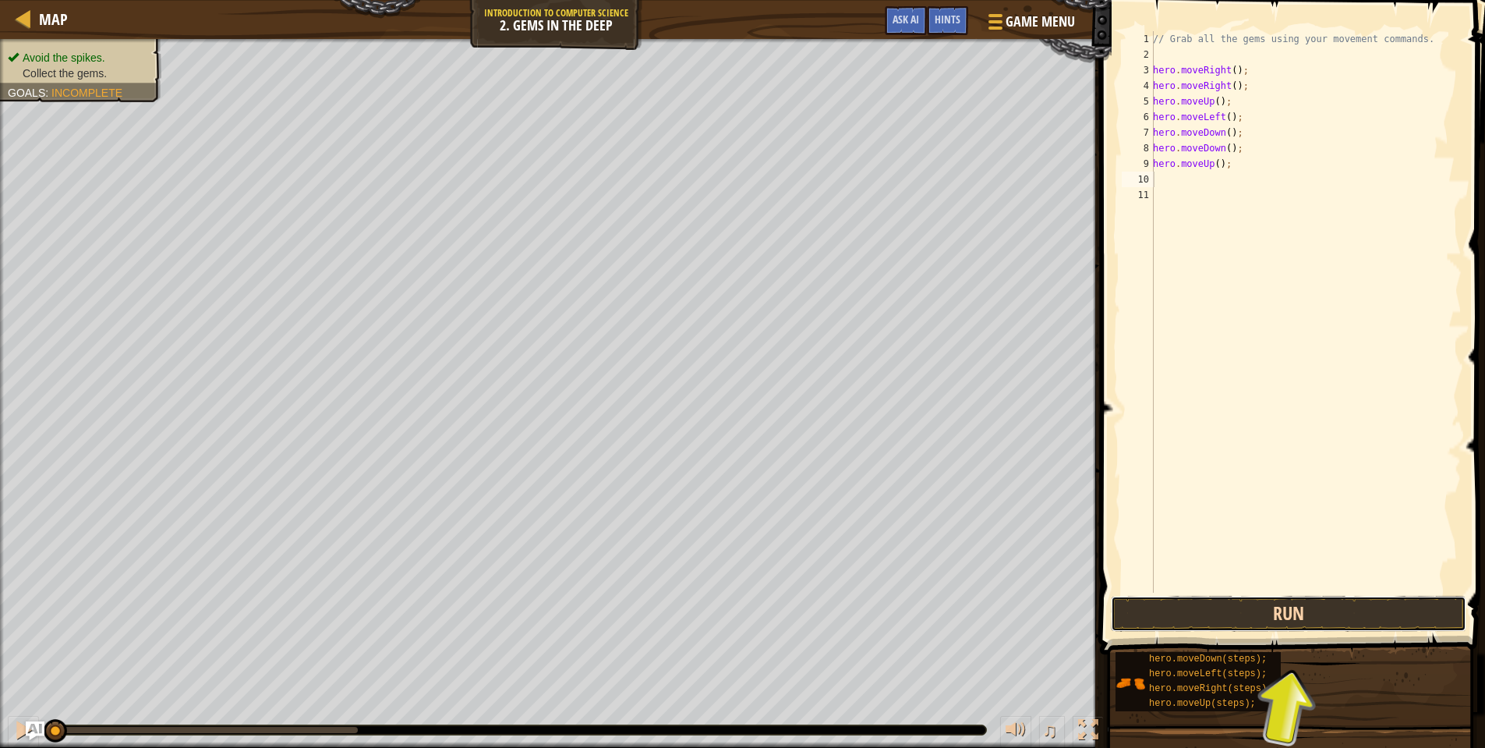
click at [1289, 609] on button "Run" at bounding box center [1289, 614] width 356 height 36
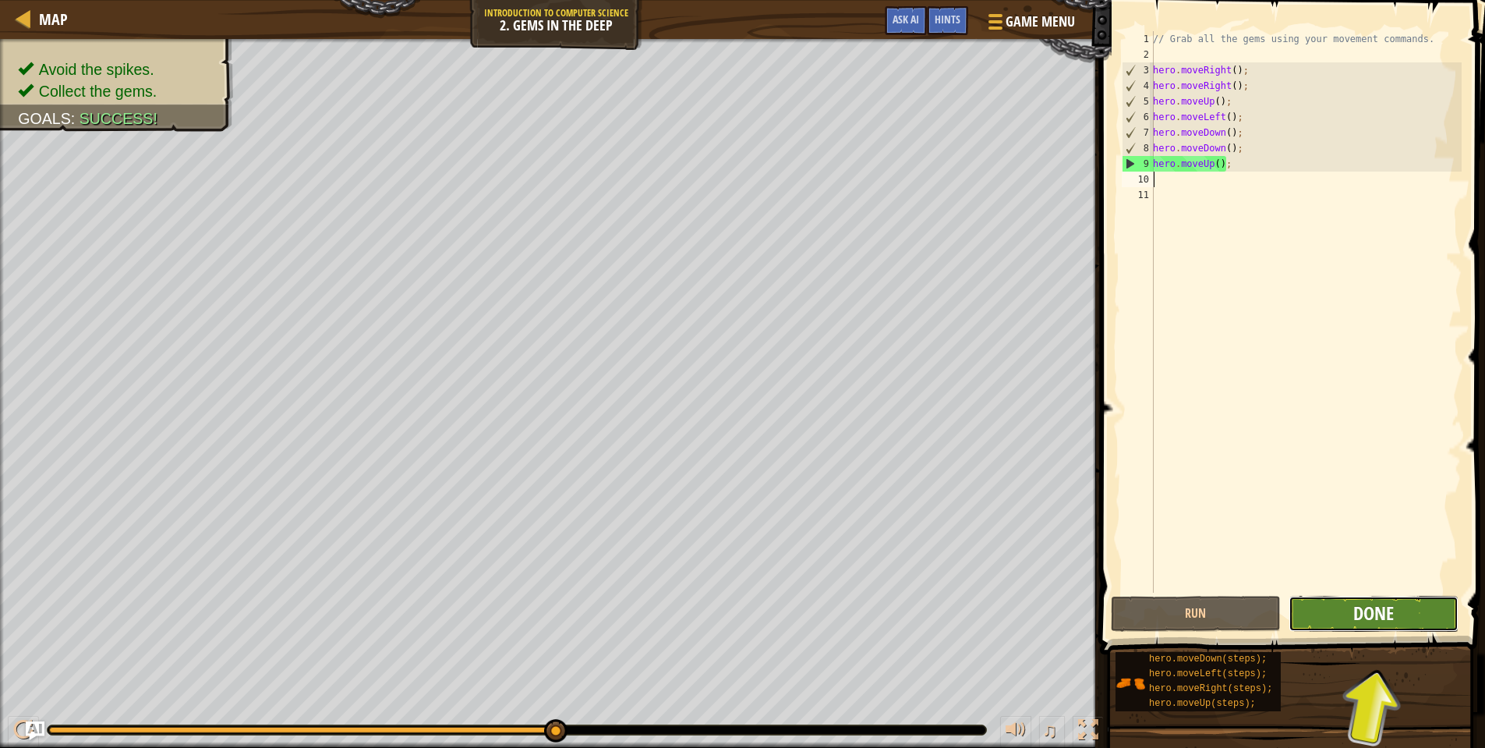
click at [1371, 610] on span "Done" at bounding box center [1373, 612] width 41 height 25
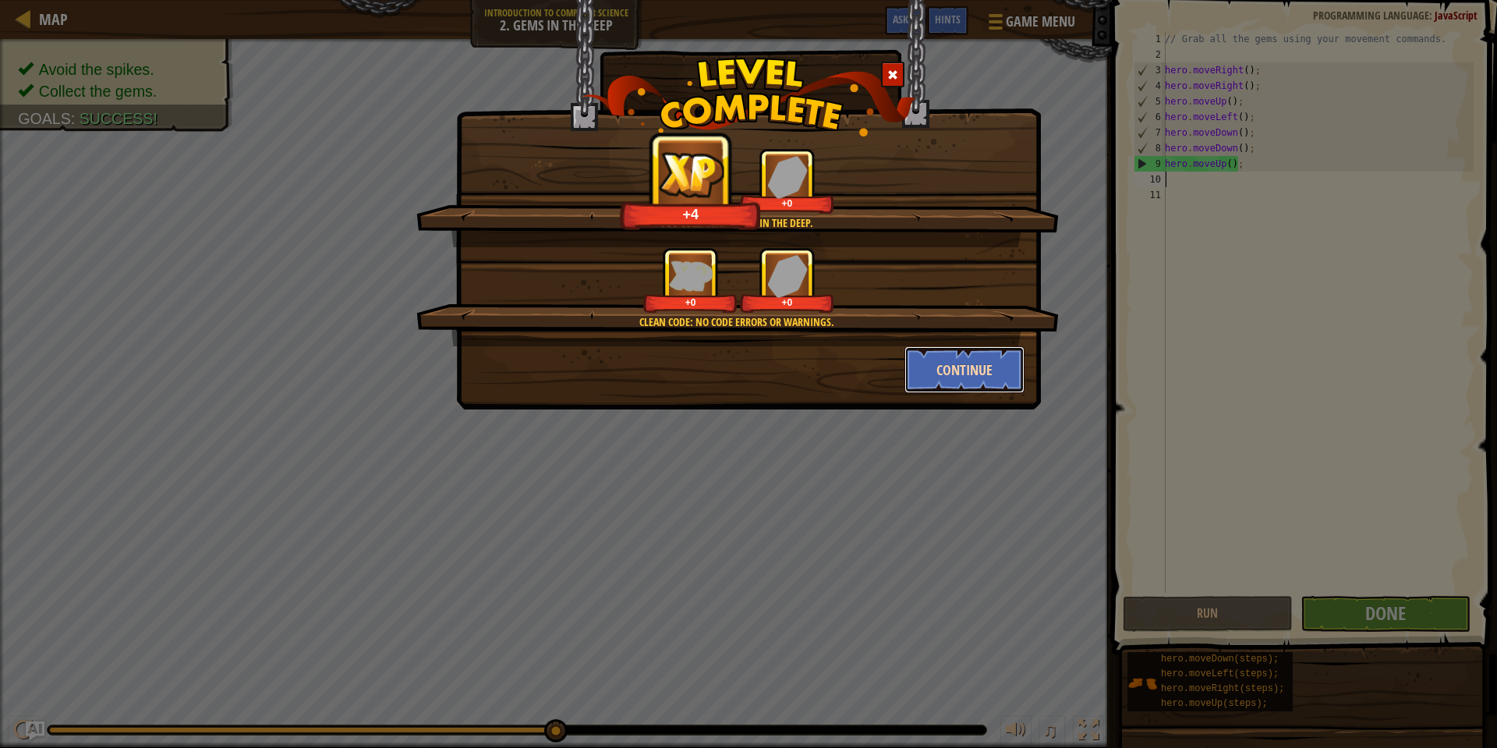
click at [959, 352] on button "Continue" at bounding box center [964, 369] width 121 height 47
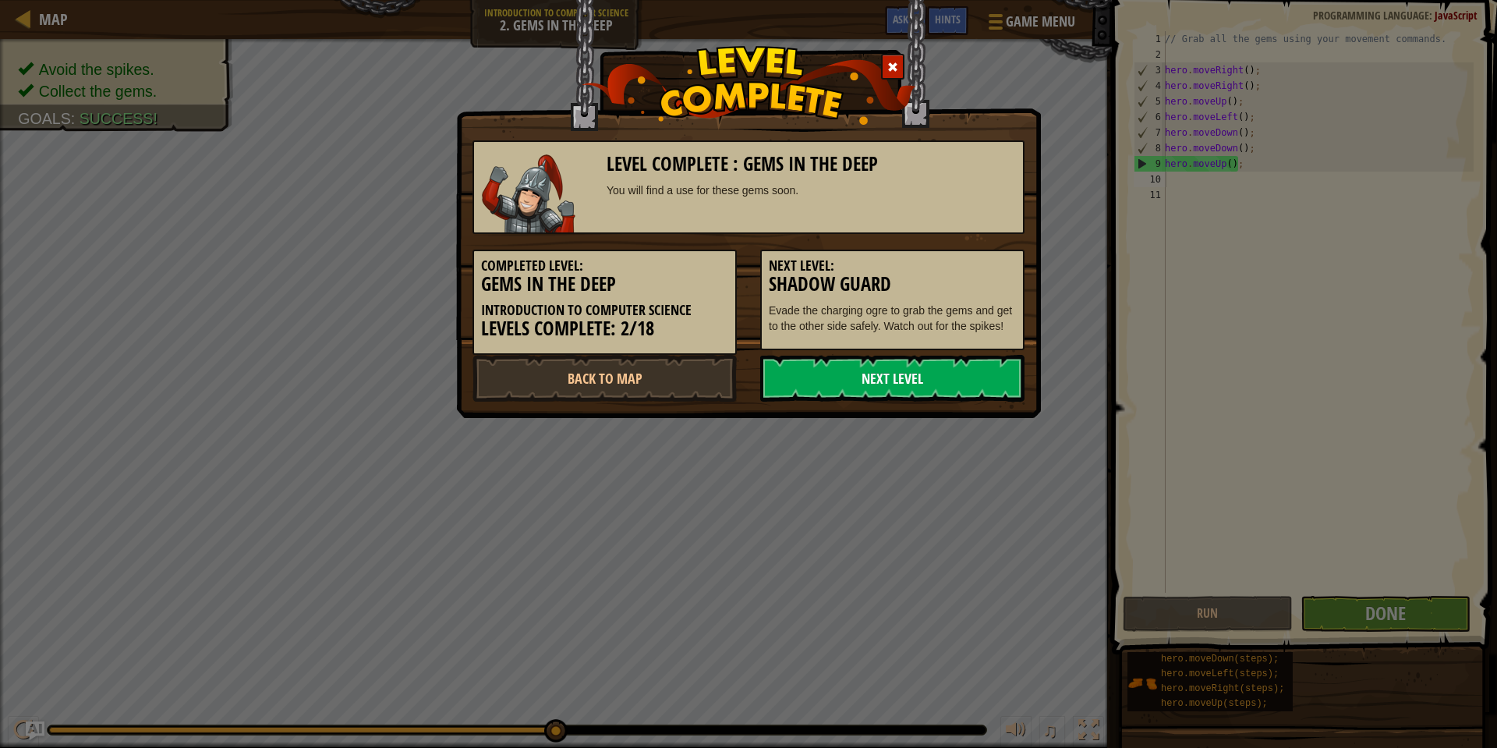
click at [915, 376] on link "Next Level" at bounding box center [892, 378] width 264 height 47
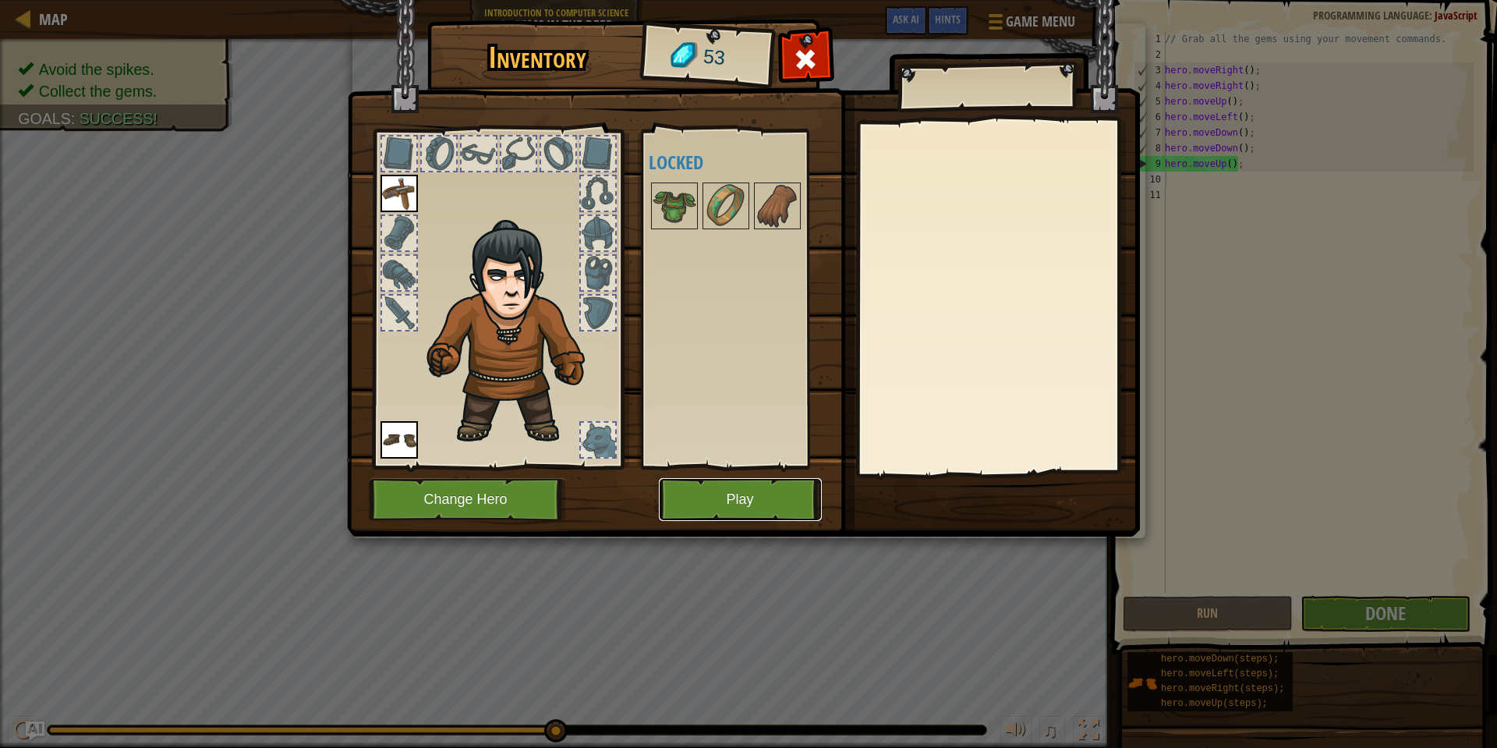
click at [797, 501] on button "Play" at bounding box center [740, 499] width 163 height 43
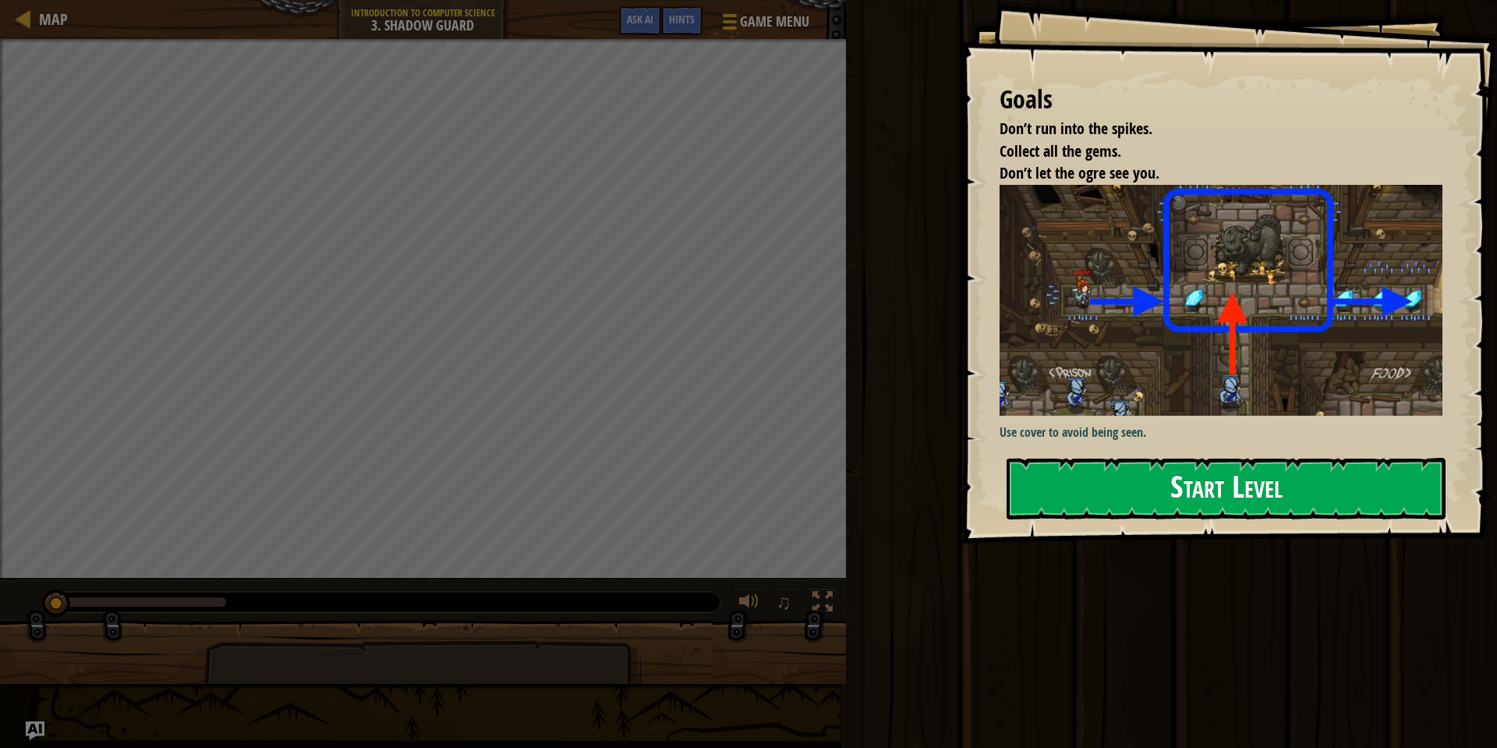
click at [1134, 492] on button "Start Level" at bounding box center [1225, 489] width 439 height 62
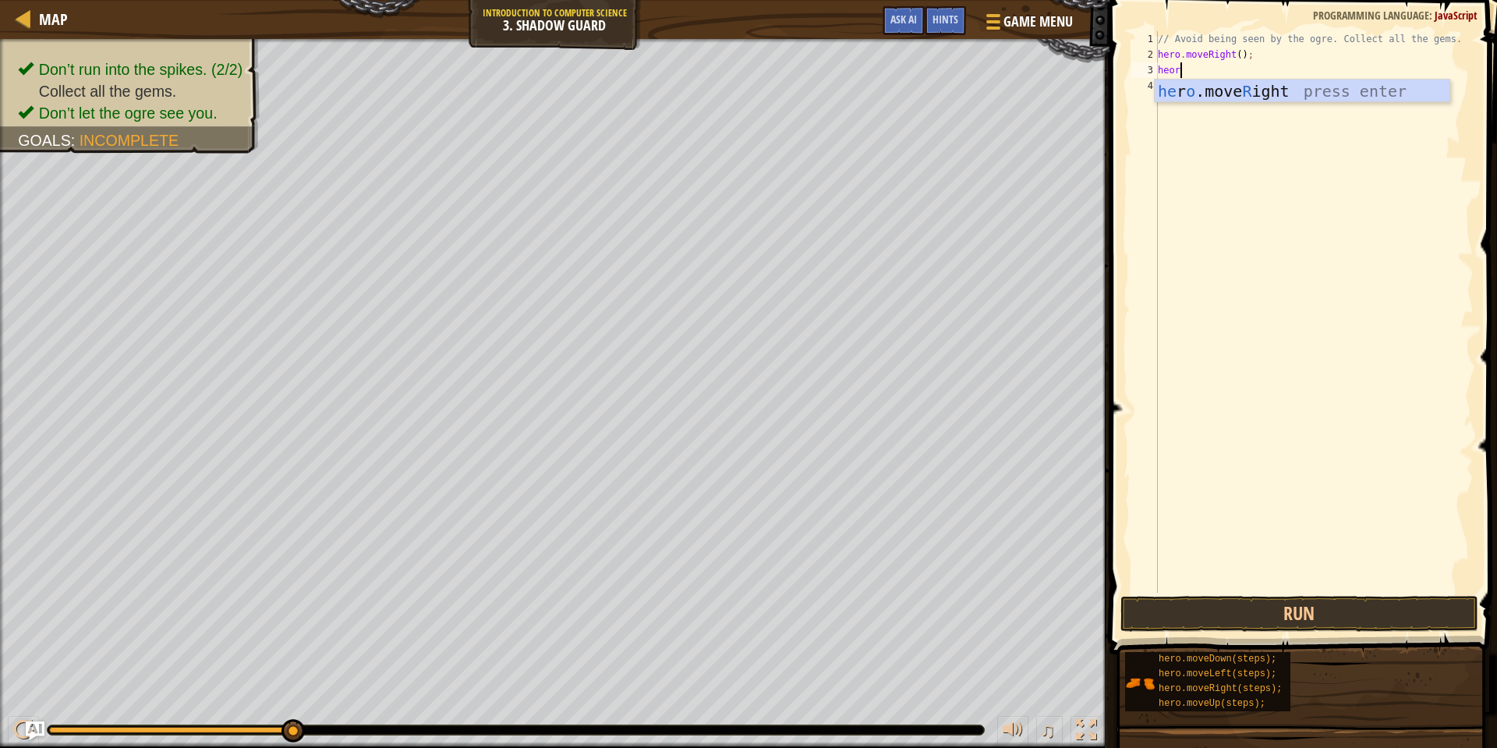
scroll to position [7, 1]
type textarea "heo"
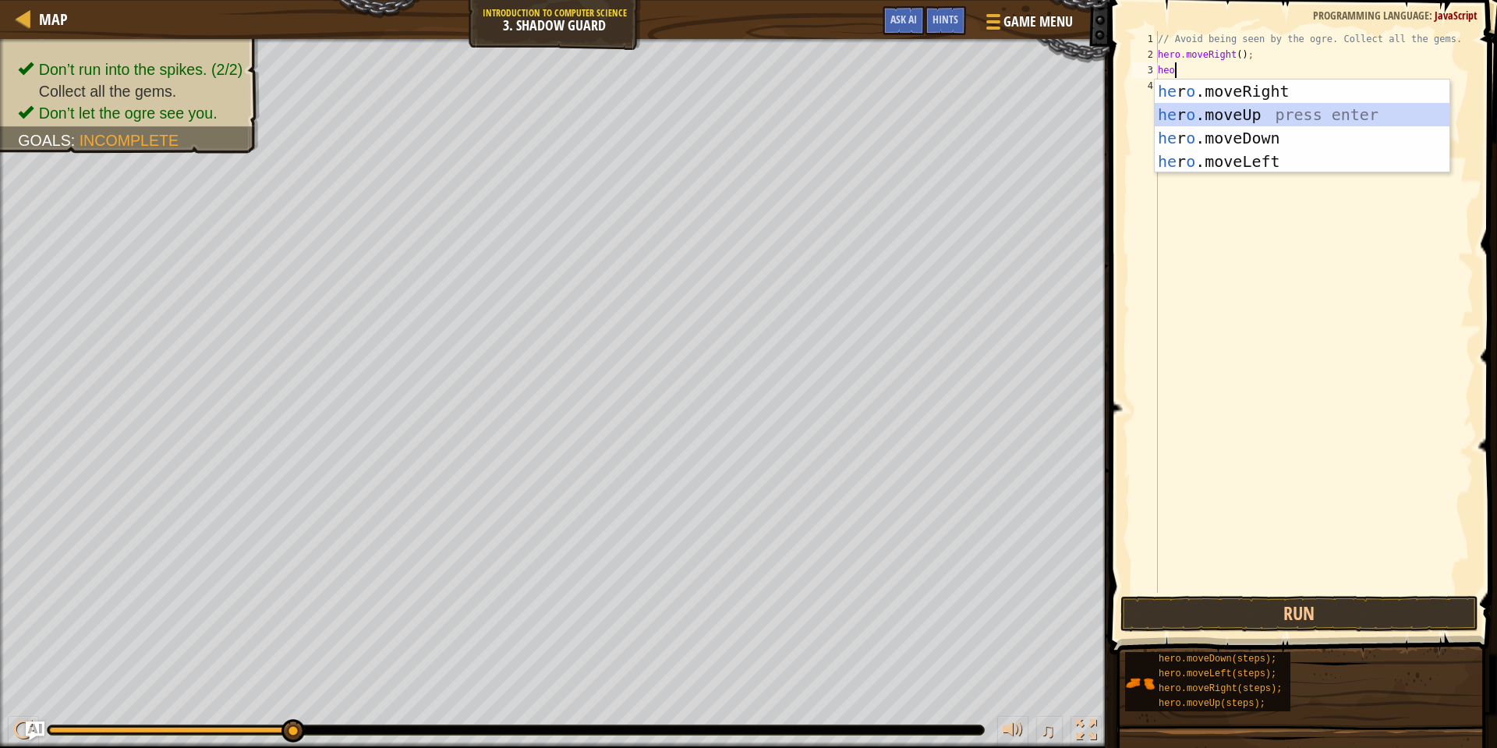
click at [1236, 116] on div "he r o .moveRight press enter he r o .moveUp press enter he r o .moveDown press…" at bounding box center [1302, 150] width 295 height 140
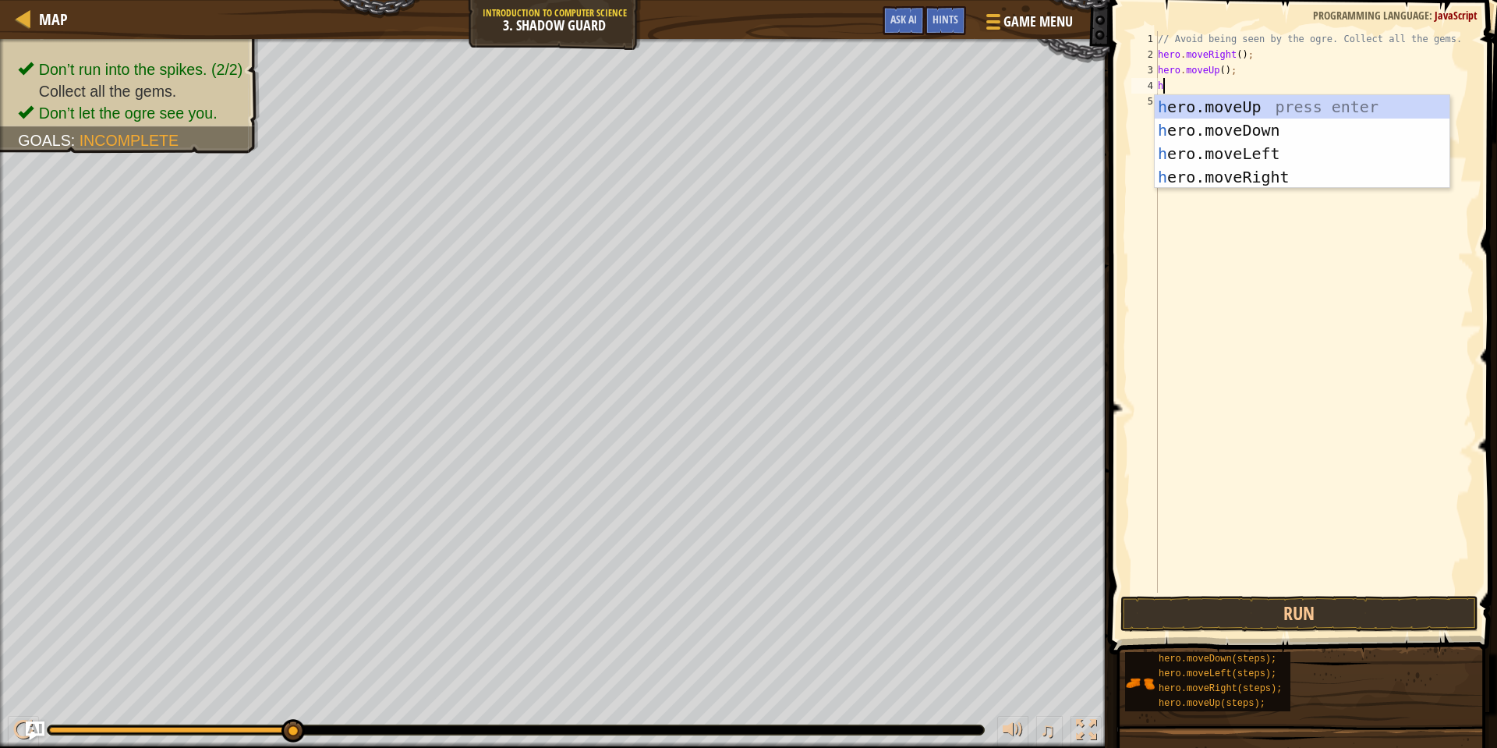
type textarea "he"
click at [1226, 169] on div "he ro.moveUp press enter he ro.moveDown press enter he ro.moveLeft press enter …" at bounding box center [1302, 165] width 295 height 140
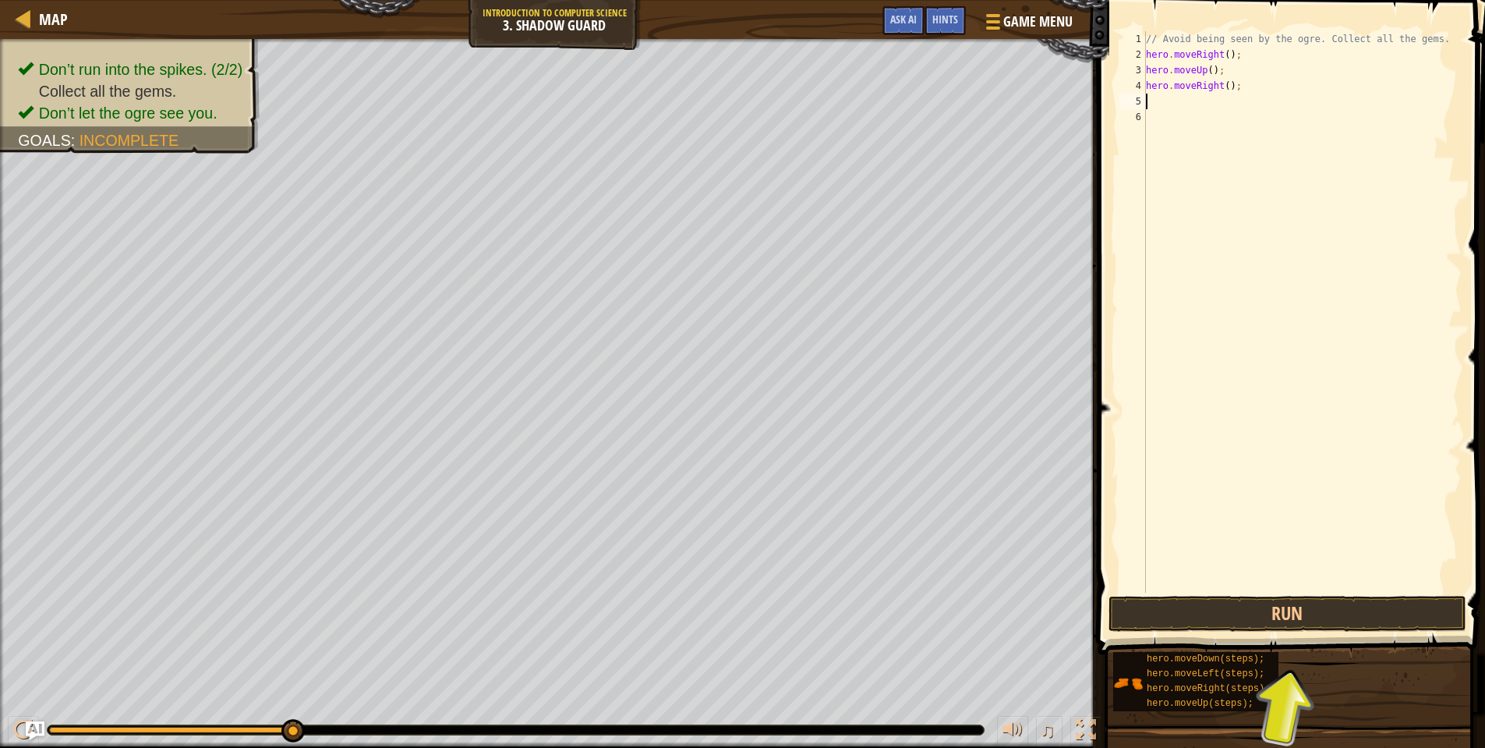
type textarea "h"
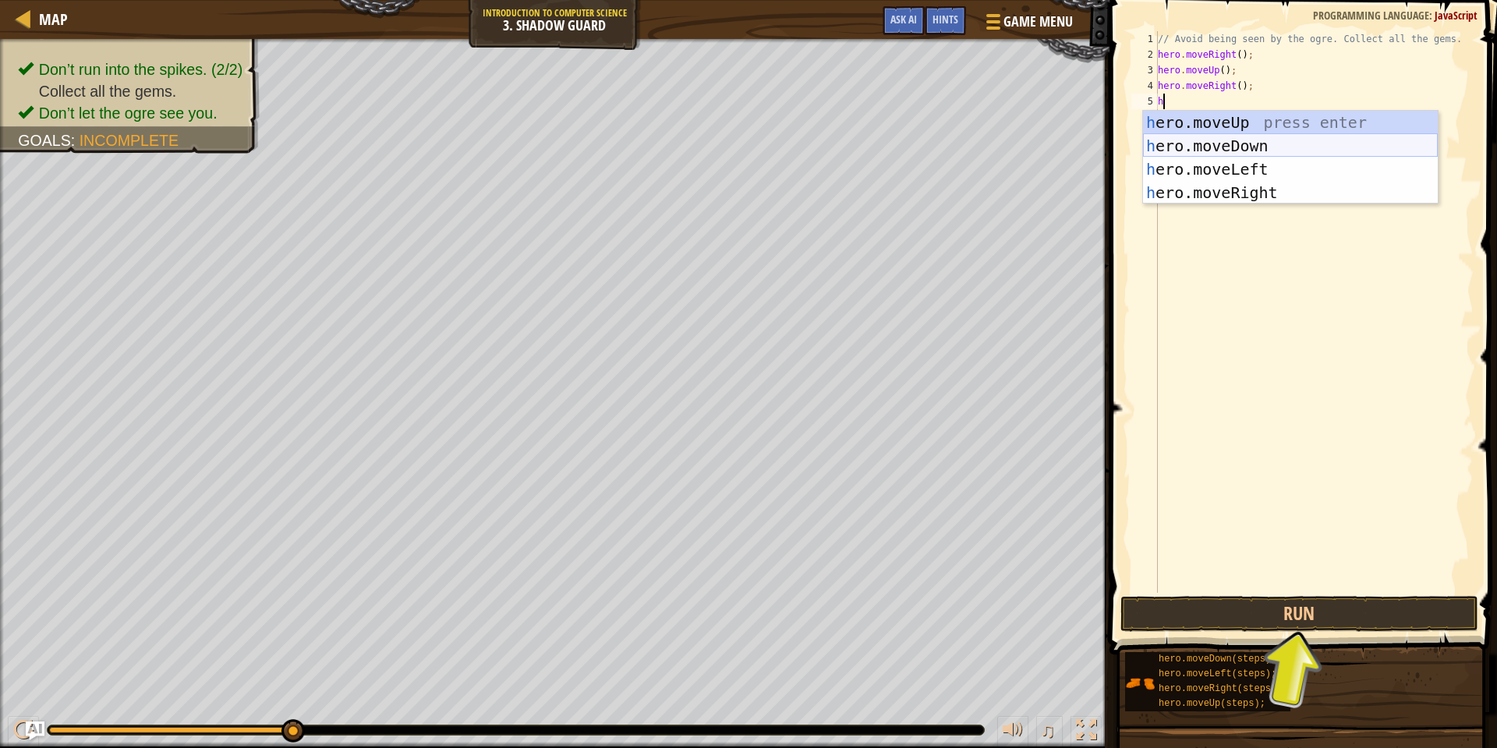
click at [1219, 154] on div "h ero.moveUp press enter h ero.moveDown press enter h ero.moveLeft press enter …" at bounding box center [1290, 181] width 295 height 140
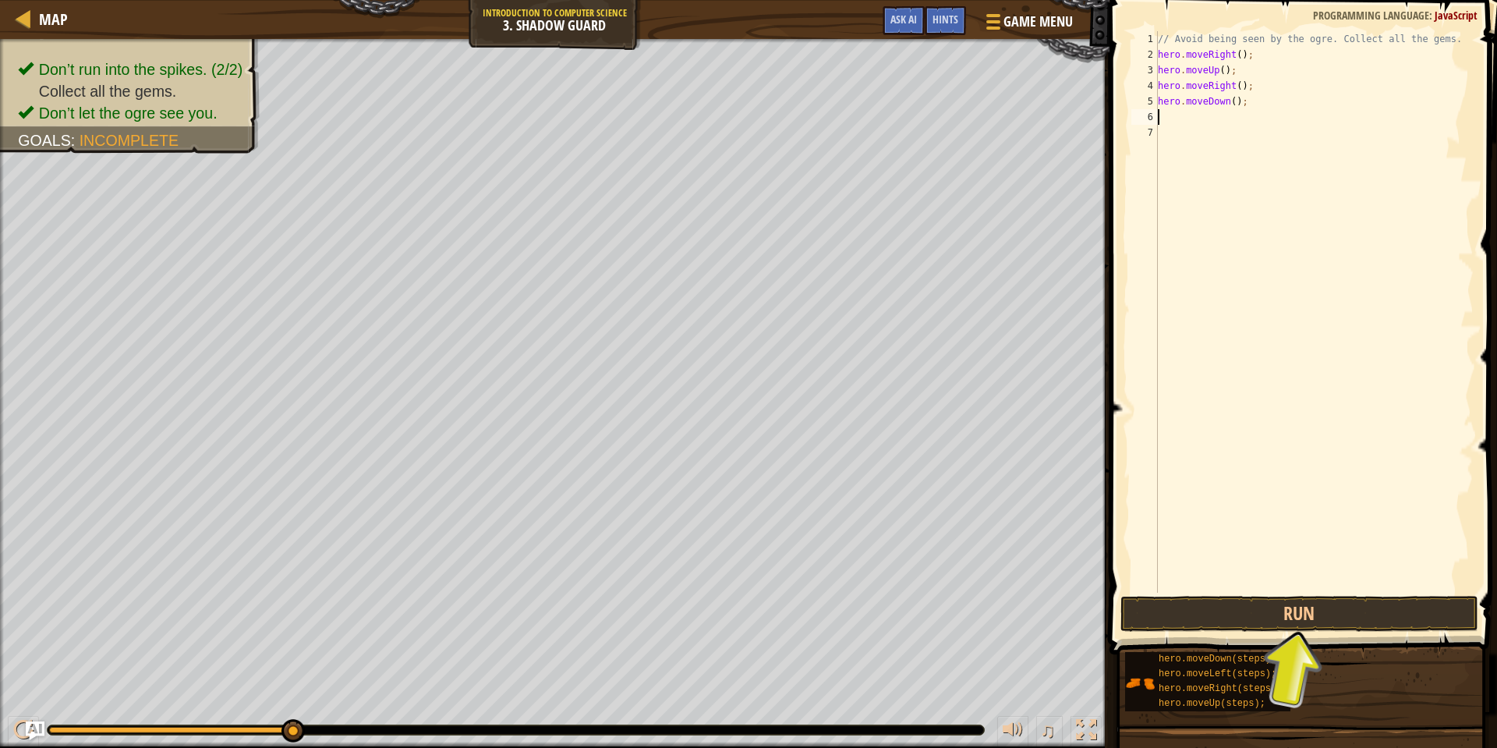
type textarea "h"
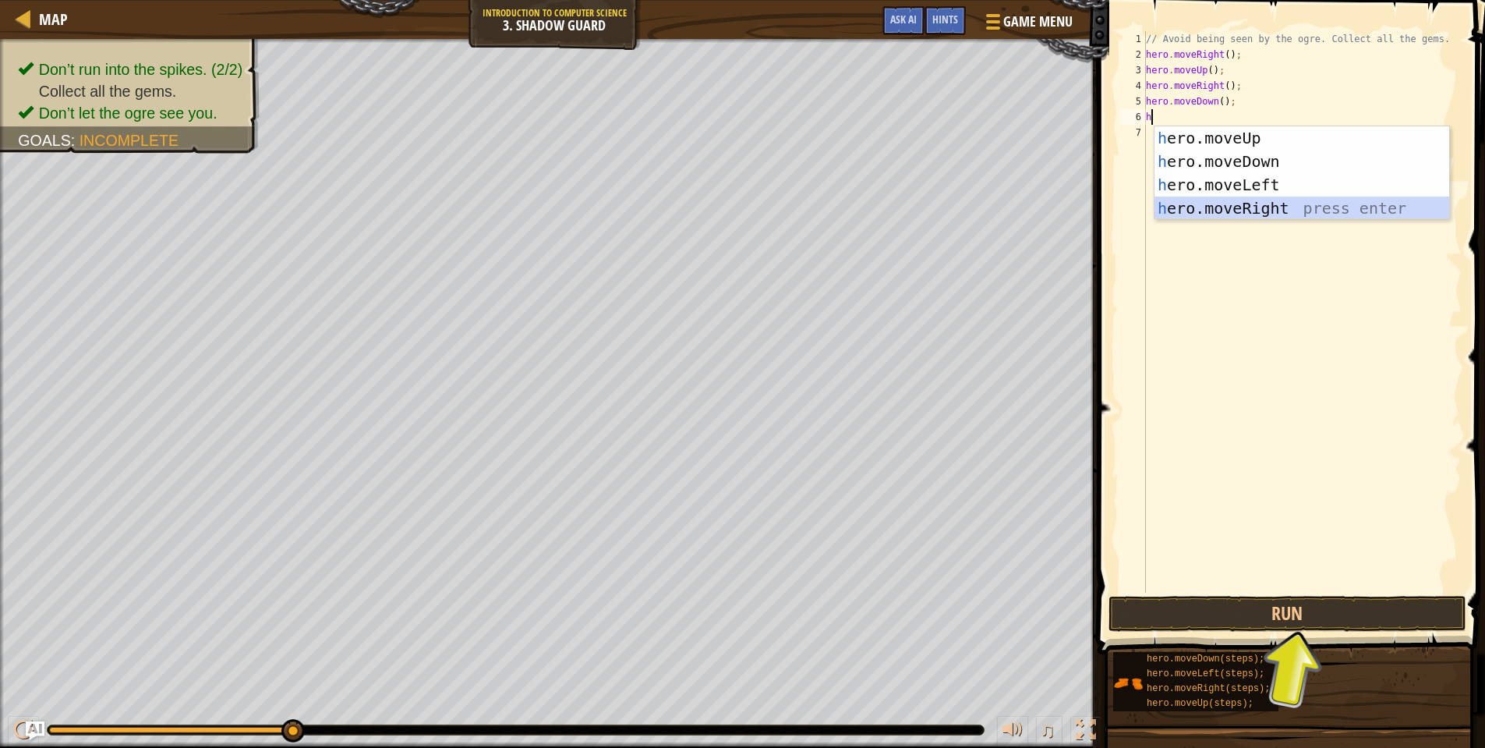
click at [1254, 215] on div "h ero.moveUp press enter h ero.moveDown press enter h ero.moveLeft press enter …" at bounding box center [1302, 196] width 295 height 140
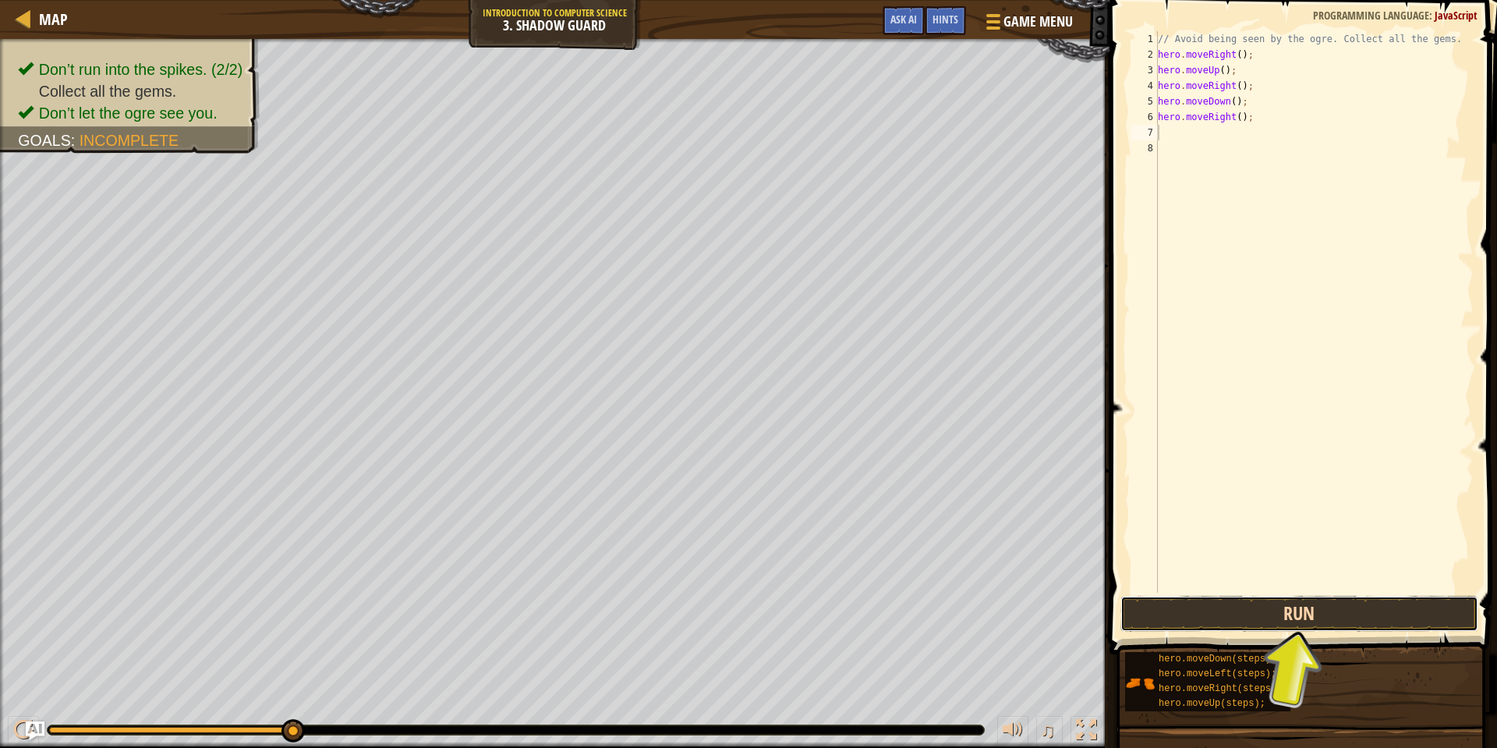
click at [1281, 610] on button "Run" at bounding box center [1299, 614] width 358 height 36
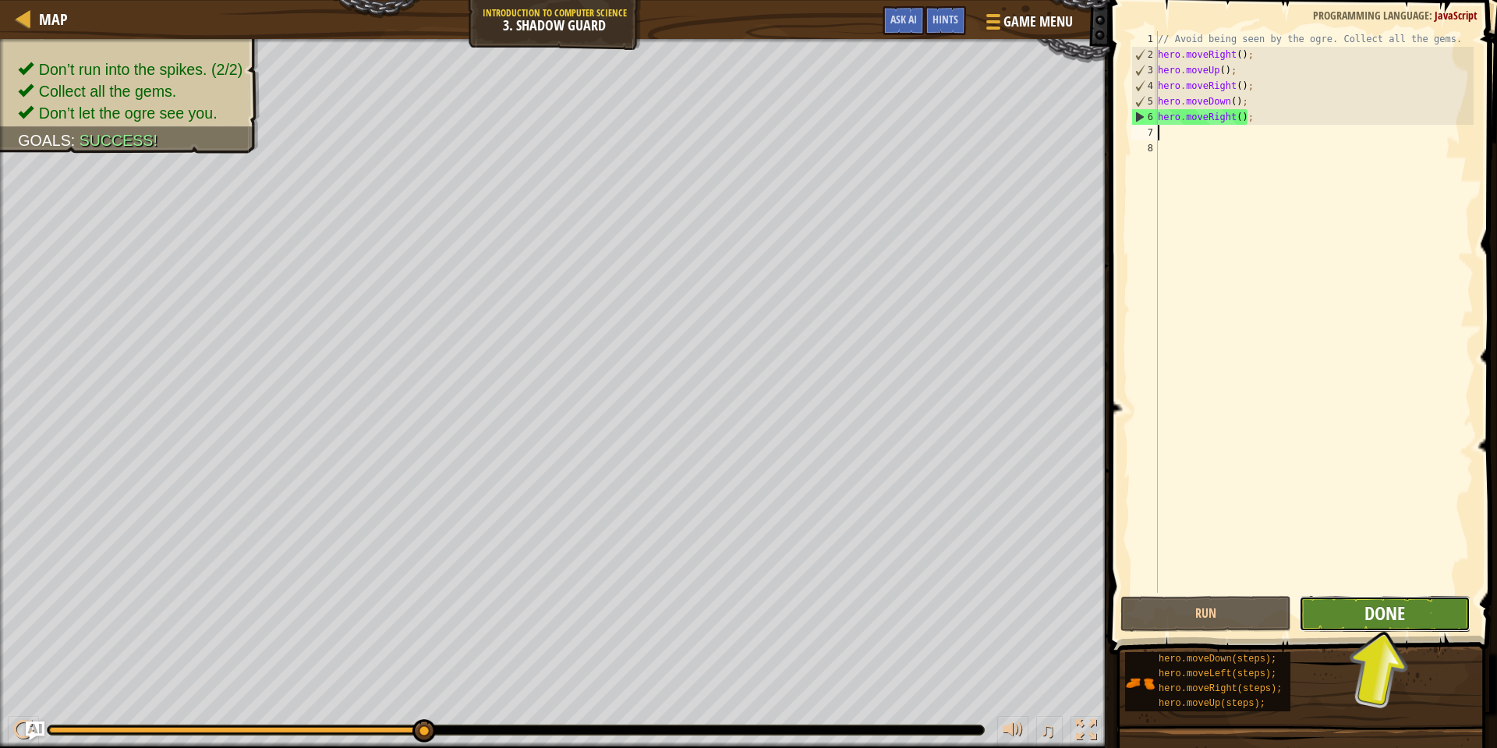
click at [1378, 624] on span "Done" at bounding box center [1384, 612] width 41 height 25
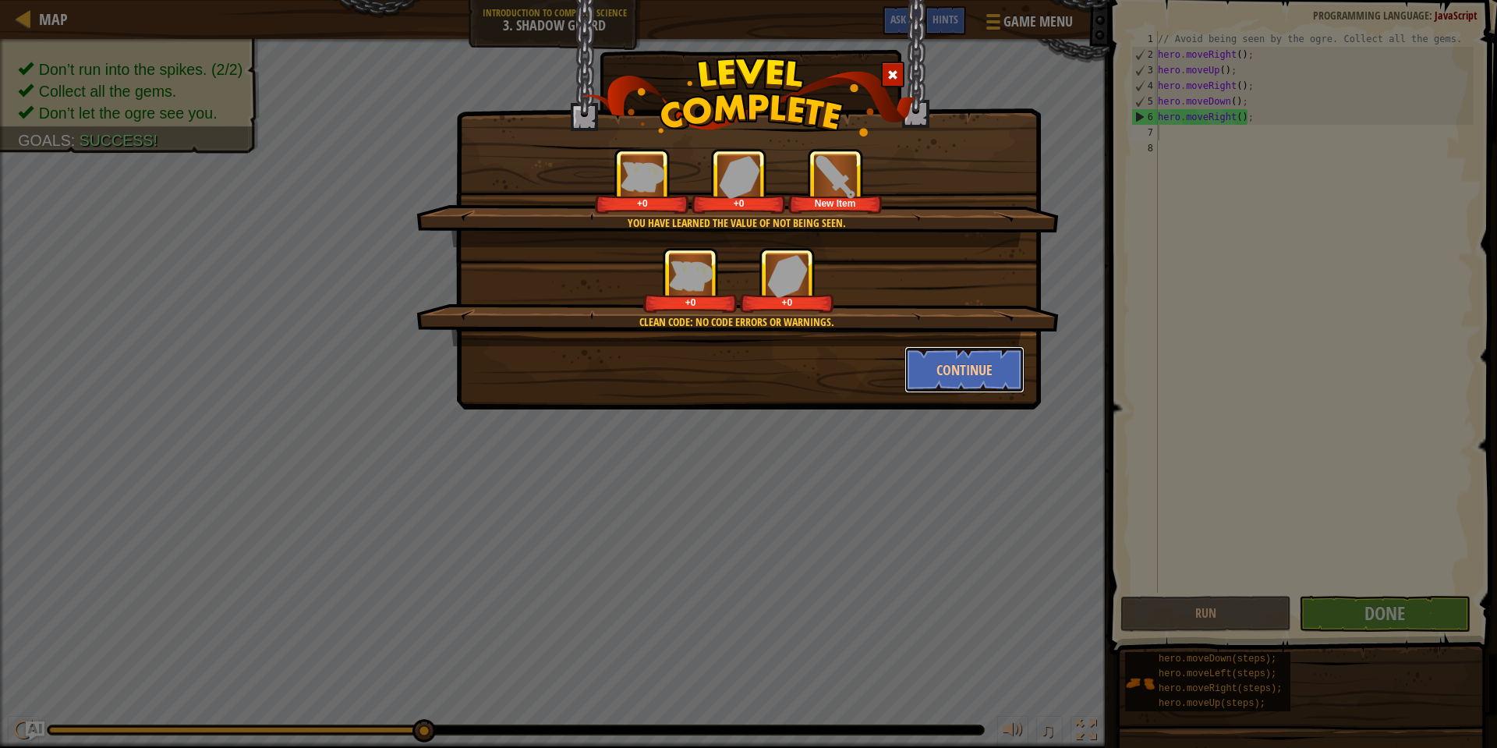
drag, startPoint x: 937, startPoint y: 375, endPoint x: 969, endPoint y: 456, distance: 87.2
click at [937, 376] on button "Continue" at bounding box center [964, 369] width 121 height 47
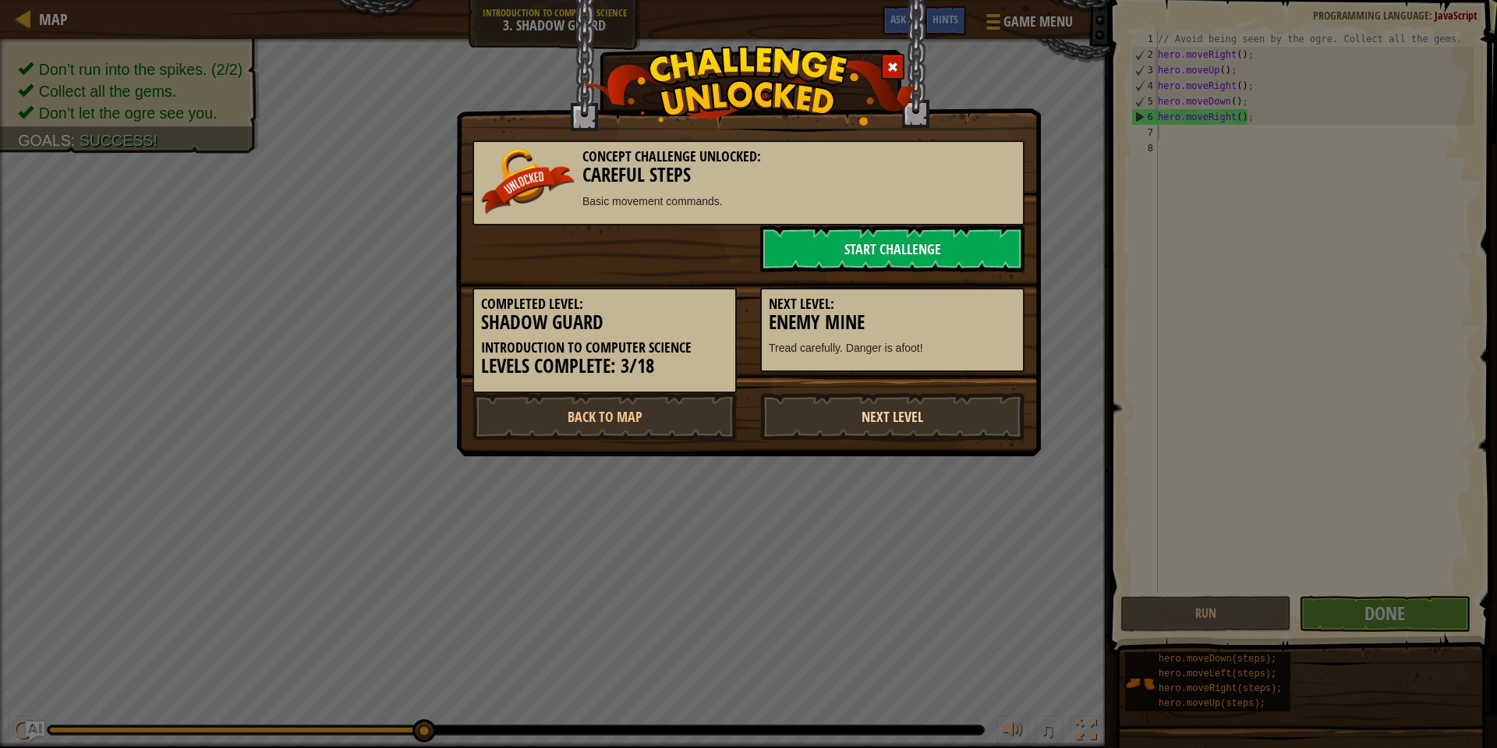
click at [896, 402] on link "Next Level" at bounding box center [892, 416] width 264 height 47
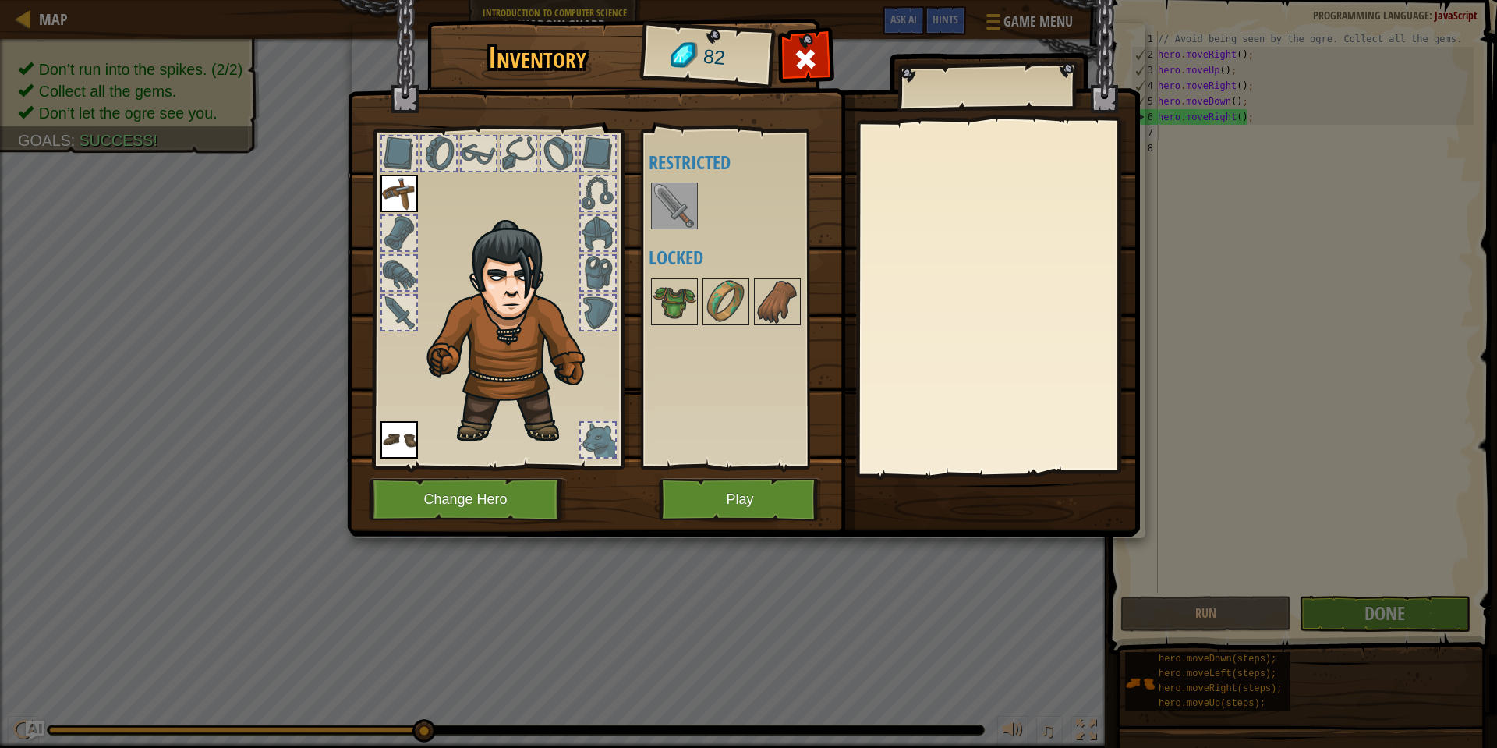
click at [664, 202] on img at bounding box center [675, 206] width 44 height 44
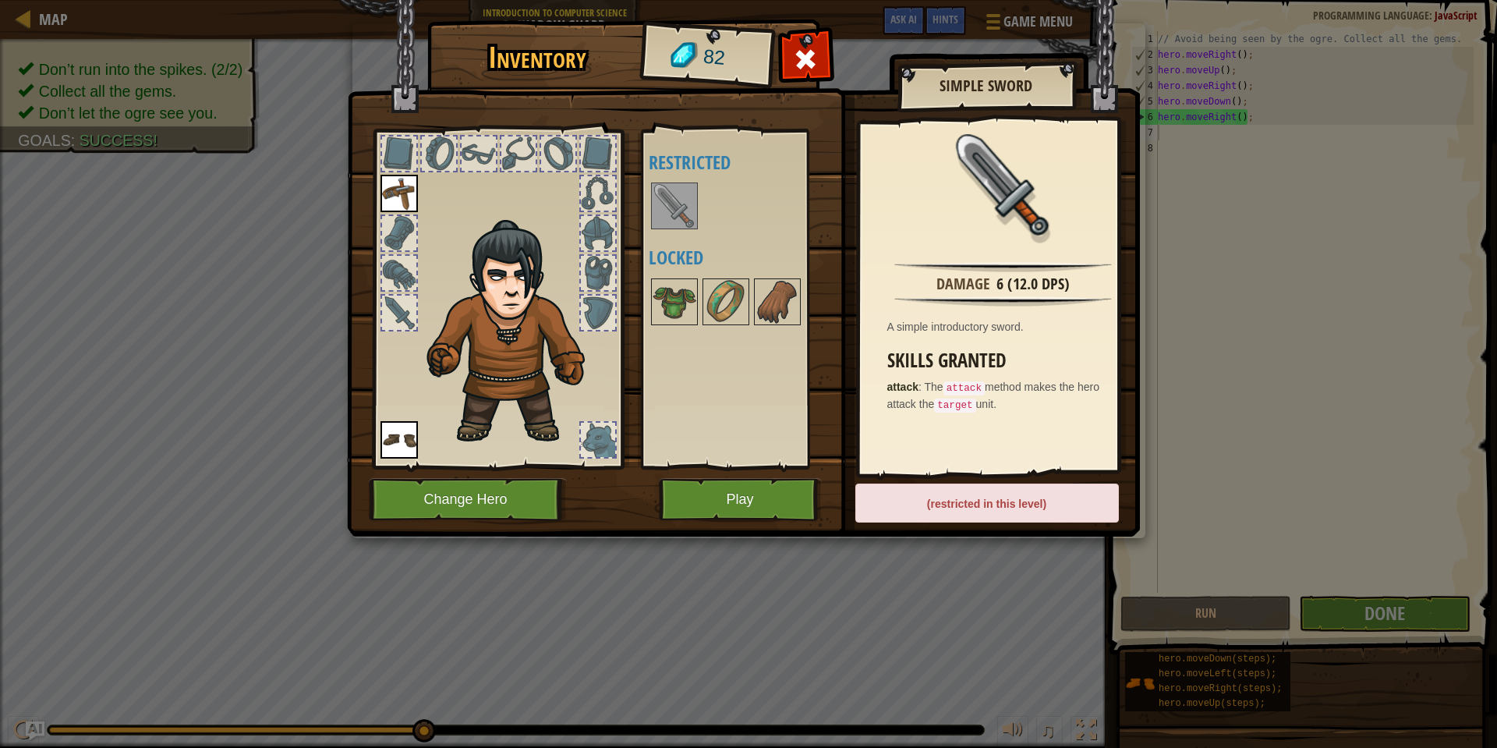
click at [674, 214] on img at bounding box center [675, 206] width 44 height 44
click at [698, 304] on div at bounding box center [747, 301] width 196 height 51
click at [738, 302] on img at bounding box center [726, 302] width 44 height 44
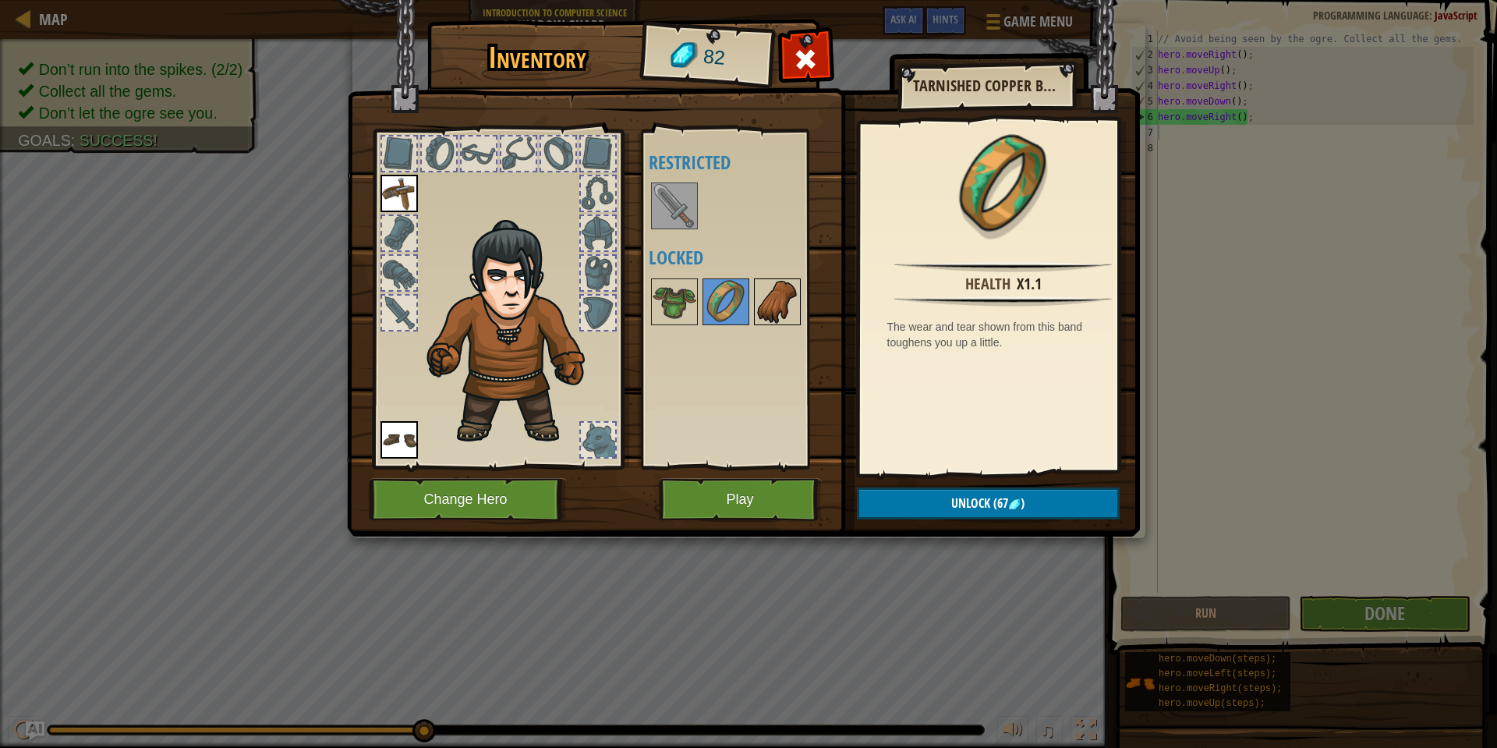
click at [768, 310] on img at bounding box center [777, 302] width 44 height 44
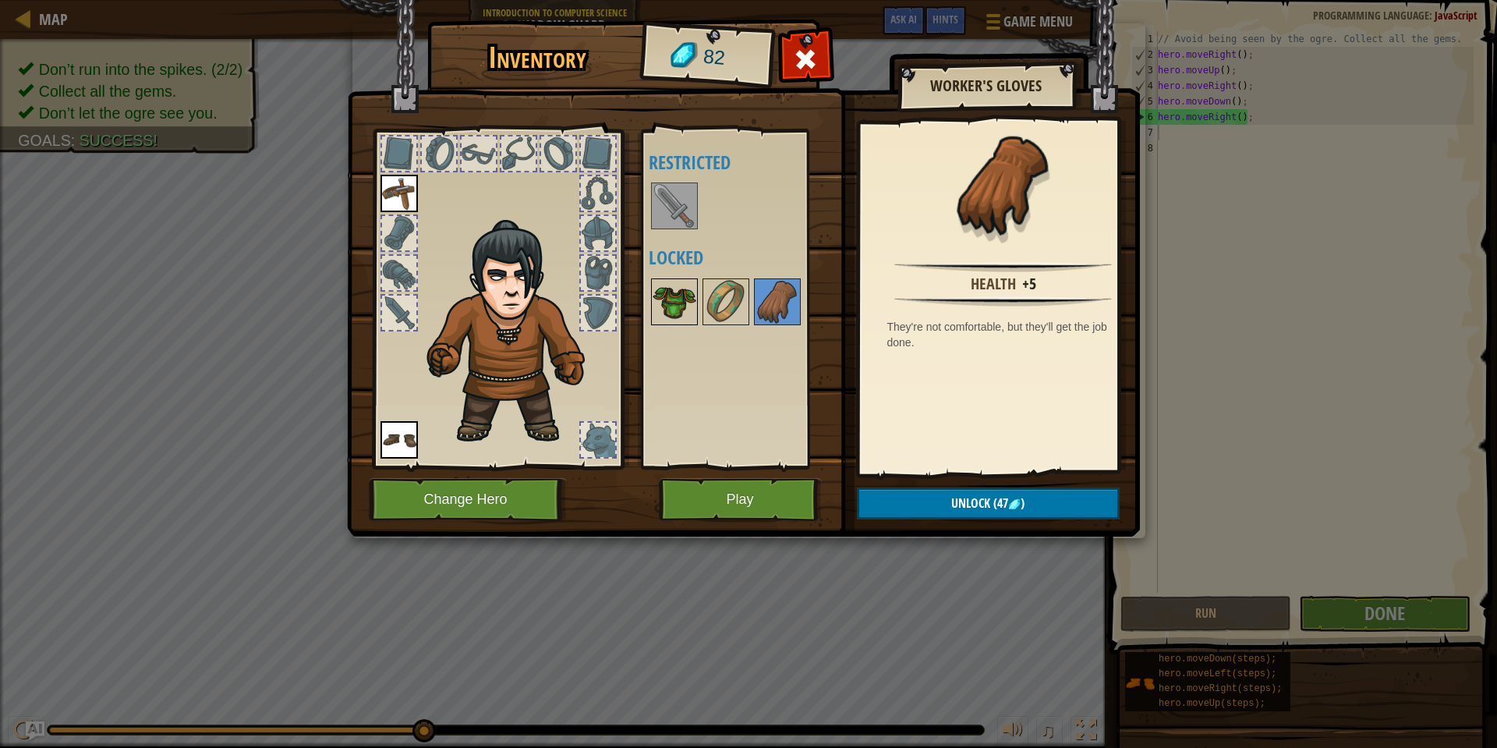
click at [662, 311] on img at bounding box center [675, 302] width 44 height 44
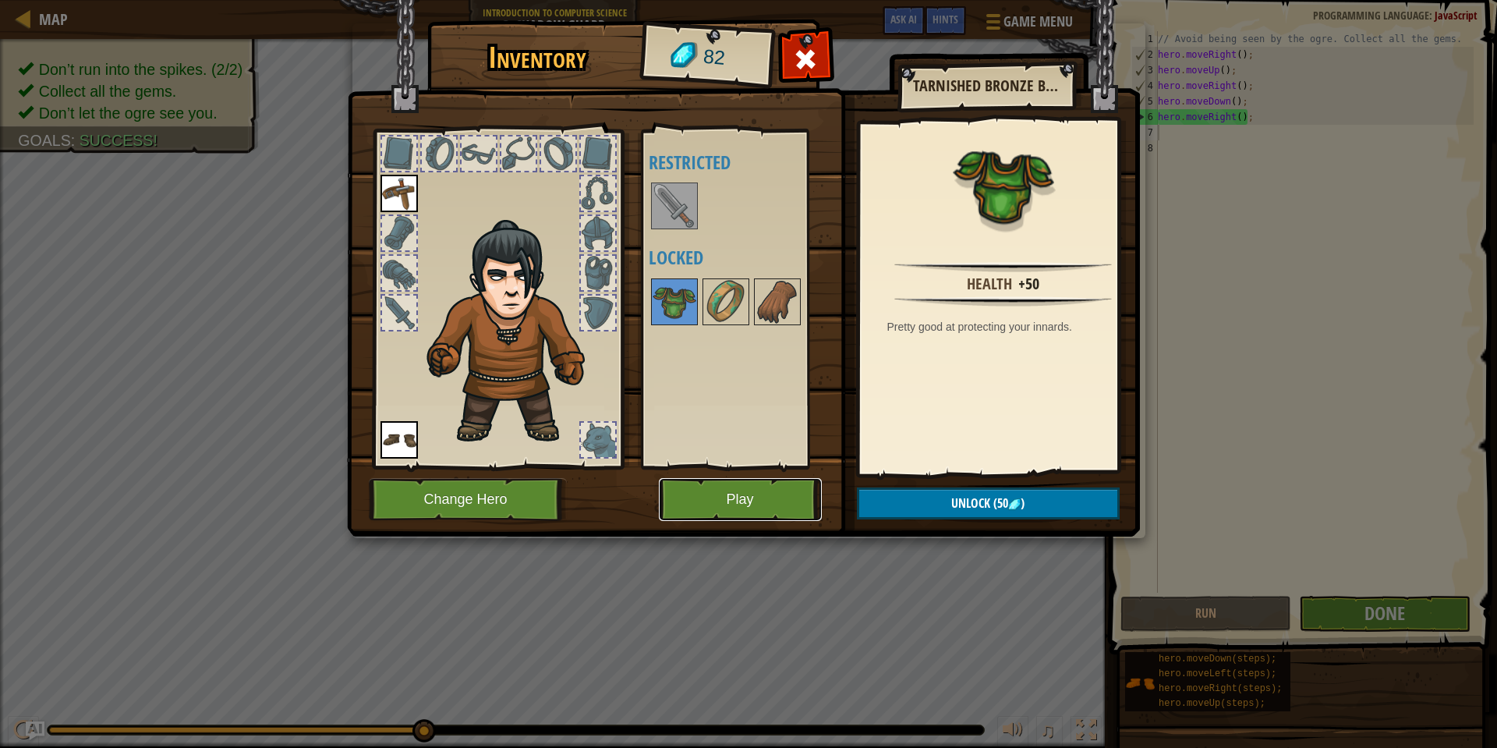
click at [742, 490] on button "Play" at bounding box center [740, 499] width 163 height 43
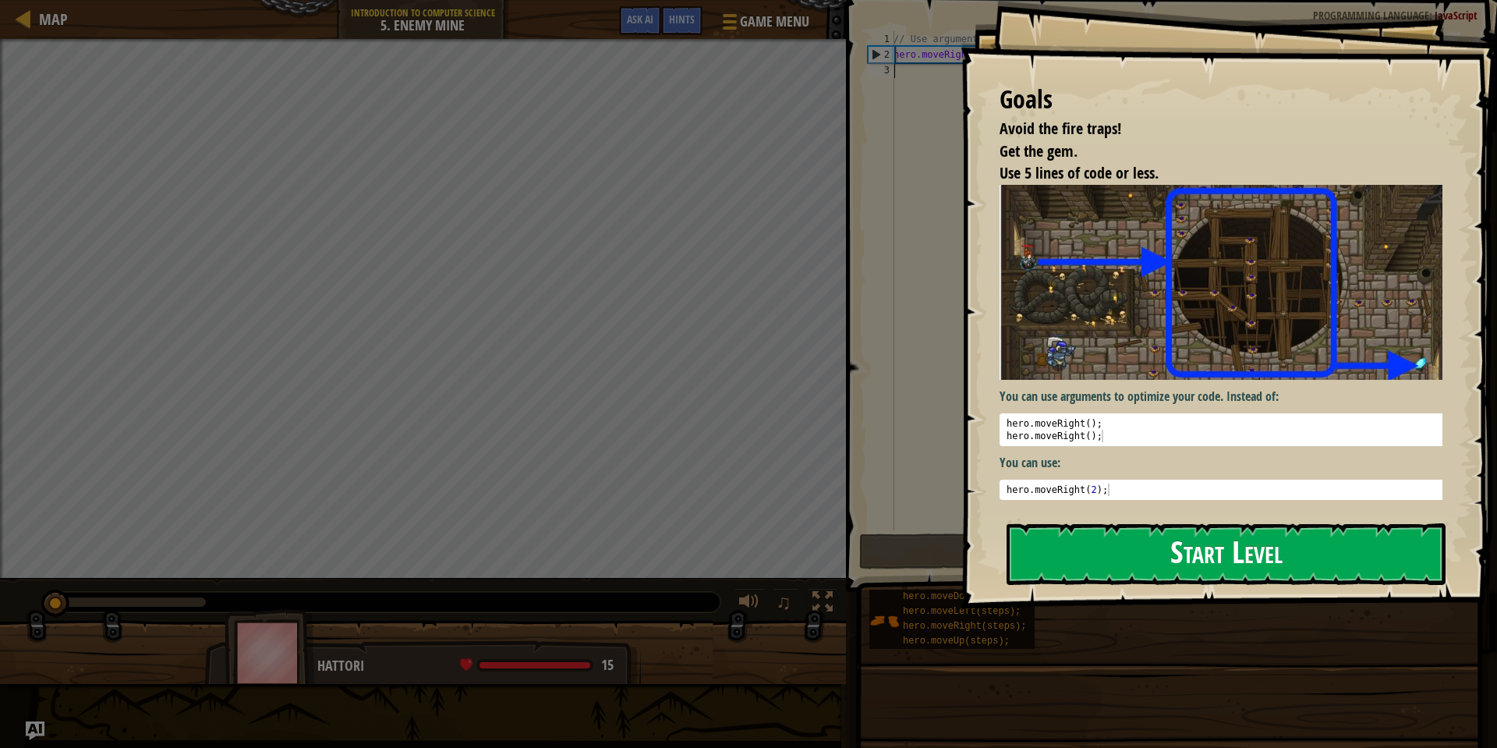
click at [1175, 316] on div "Goals Avoid the fire traps! Get the gem. Use 5 lines of code or less. You can u…" at bounding box center [1229, 304] width 536 height 609
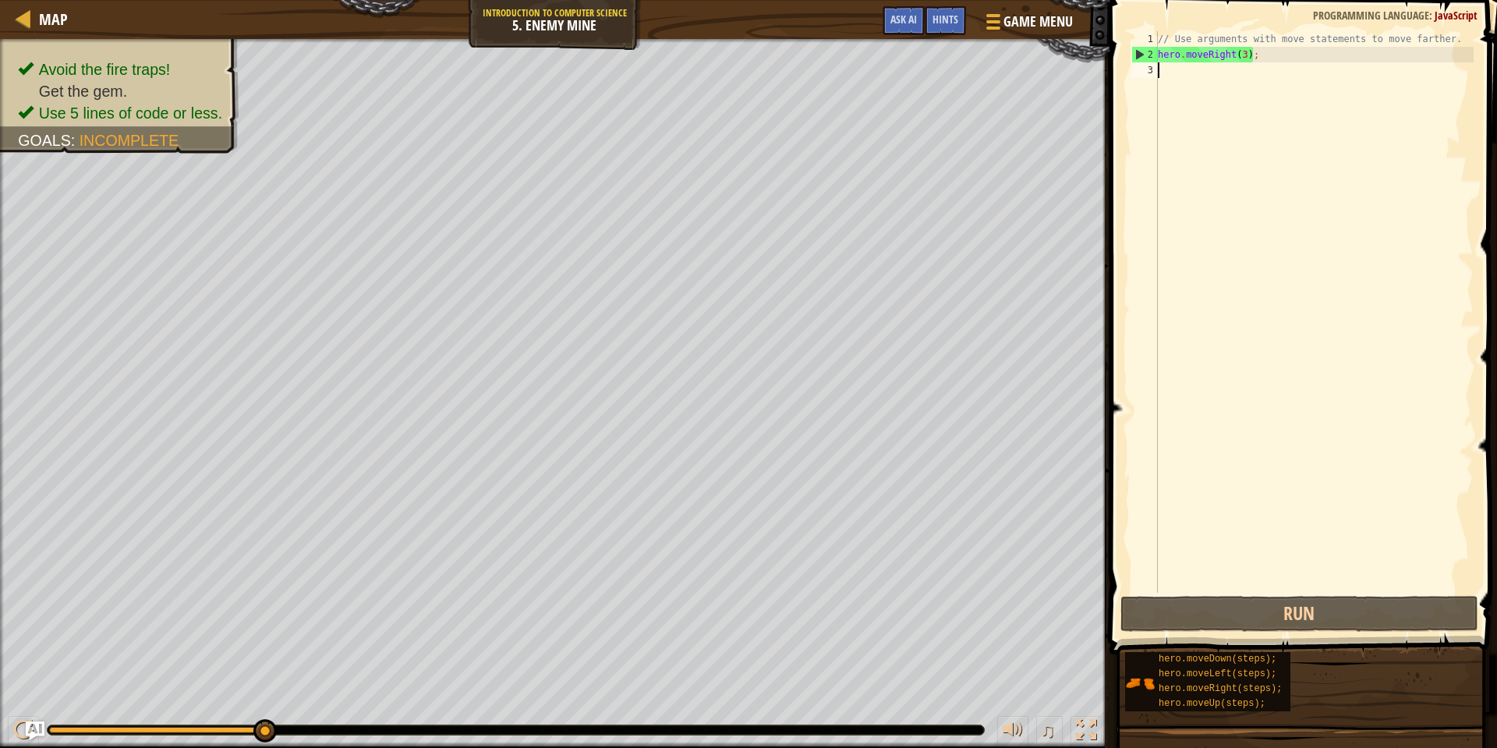
click at [1164, 74] on div "// Use arguments with move statements to move farther. hero . moveRight ( 3 ) ;" at bounding box center [1314, 327] width 319 height 593
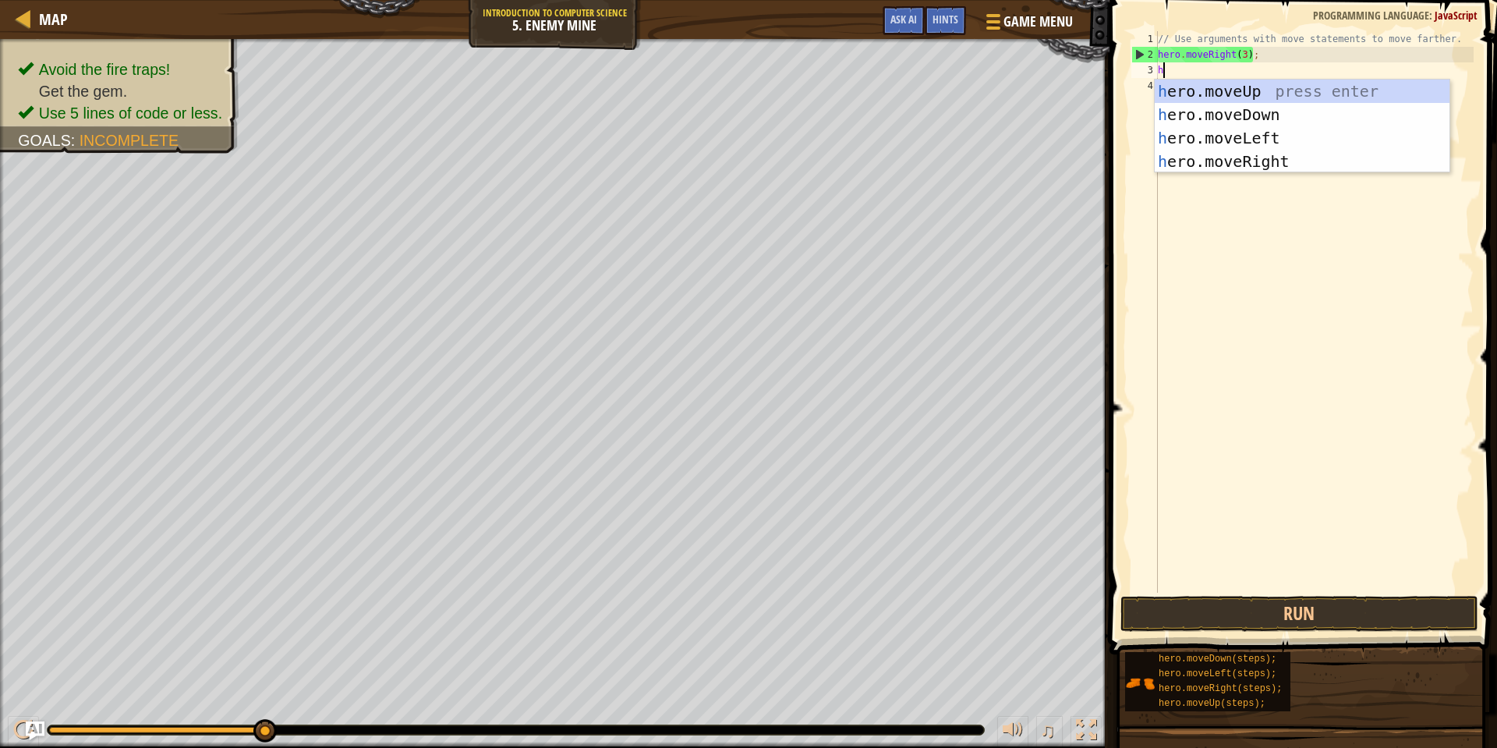
scroll to position [7, 0]
type textarea "he"
click at [1225, 94] on div "he ro.moveUp press enter he ro.moveDown press enter he ro.moveLeft press enter …" at bounding box center [1302, 150] width 295 height 140
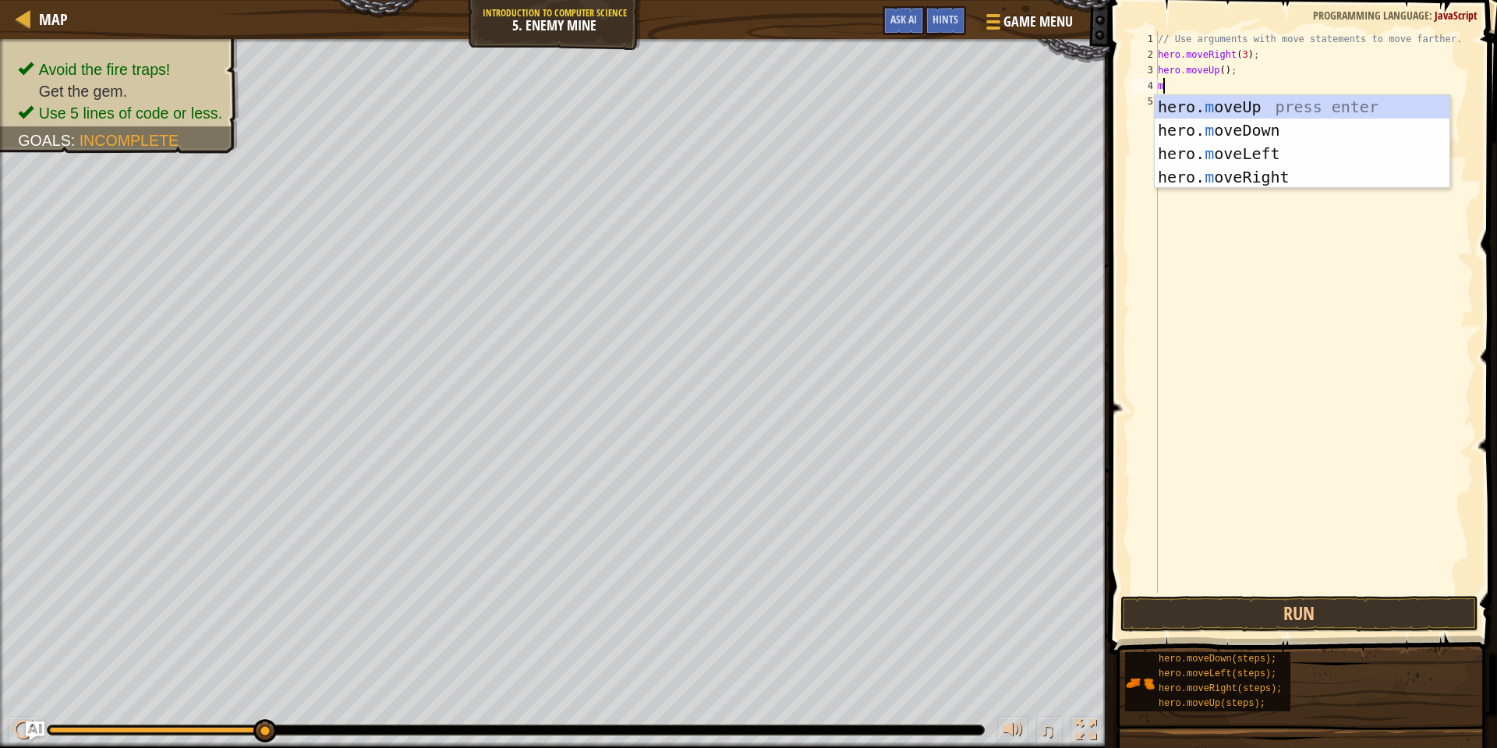
type textarea "mo"
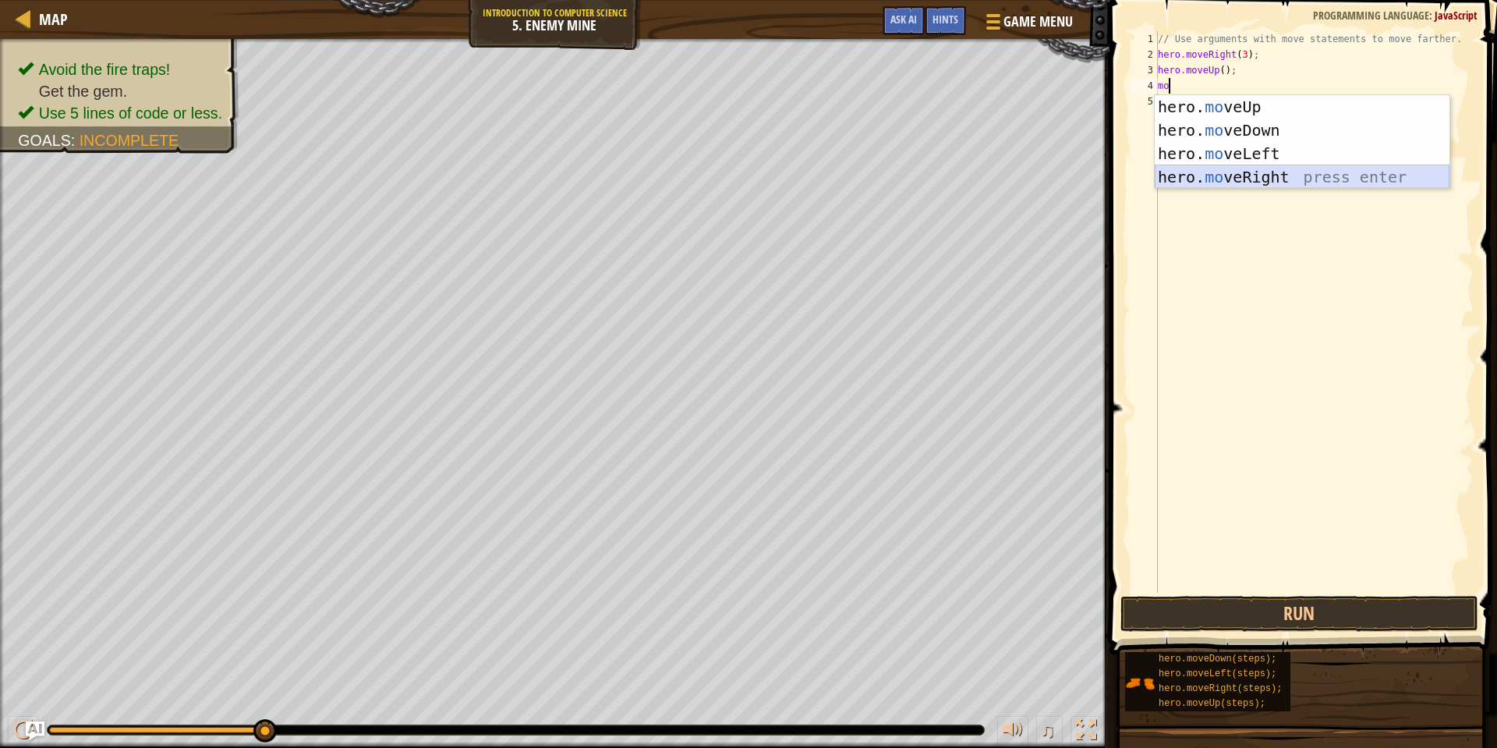
click at [1260, 173] on div "hero. mo veUp press enter hero. mo veDown press enter hero. mo veLeft press ent…" at bounding box center [1302, 165] width 295 height 140
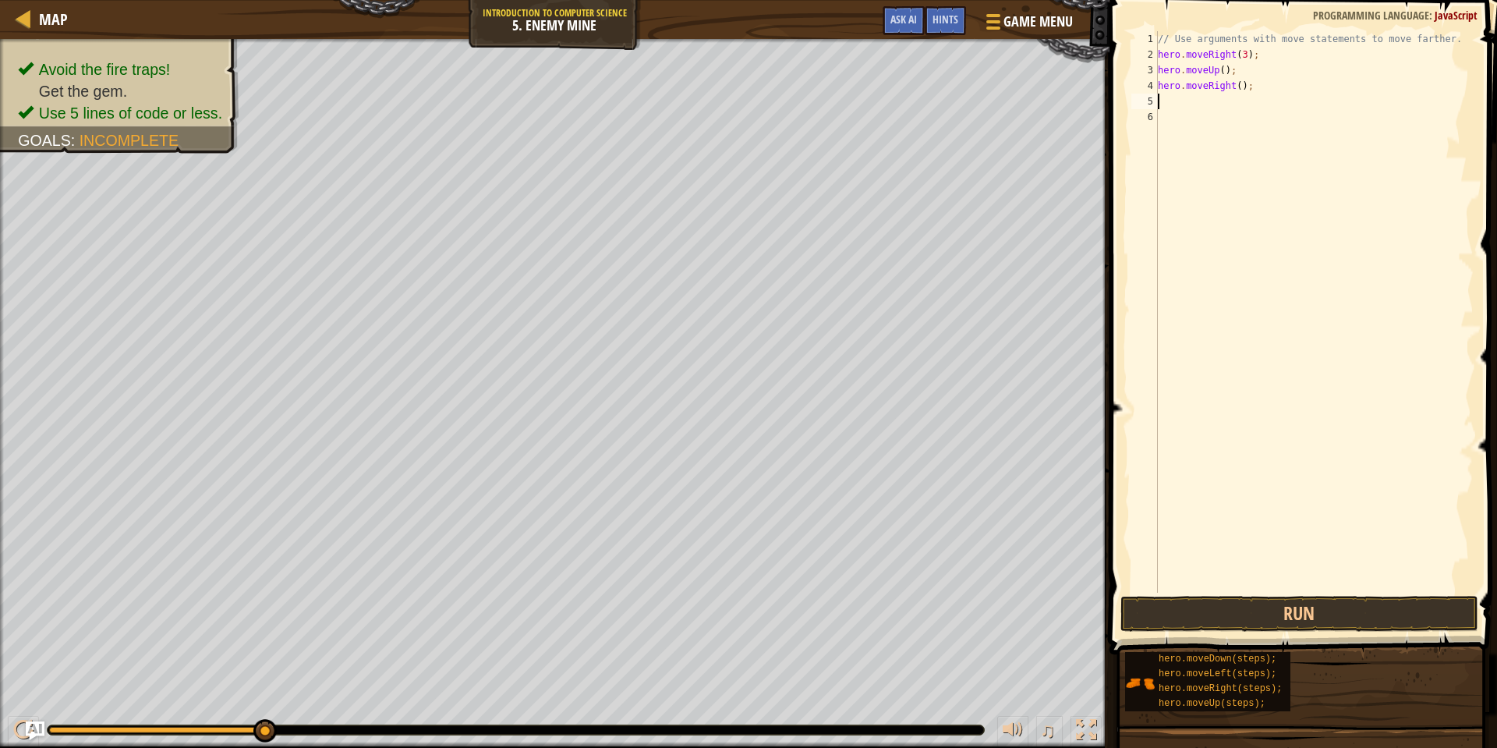
type textarea "h"
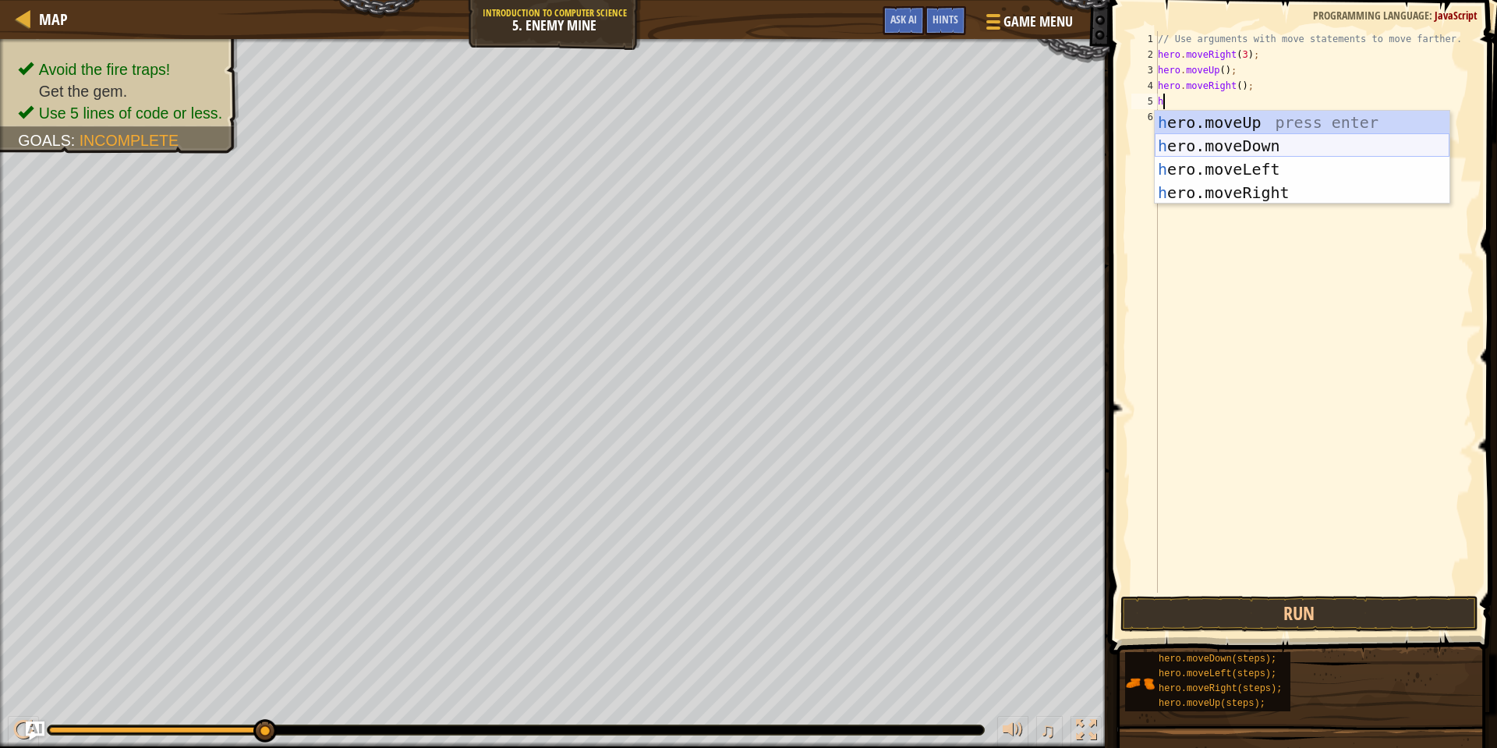
click at [1279, 150] on div "h ero.moveUp press enter h ero.moveDown press enter h ero.moveLeft press enter …" at bounding box center [1302, 181] width 295 height 140
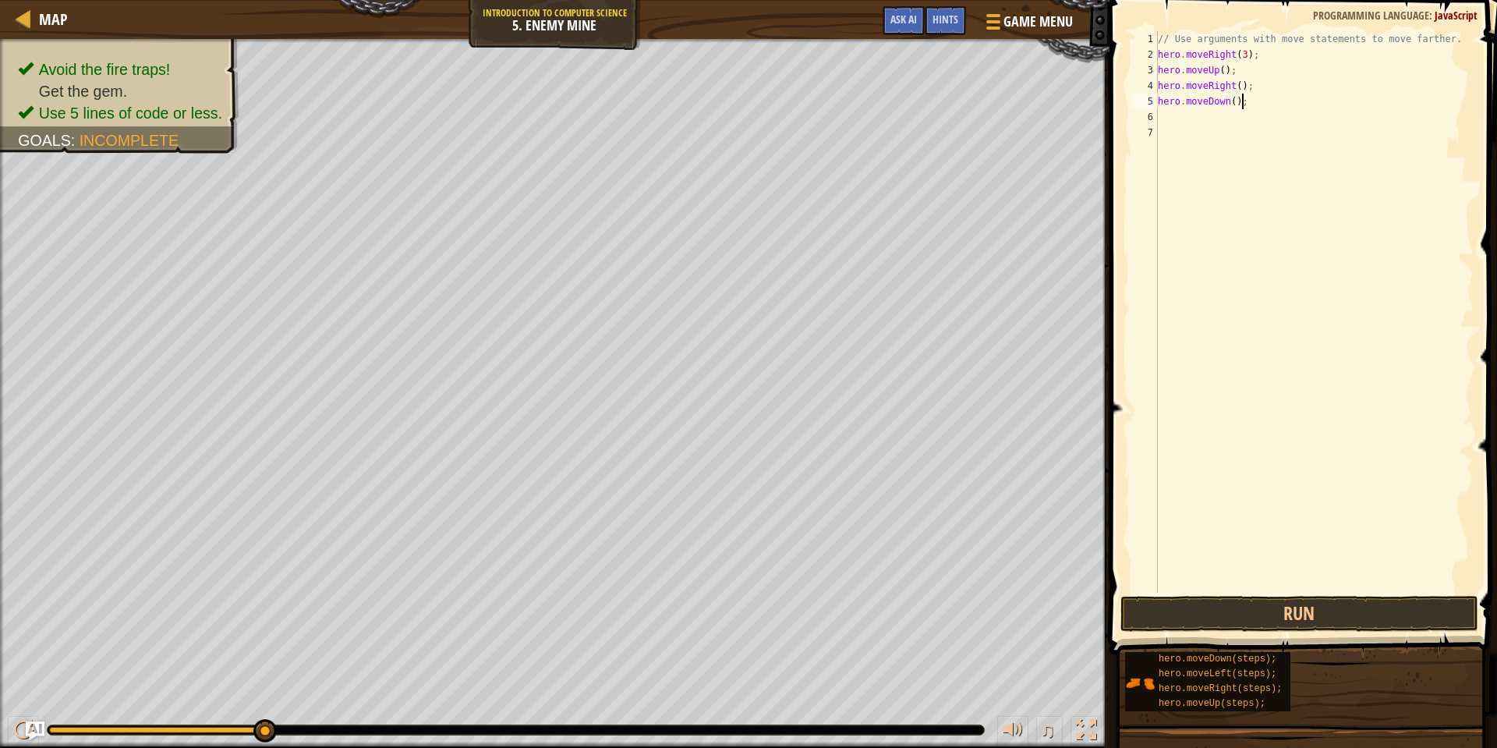
click at [1240, 104] on div "// Use arguments with move statements to move farther. hero . moveRight ( 3 ) ;…" at bounding box center [1314, 327] width 319 height 593
click at [1235, 108] on div "// Use arguments with move statements to move farther. hero . moveRight ( 3 ) ;…" at bounding box center [1314, 327] width 319 height 593
type textarea "hero.moveDown(3);"
click at [1310, 621] on button "Run" at bounding box center [1299, 614] width 358 height 36
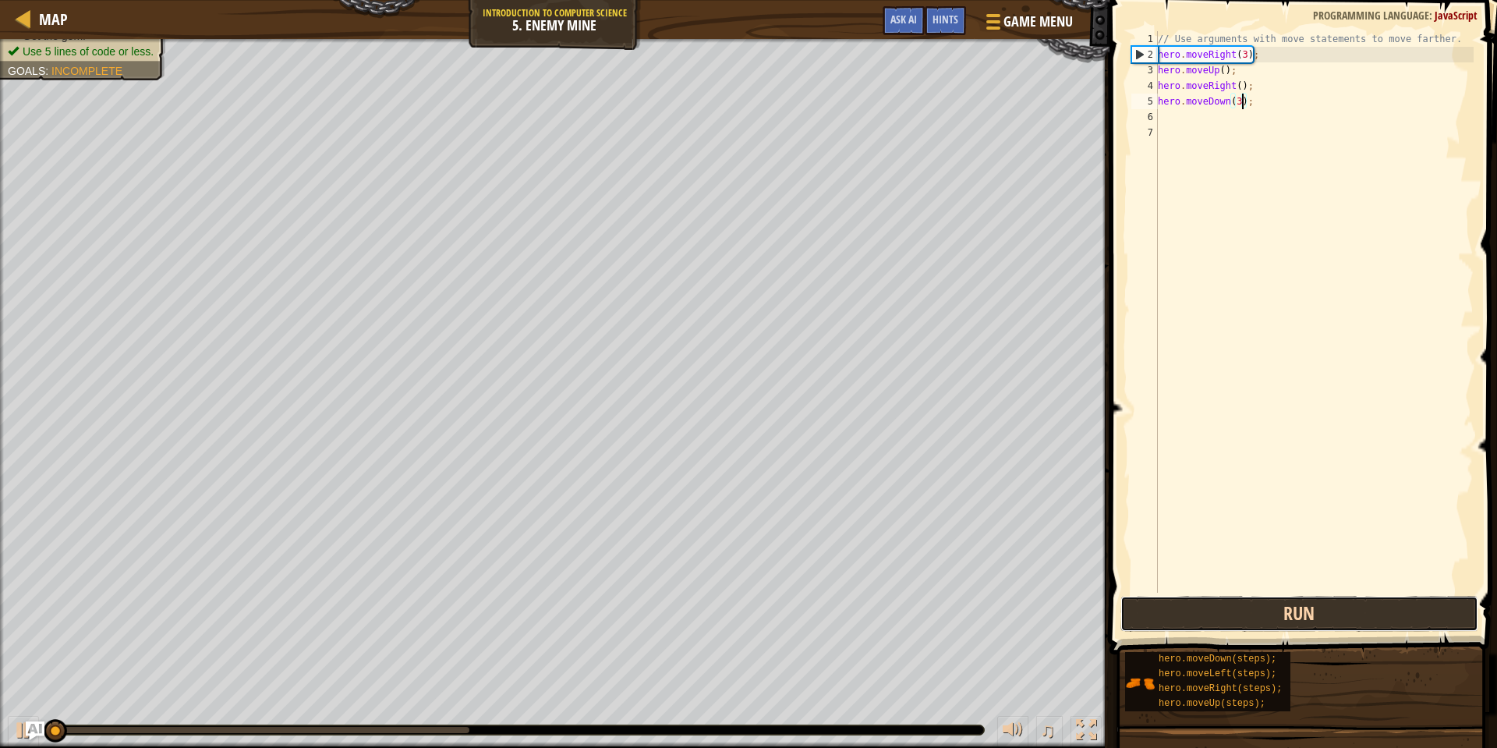
click at [1310, 621] on button "Run" at bounding box center [1299, 614] width 358 height 36
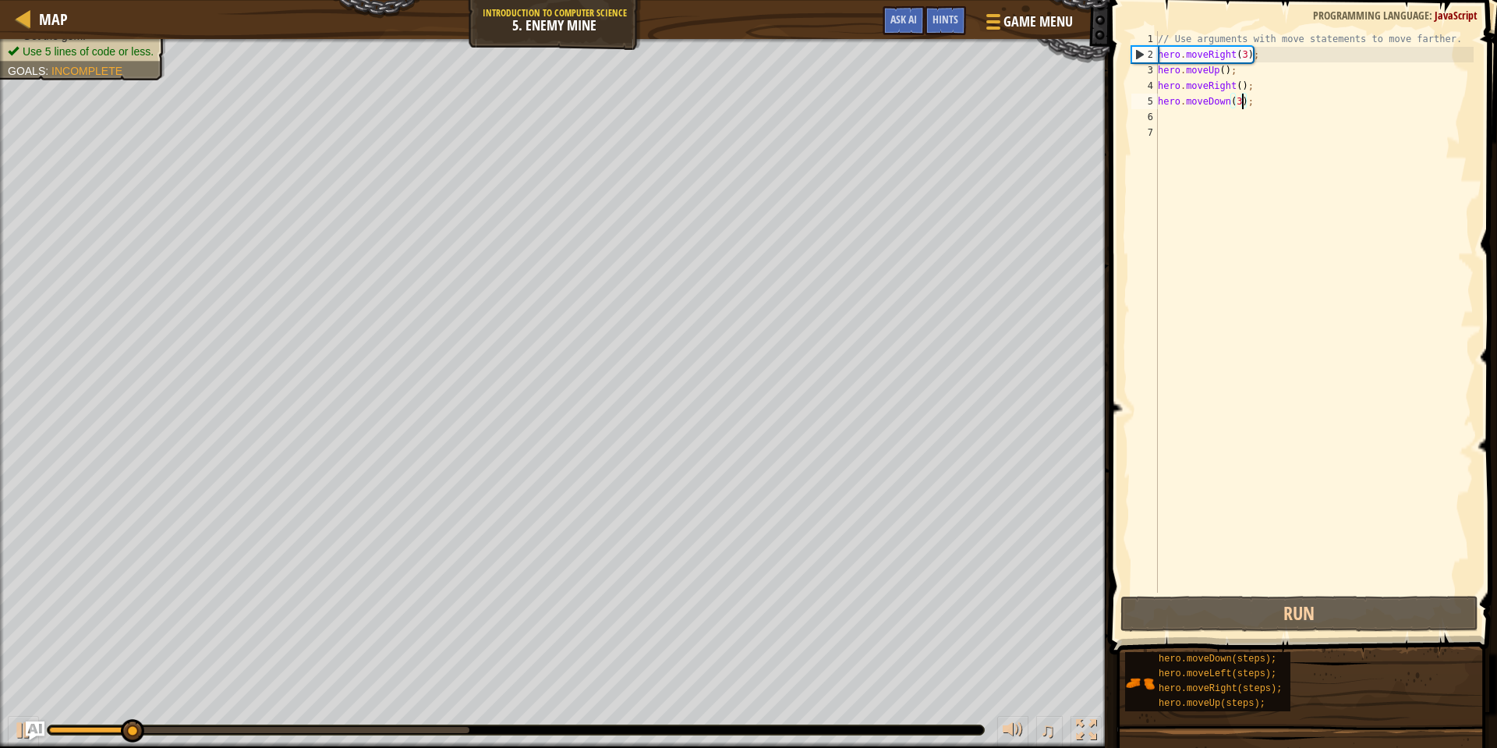
click at [1185, 122] on div "// Use arguments with move statements to move farther. hero . moveRight ( 3 ) ;…" at bounding box center [1314, 327] width 319 height 593
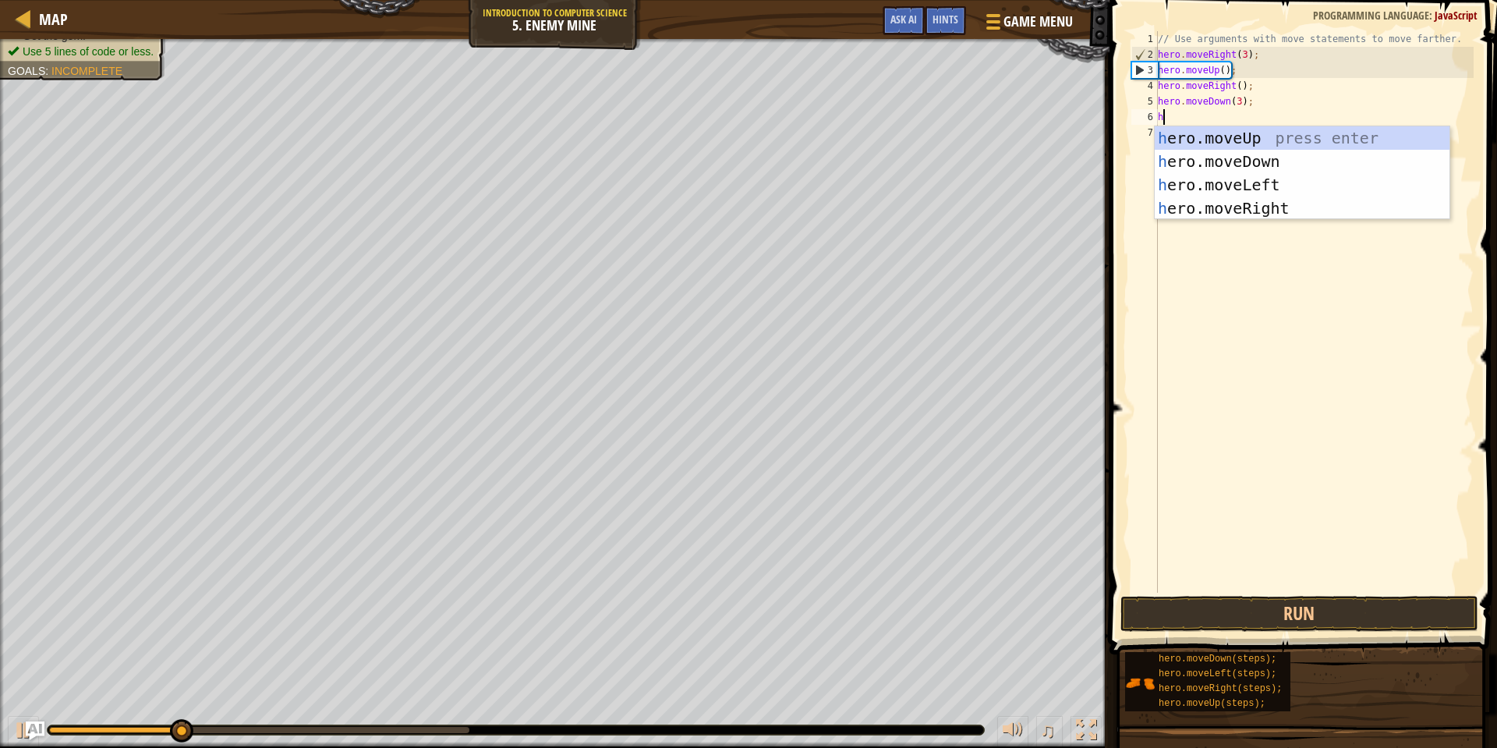
type textarea "he"
click at [1290, 217] on div "he ro.moveUp press enter he ro.moveDown press enter he ro.moveLeft press enter …" at bounding box center [1302, 196] width 295 height 140
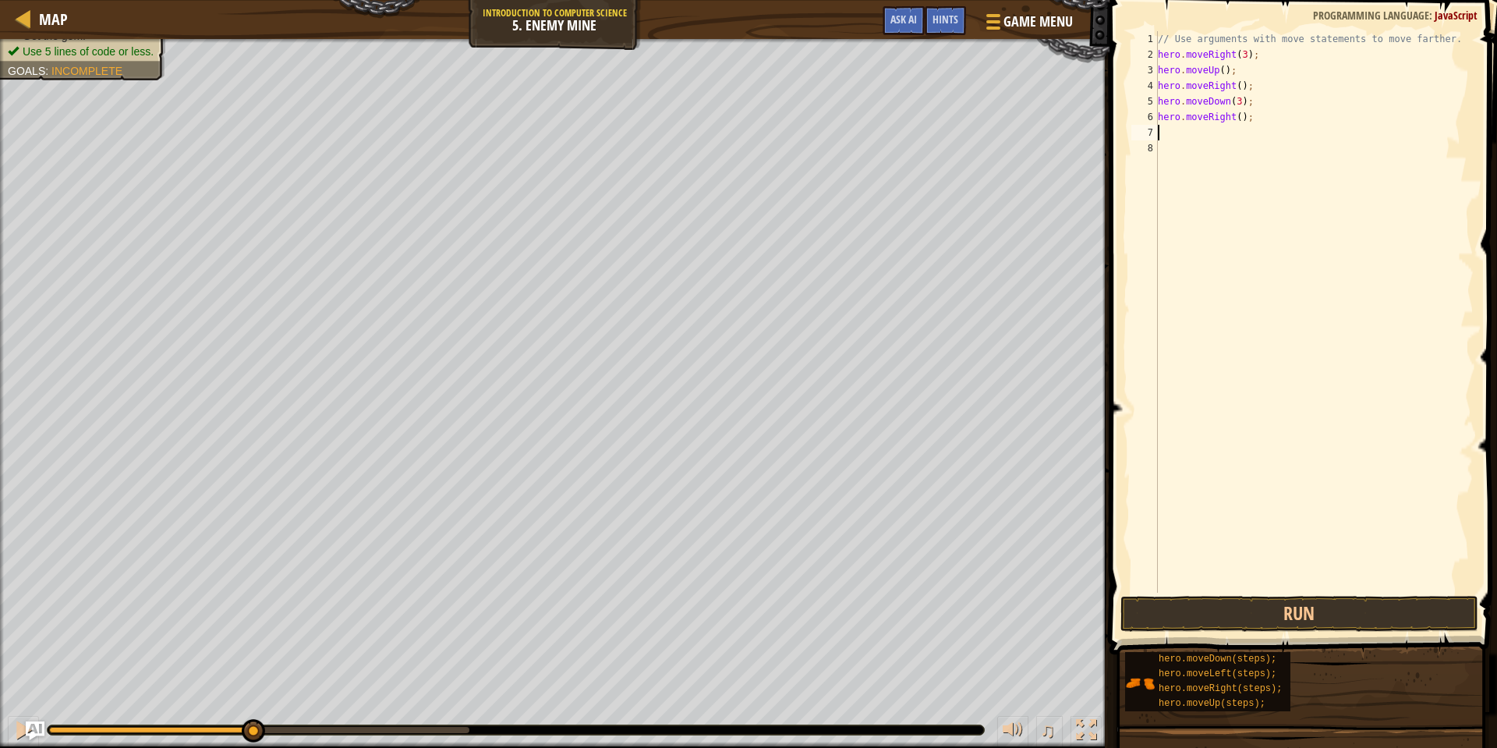
click at [1243, 119] on div "// Use arguments with move statements to move farther. hero . moveRight ( 3 ) ;…" at bounding box center [1314, 327] width 319 height 593
type textarea "hero.moveRight(2);"
click at [1307, 621] on button "Run" at bounding box center [1299, 614] width 358 height 36
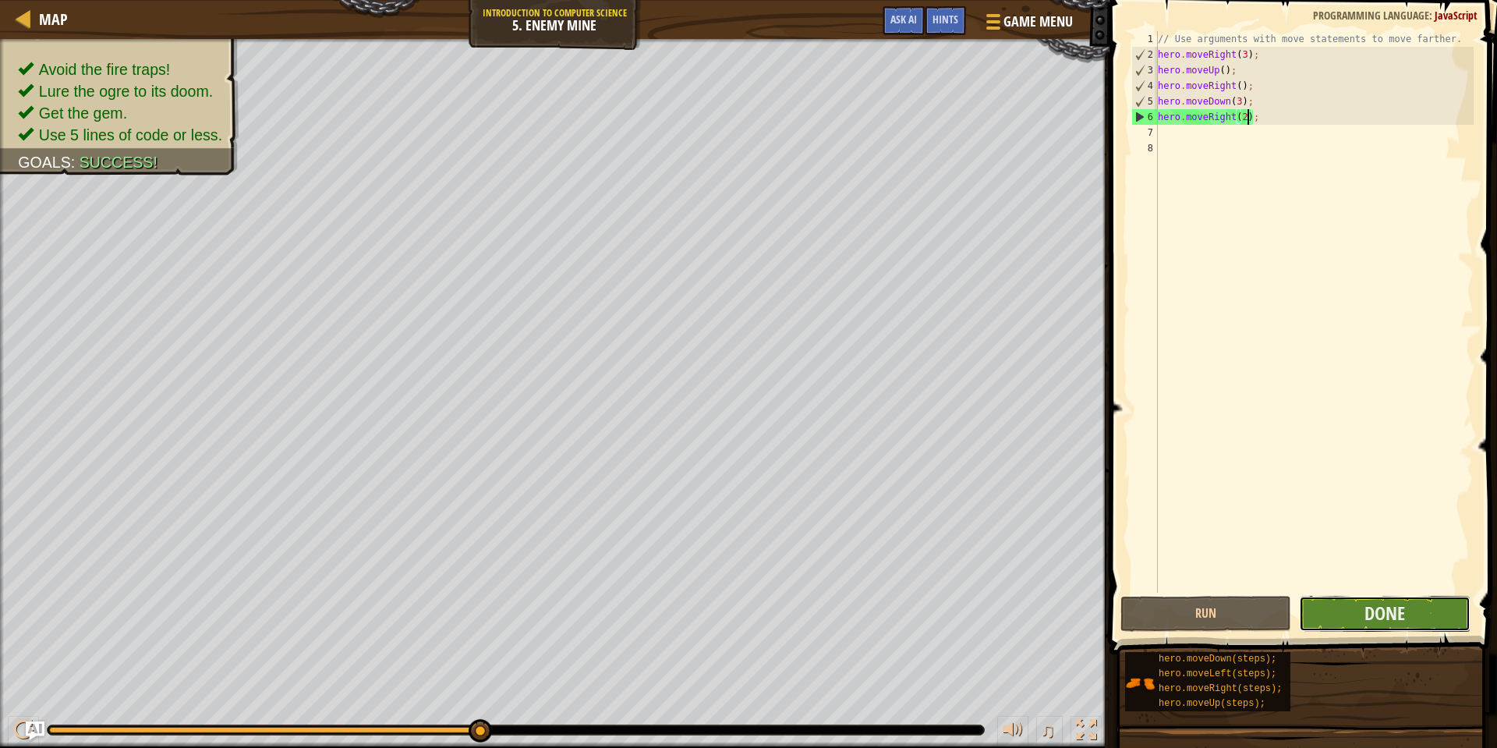
click at [1319, 601] on button "Done" at bounding box center [1384, 614] width 171 height 36
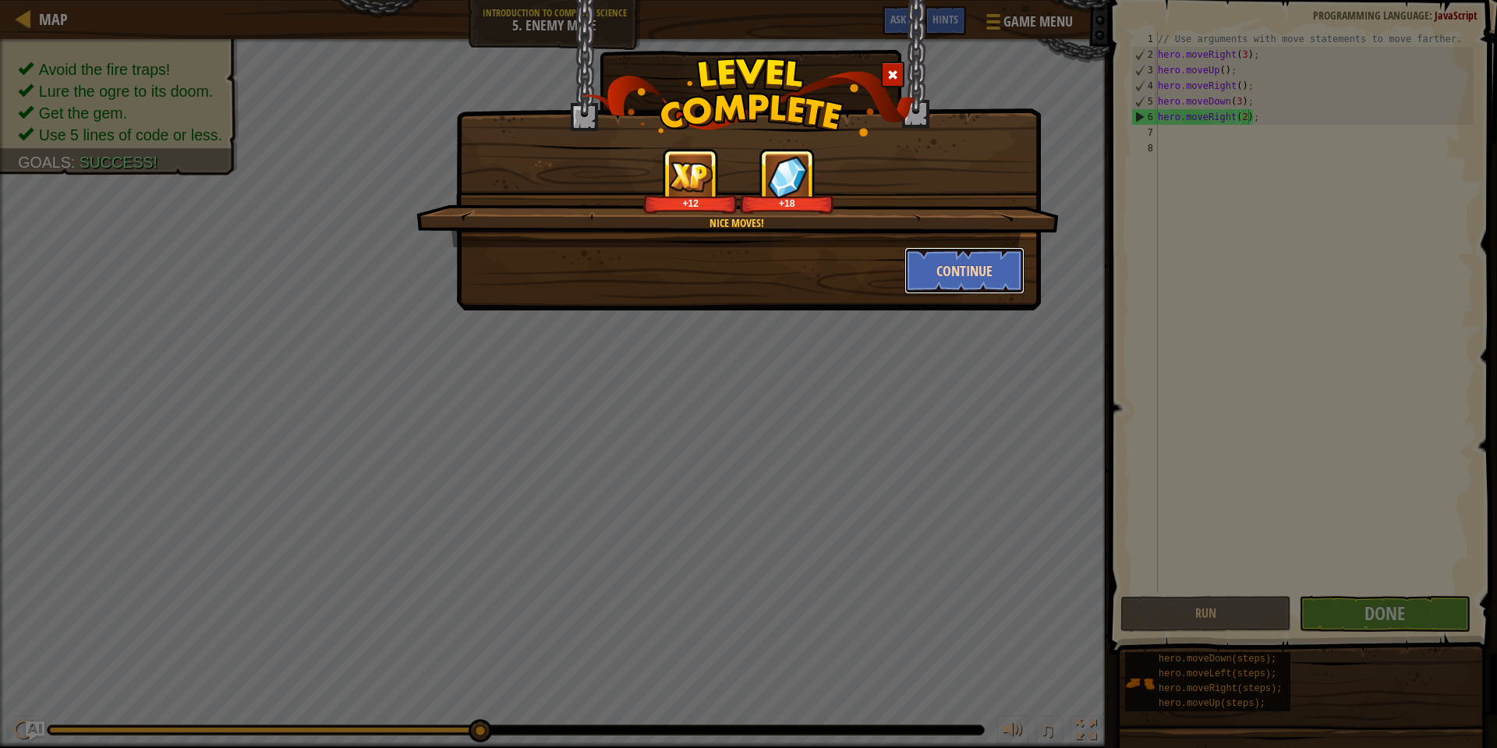
click at [1003, 255] on button "Continue" at bounding box center [964, 270] width 121 height 47
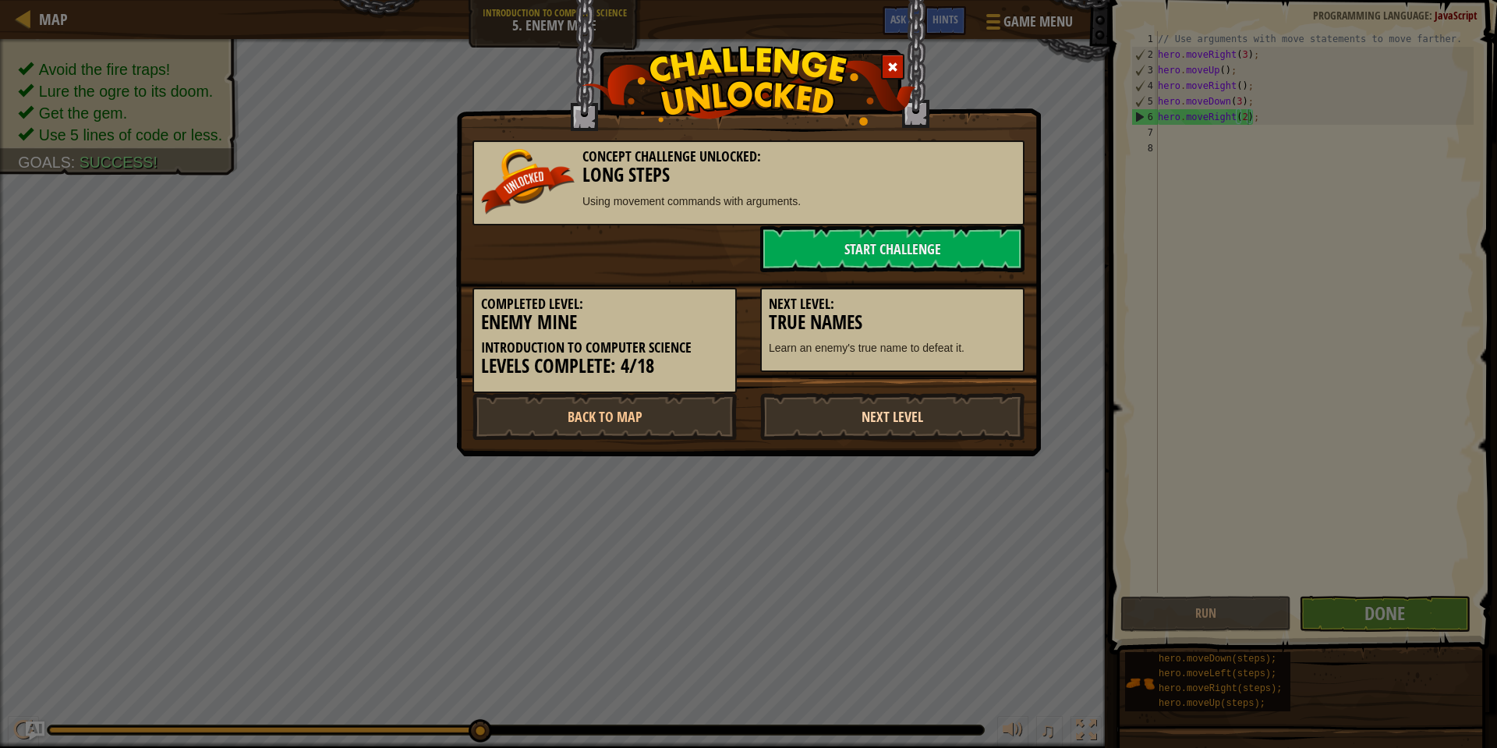
click at [931, 404] on link "Next Level" at bounding box center [892, 416] width 264 height 47
click at [936, 402] on link "Next Level" at bounding box center [892, 416] width 264 height 47
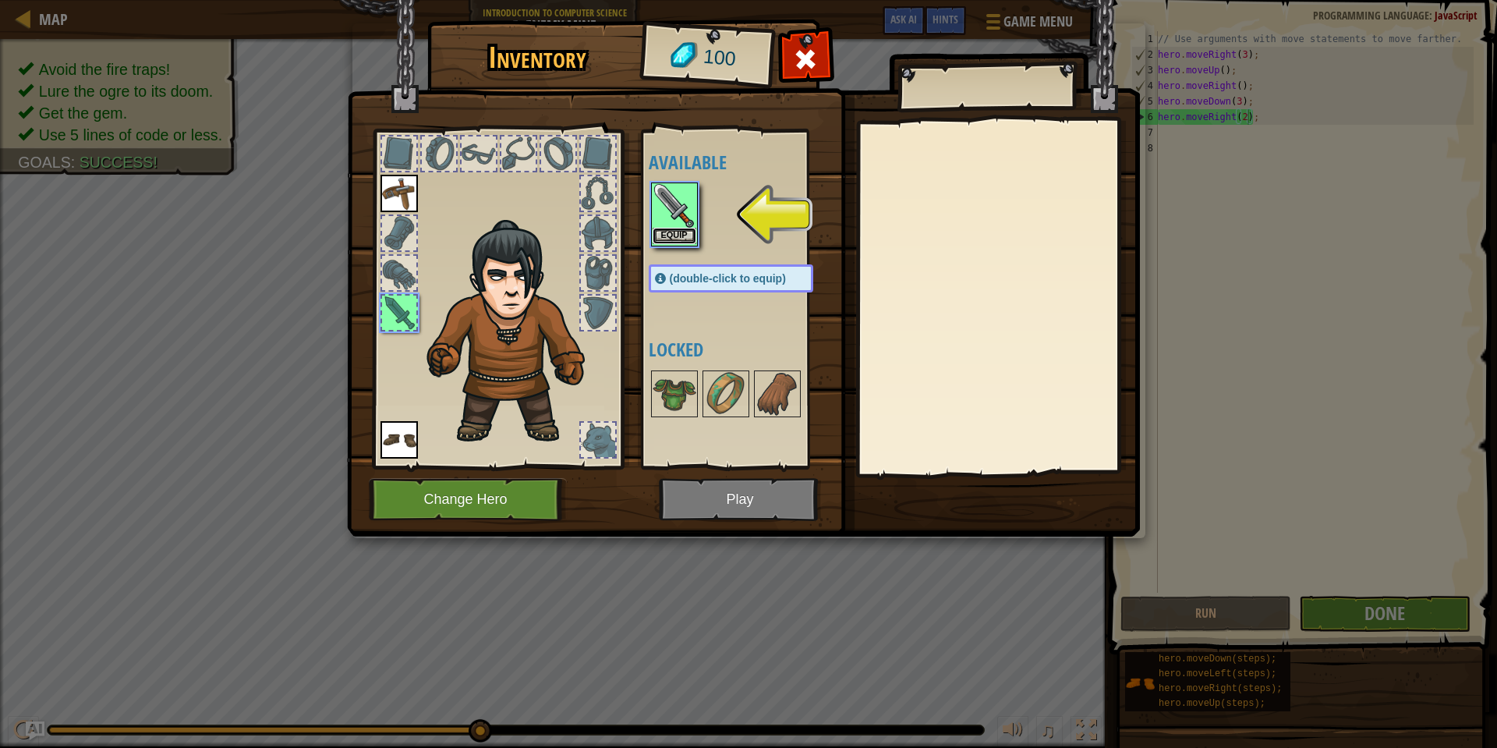
click at [678, 232] on button "Equip" at bounding box center [675, 236] width 44 height 16
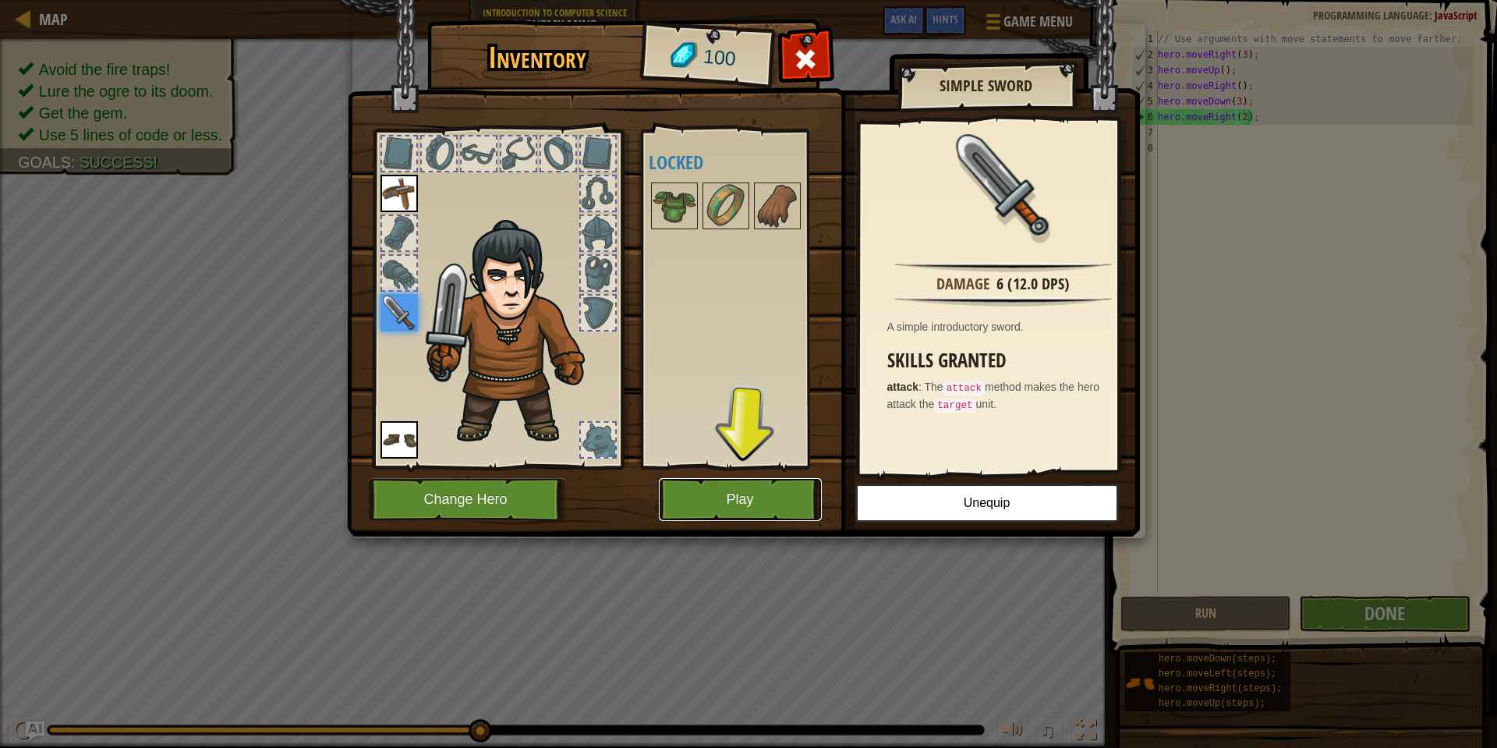
click at [732, 511] on button "Play" at bounding box center [740, 499] width 163 height 43
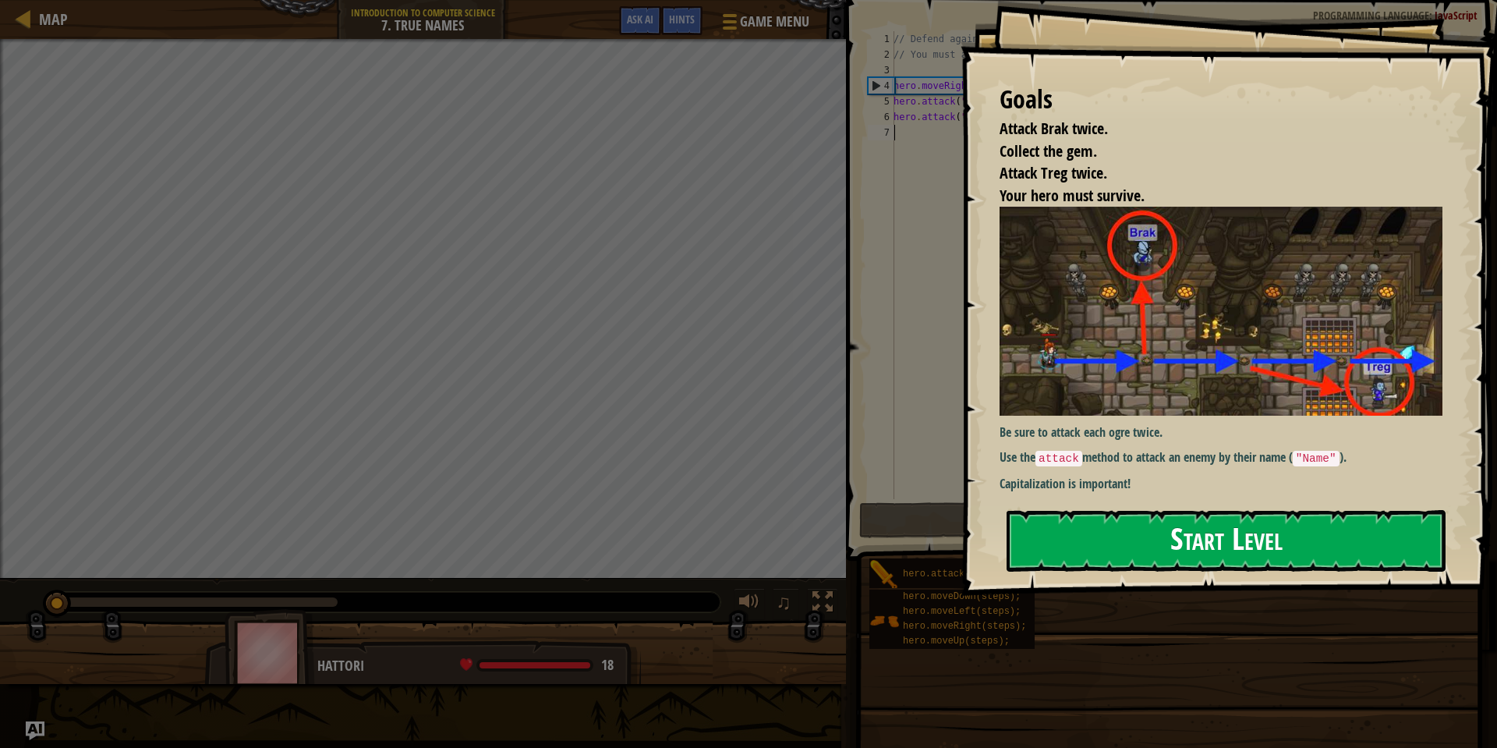
click at [1242, 537] on button "Start Level" at bounding box center [1225, 541] width 439 height 62
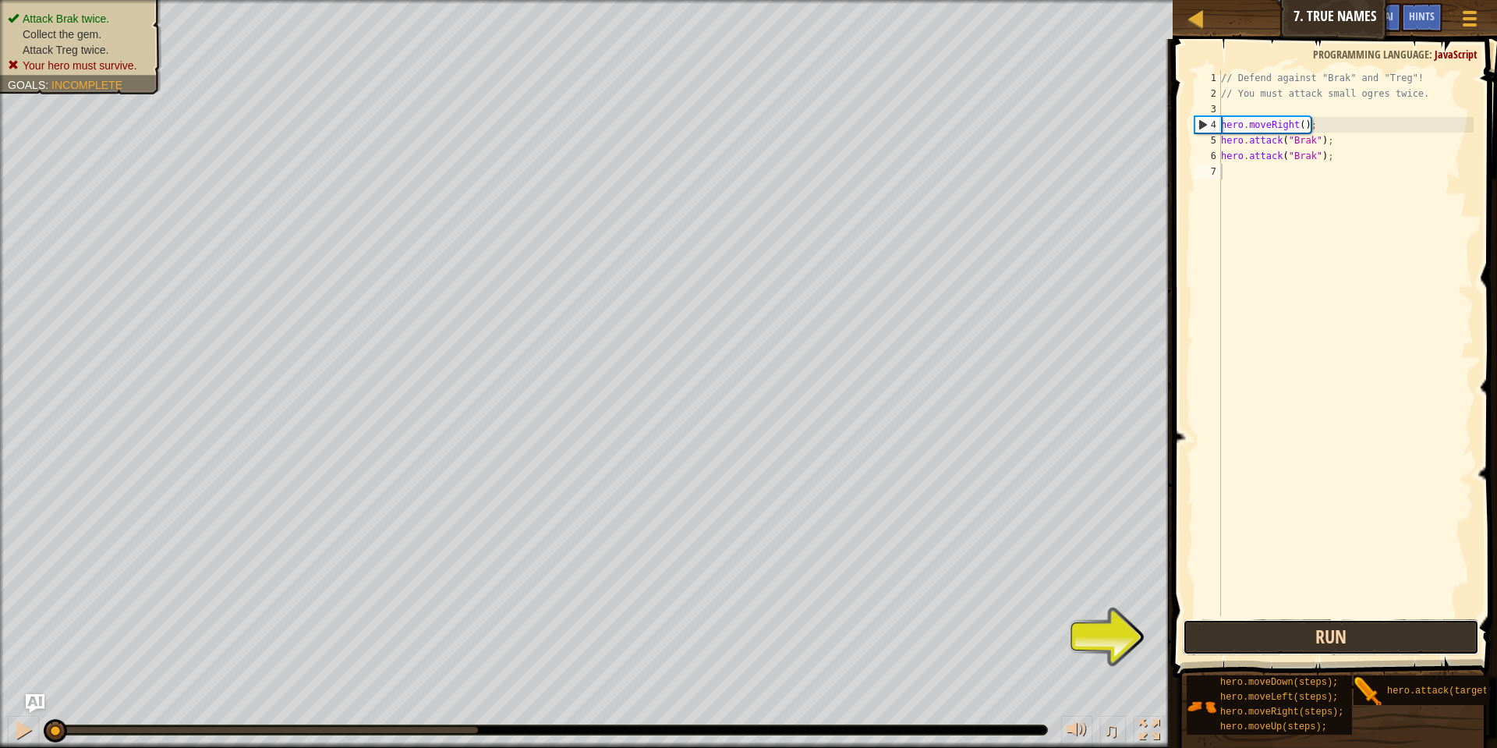
click at [1332, 636] on button "Run" at bounding box center [1331, 637] width 296 height 36
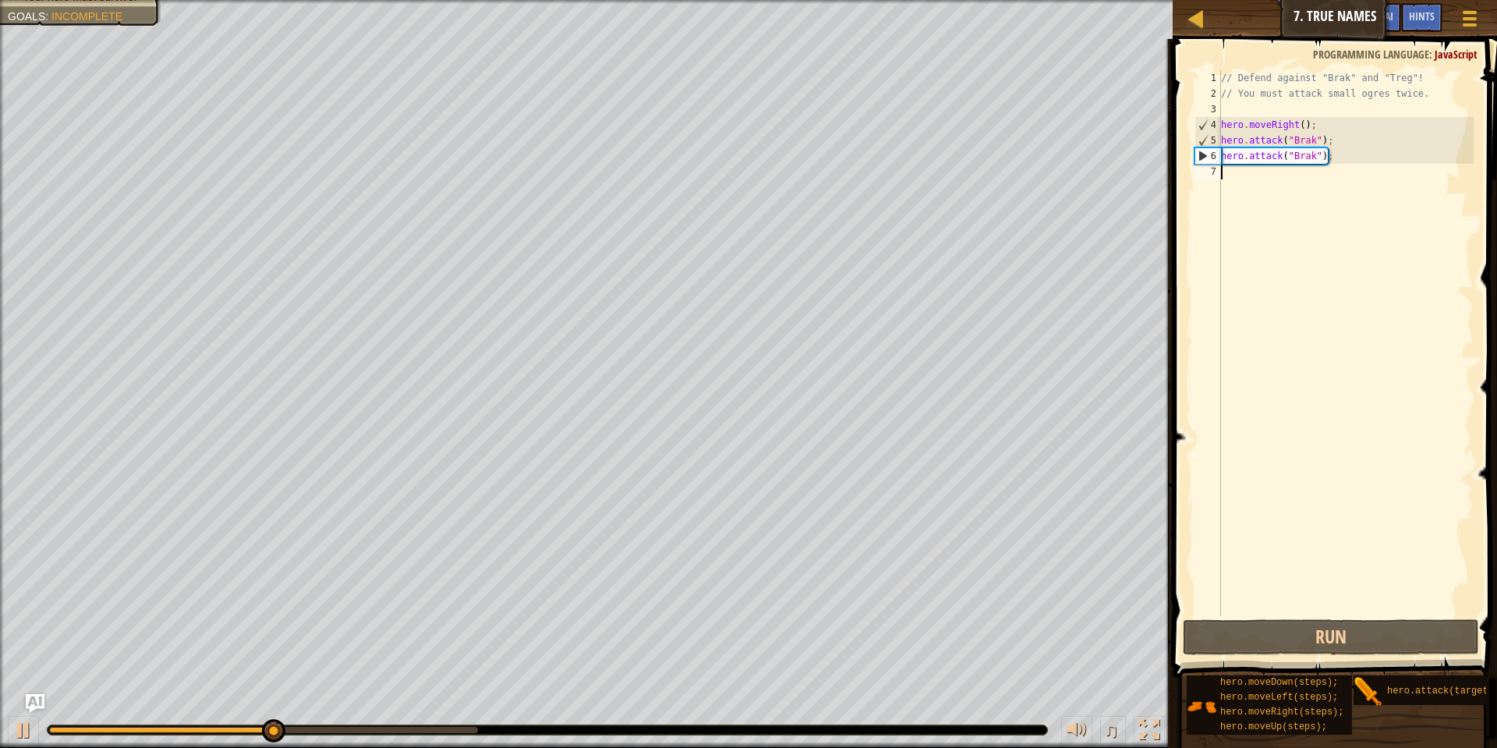
click at [1283, 179] on div "// Defend against "Brak" and "Treg"! // You must attack small ogres twice. hero…" at bounding box center [1346, 358] width 256 height 577
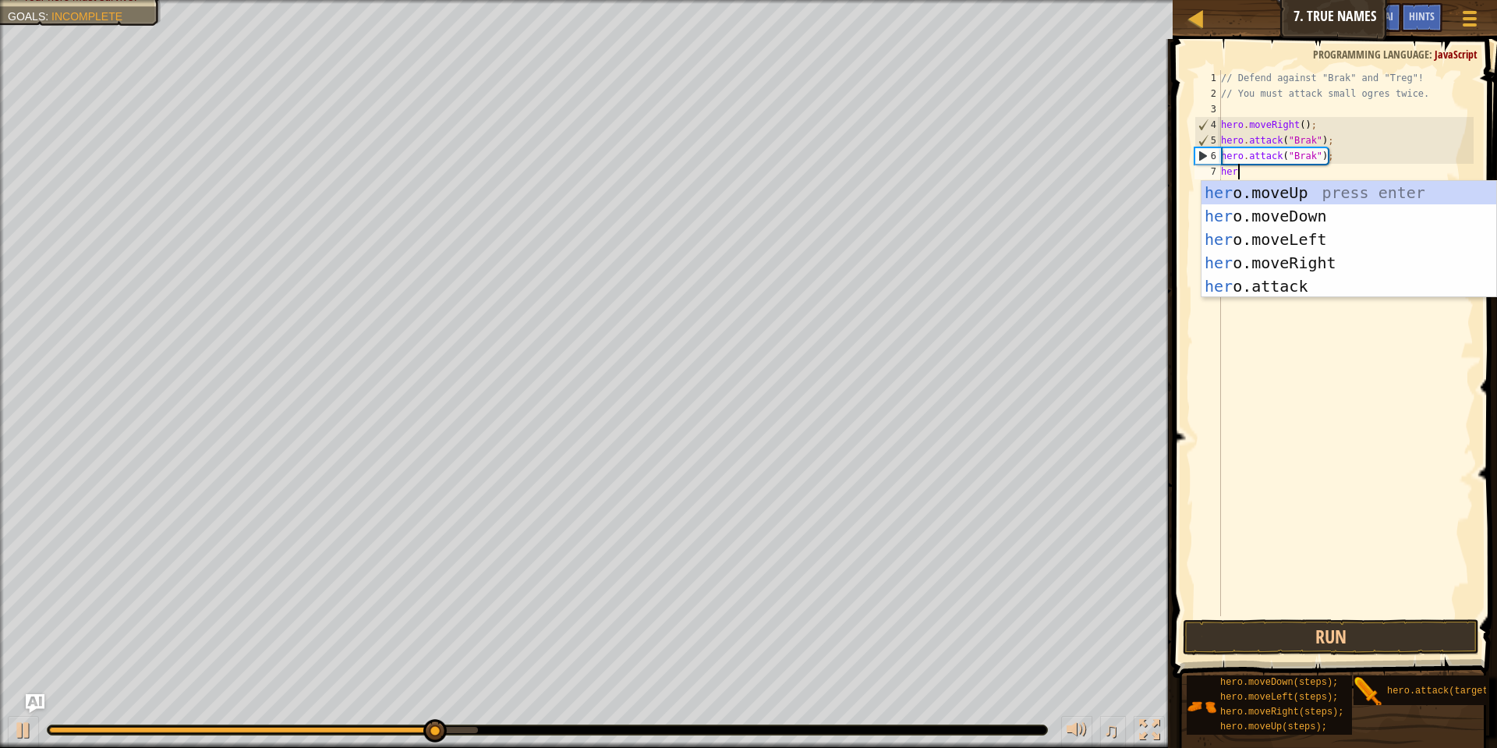
scroll to position [7, 1]
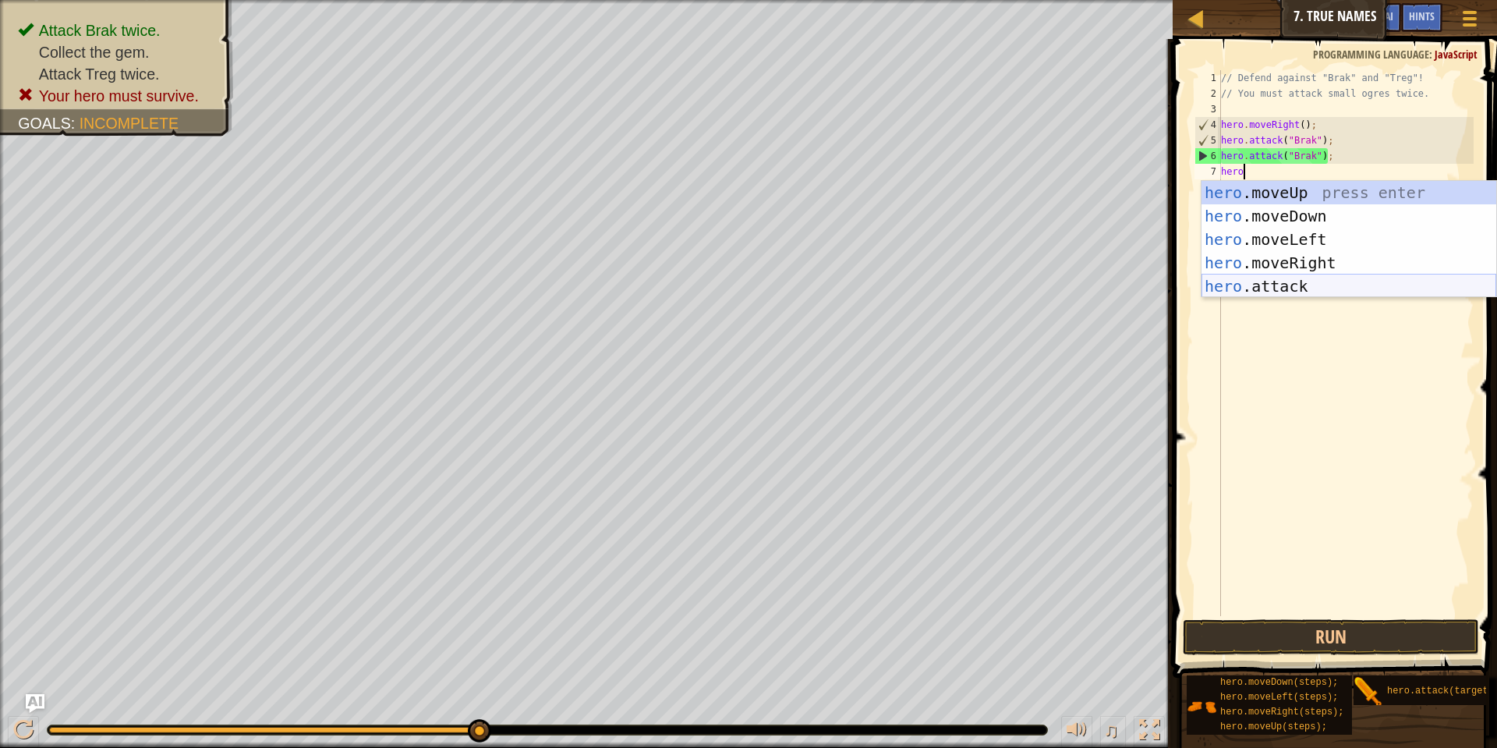
click at [1265, 276] on div "hero .moveUp press enter hero .moveDown press enter hero .moveLeft press enter …" at bounding box center [1348, 263] width 295 height 164
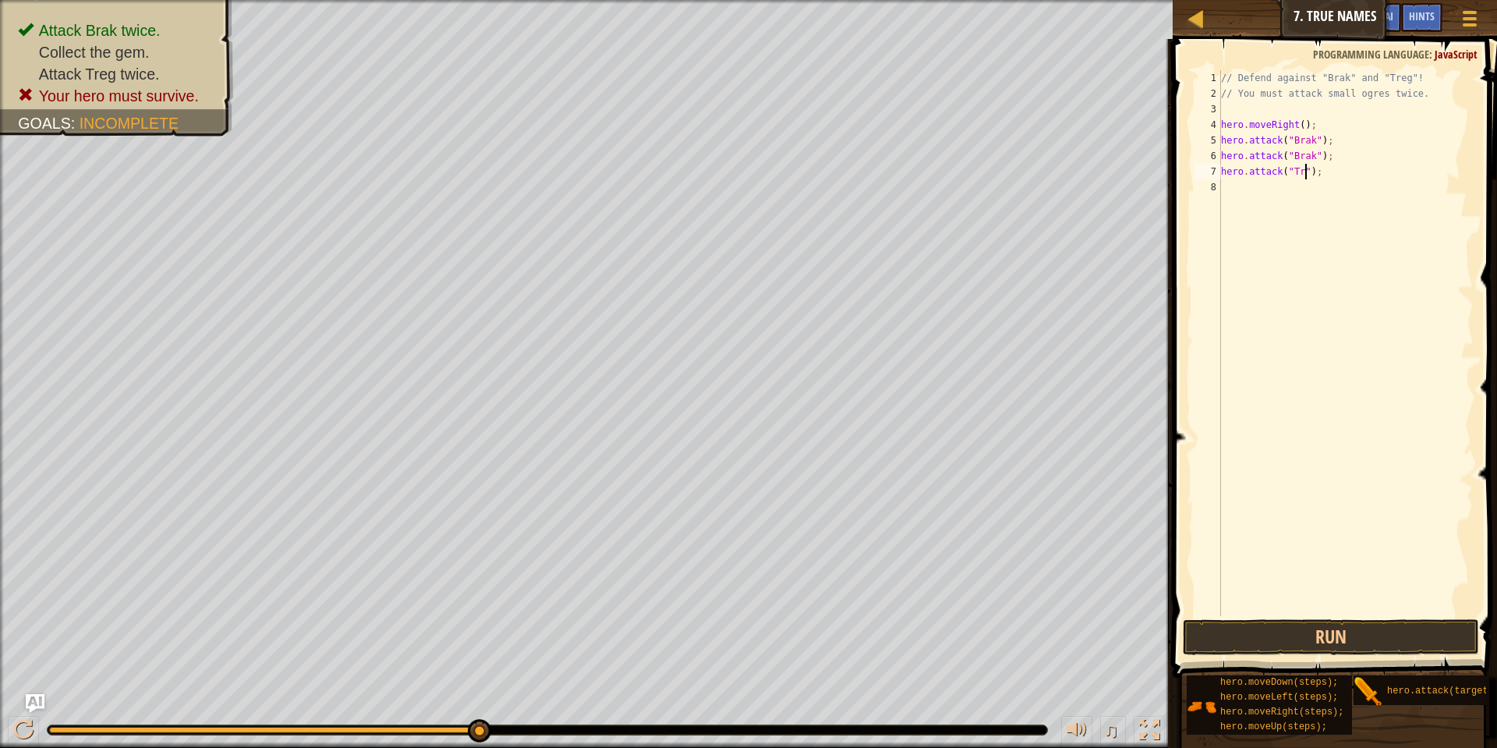
scroll to position [7, 8]
type textarea "hero.attack("Treg");"
click at [1271, 184] on div "// Defend against "Brak" and "Treg"! // You must attack small ogres twice. hero…" at bounding box center [1346, 358] width 256 height 577
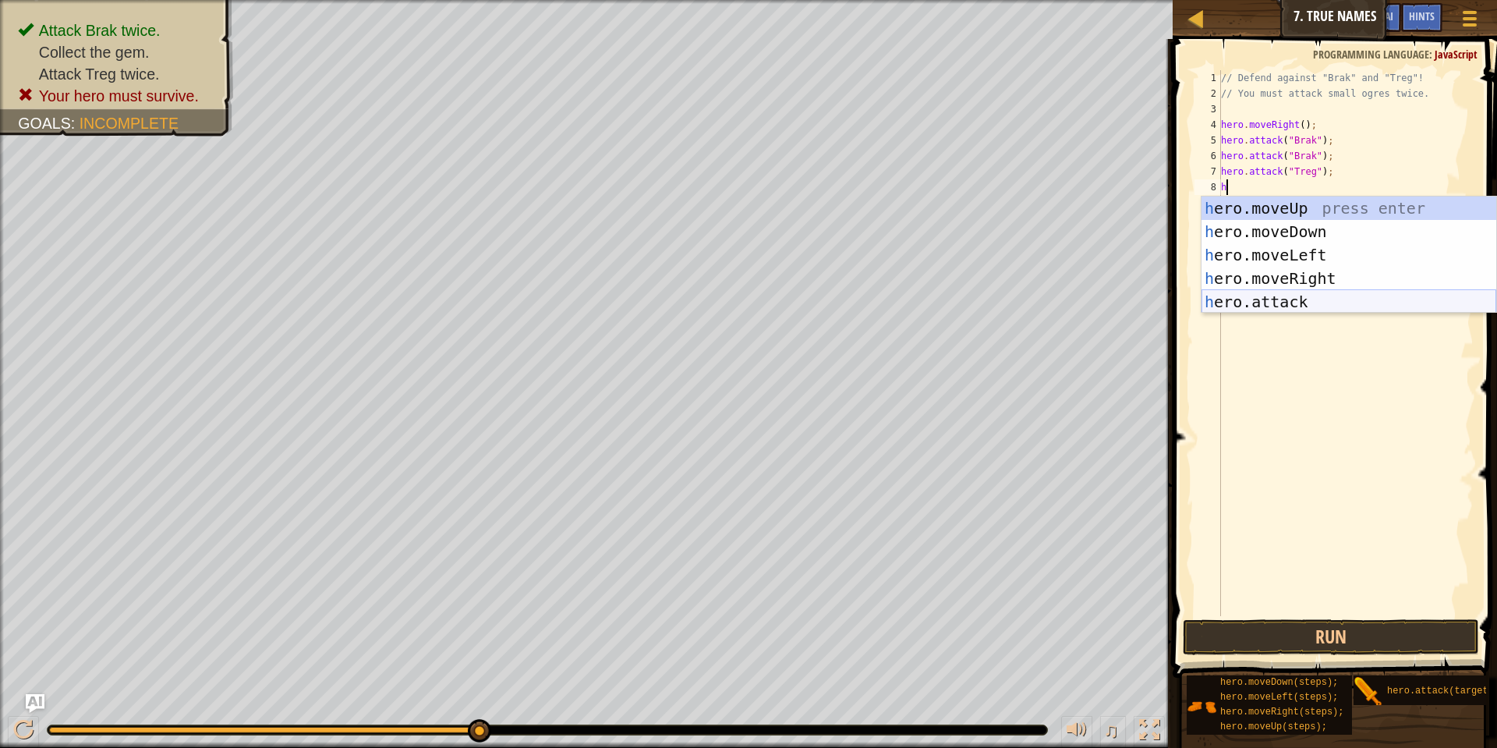
click at [1268, 306] on div "h ero.moveUp press enter h ero.moveDown press enter h ero.moveLeft press enter …" at bounding box center [1348, 278] width 295 height 164
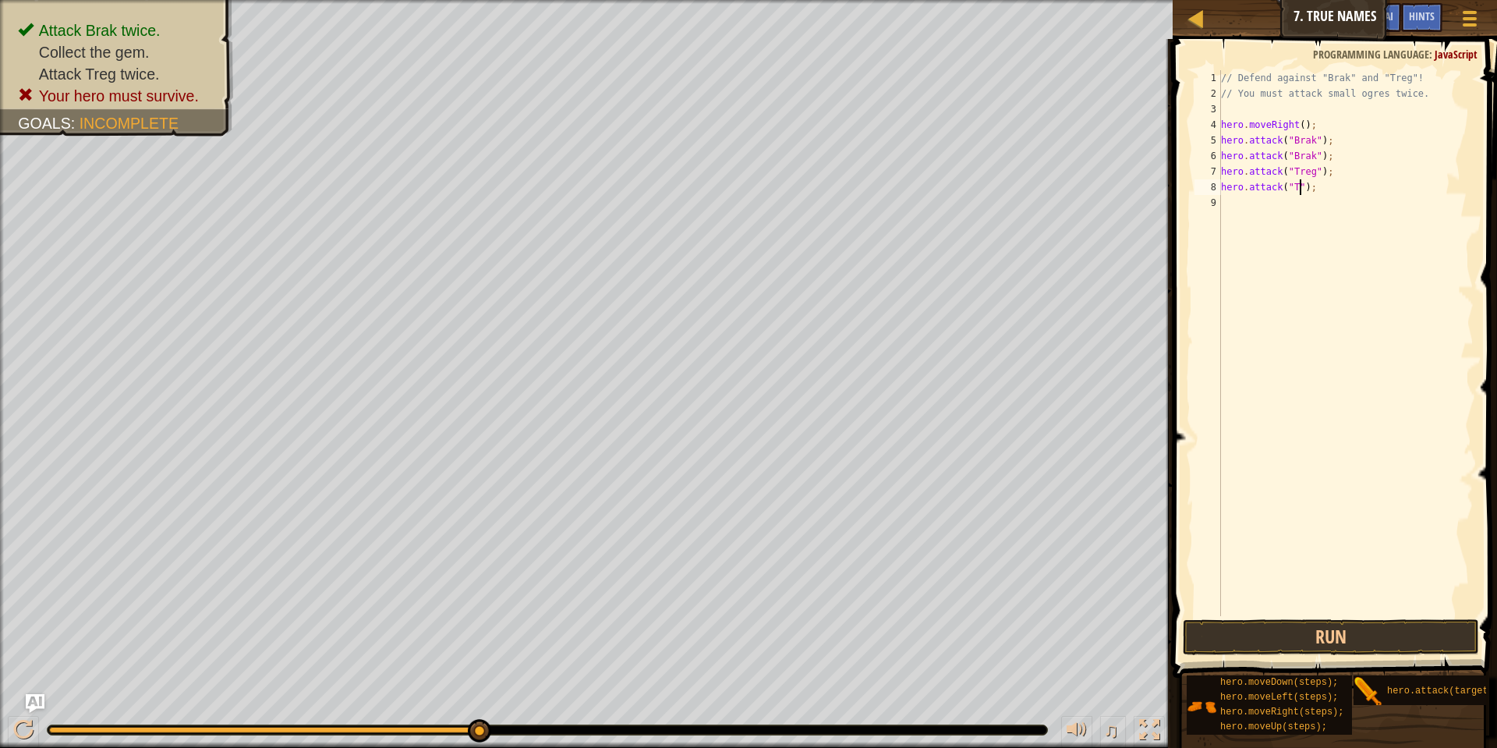
scroll to position [7, 8]
type textarea "hero.attack("Treg");"
click at [1303, 209] on div "// Defend against "Brak" and "Treg"! // You must attack small ogres twice. hero…" at bounding box center [1346, 358] width 256 height 577
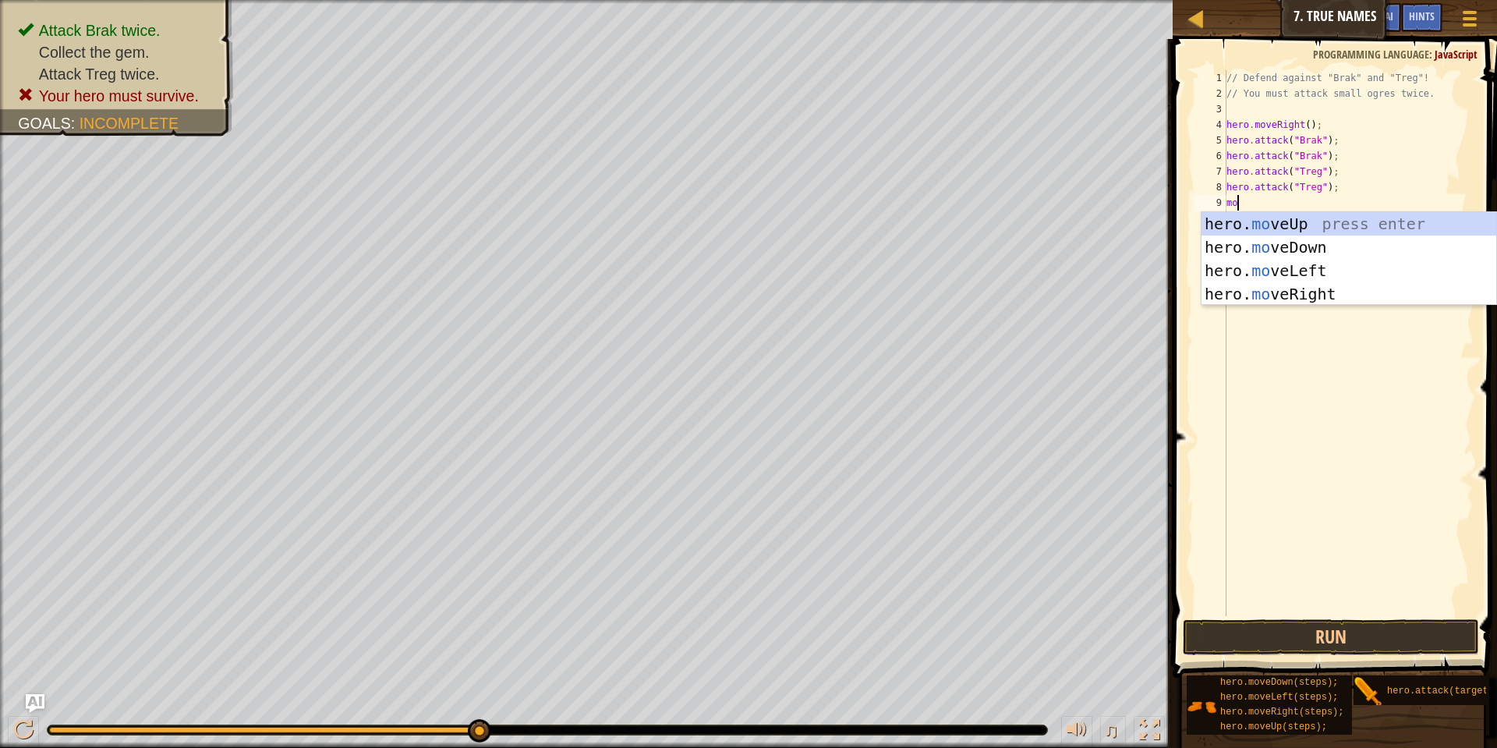
type textarea "move"
click at [1334, 291] on div "hero. move Up press enter hero. move Down press enter hero. move Left press ent…" at bounding box center [1348, 282] width 295 height 140
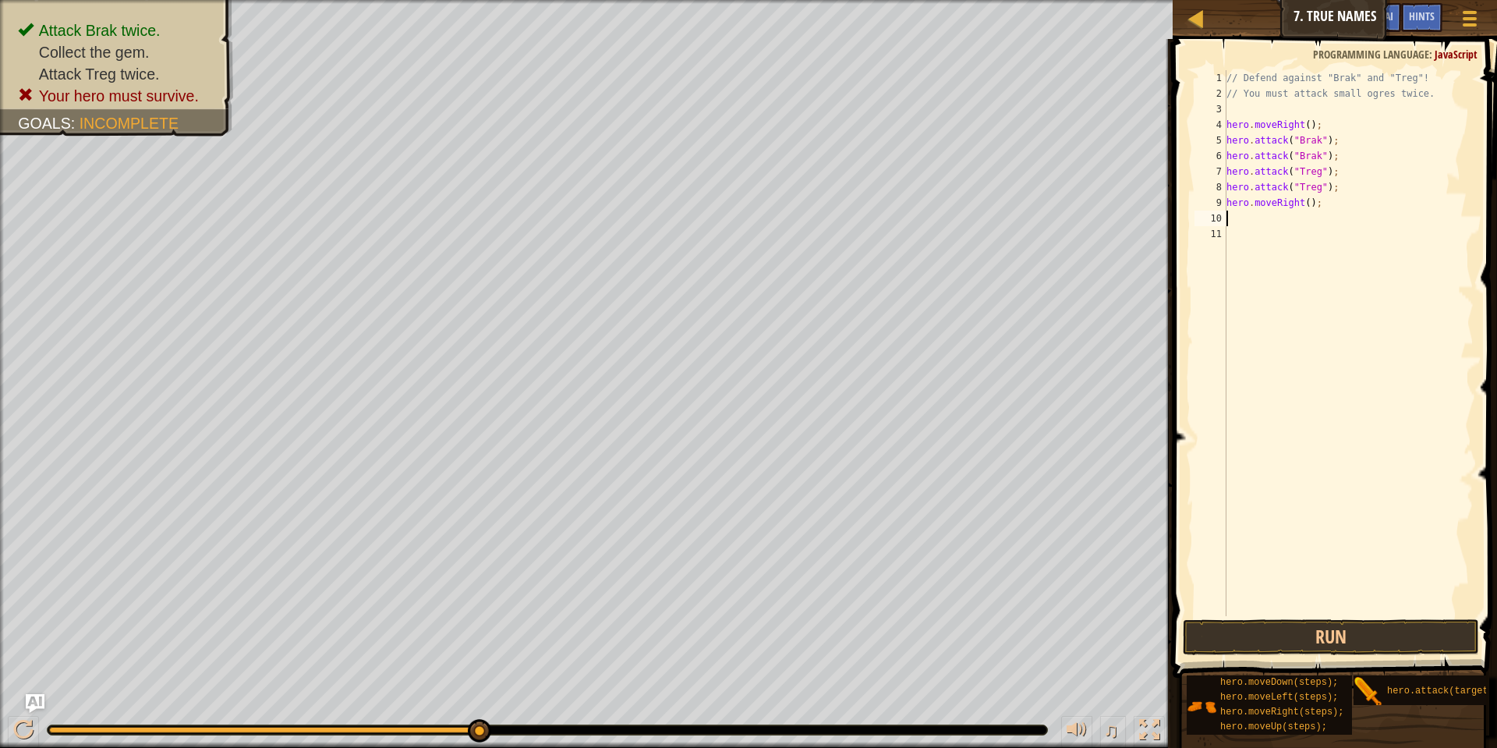
scroll to position [7, 0]
click at [1325, 651] on button "Run" at bounding box center [1331, 637] width 296 height 36
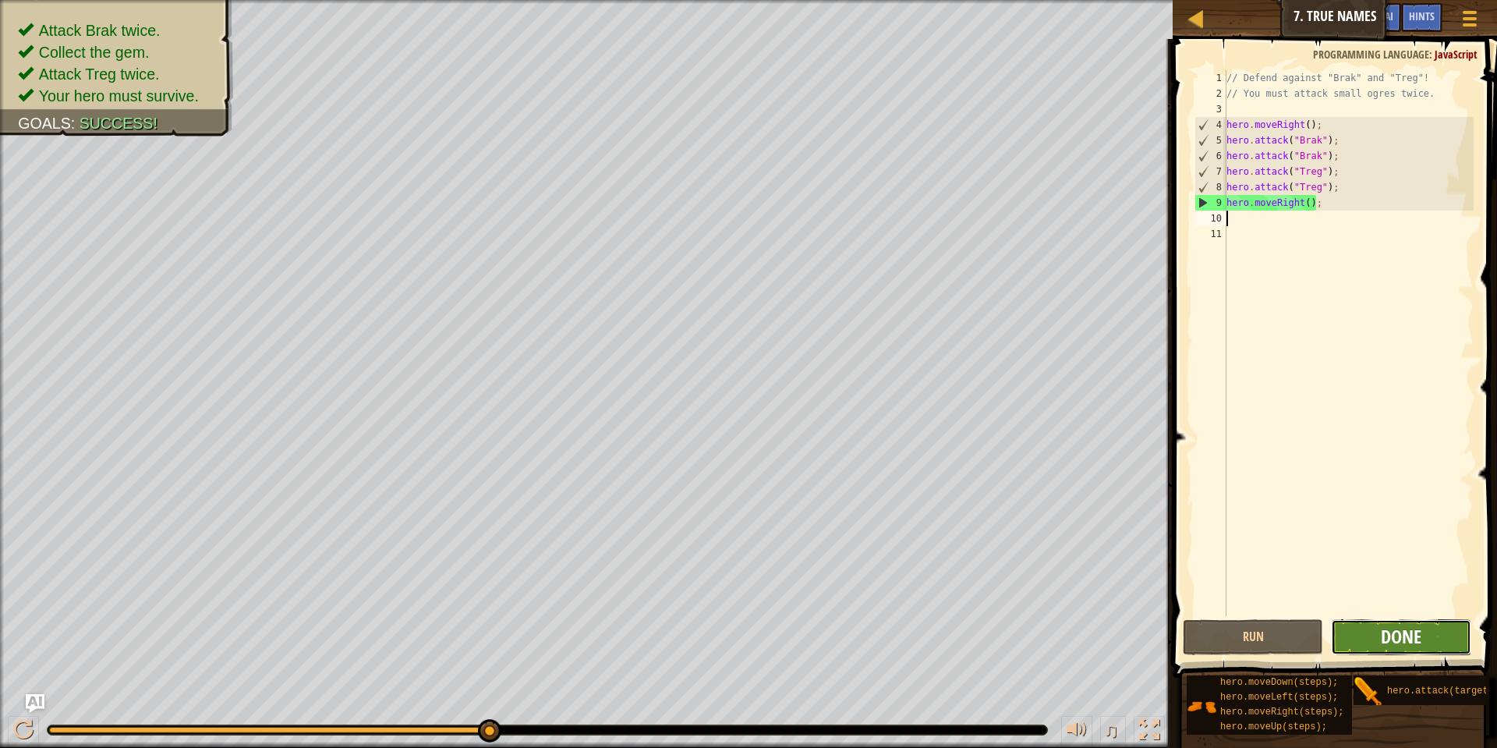
click at [1394, 627] on span "Done" at bounding box center [1401, 636] width 41 height 25
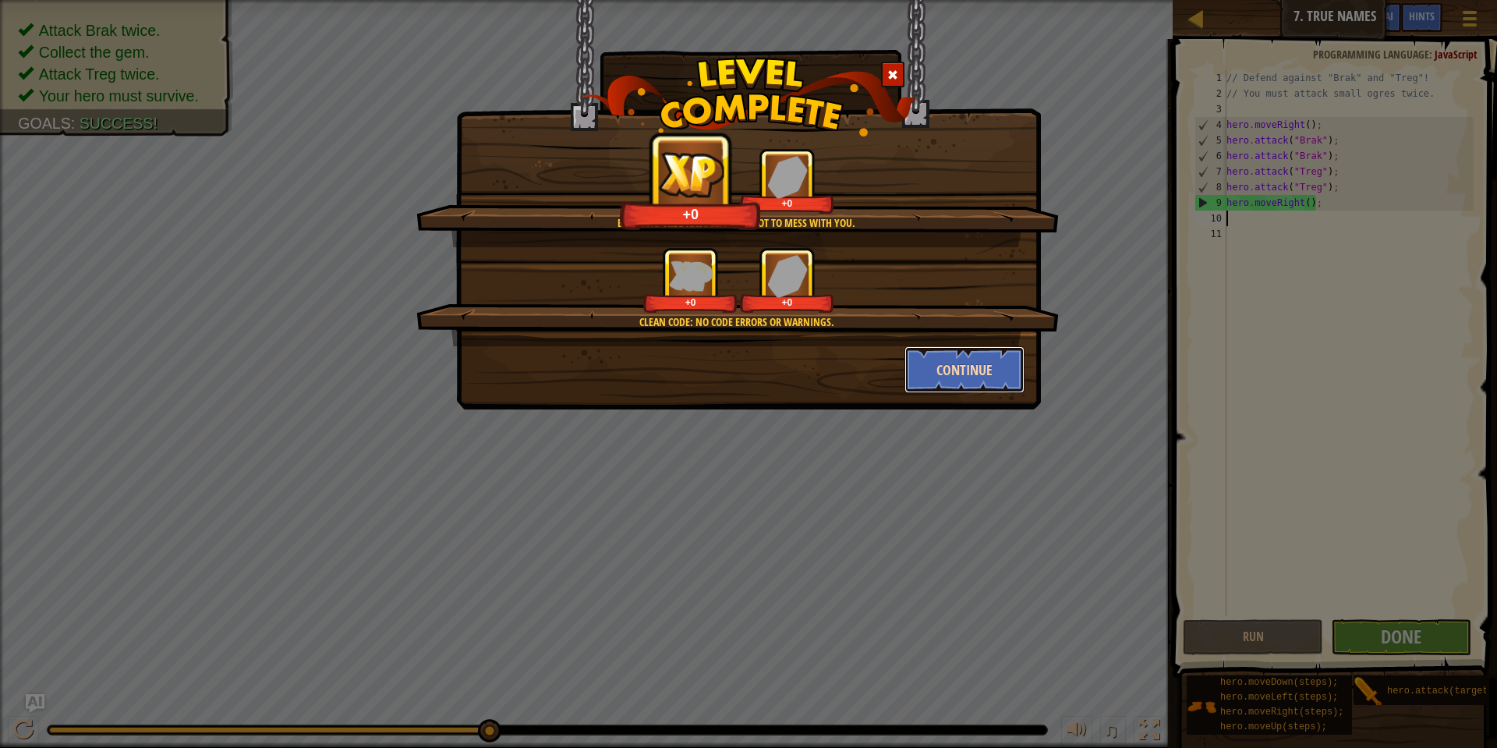
click at [953, 352] on button "Continue" at bounding box center [964, 369] width 121 height 47
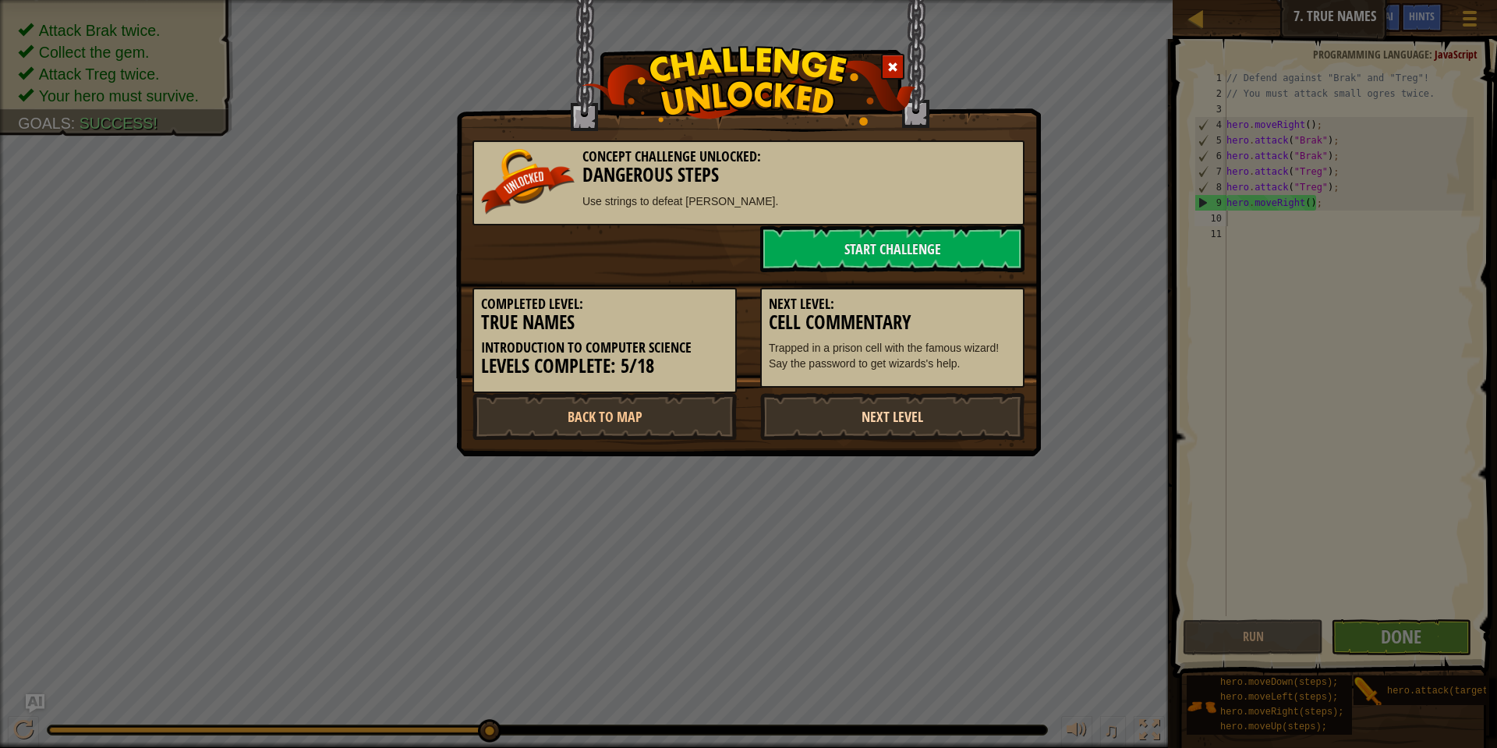
click at [971, 403] on link "Next Level" at bounding box center [892, 416] width 264 height 47
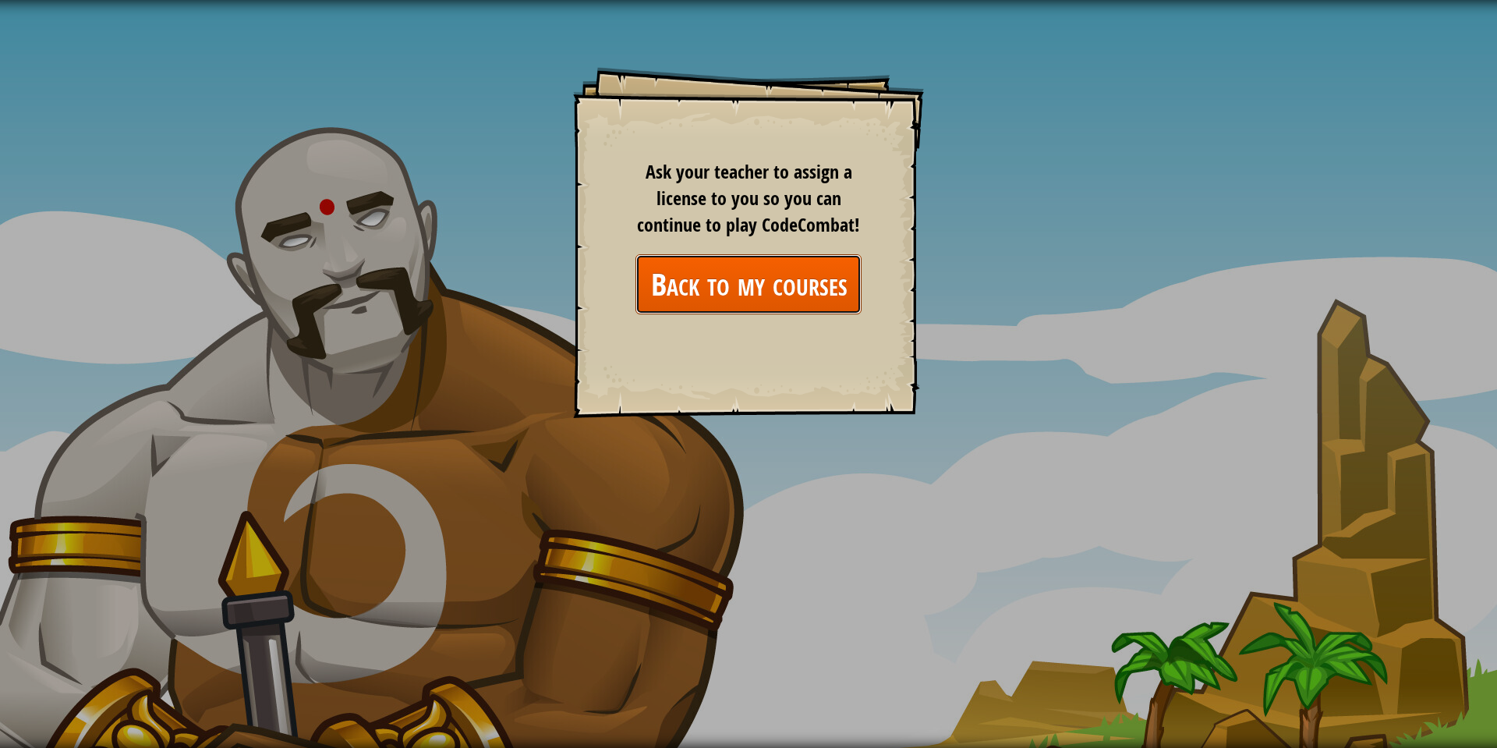
click at [782, 305] on link "Back to my courses" at bounding box center [748, 284] width 226 height 60
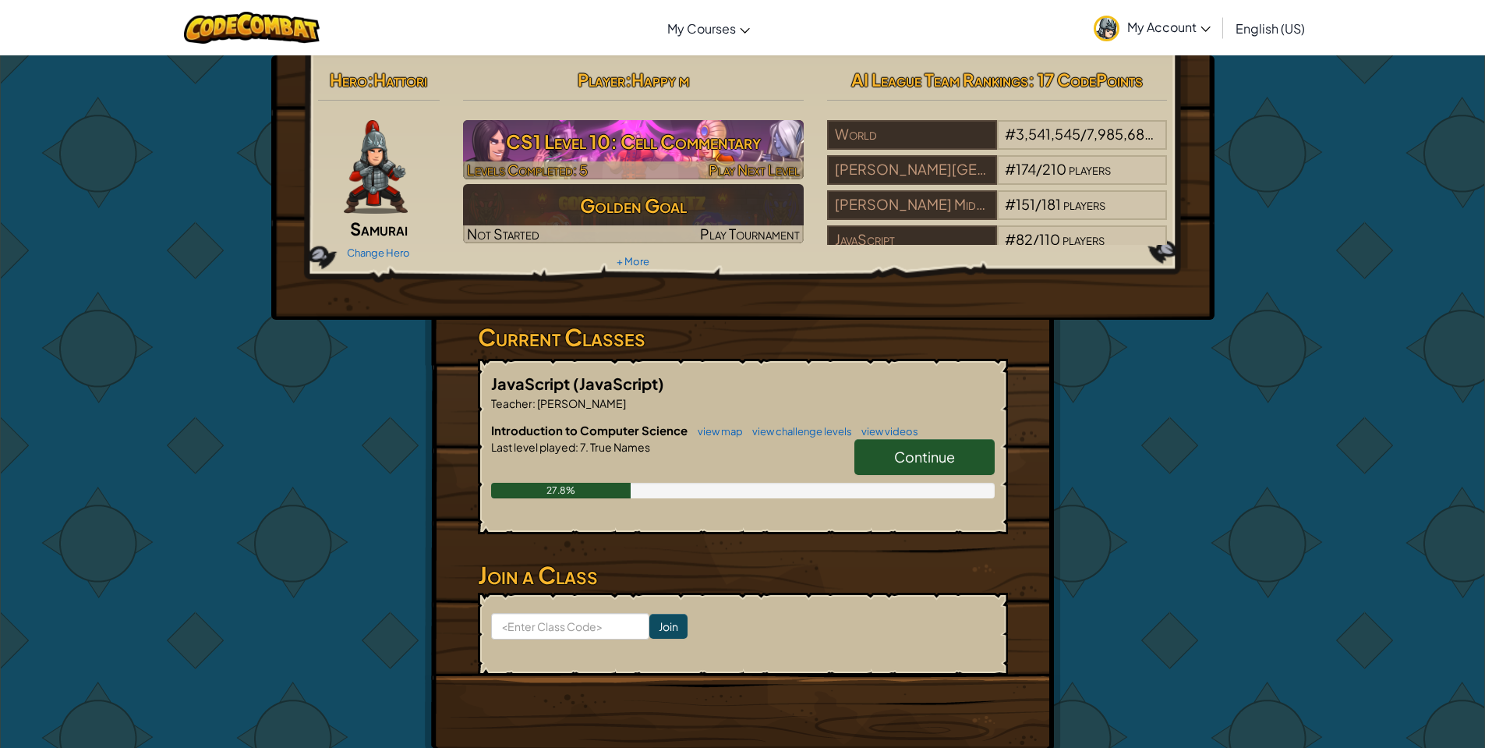
click at [656, 152] on h3 "CS1 Level 10: Cell Commentary" at bounding box center [633, 141] width 341 height 35
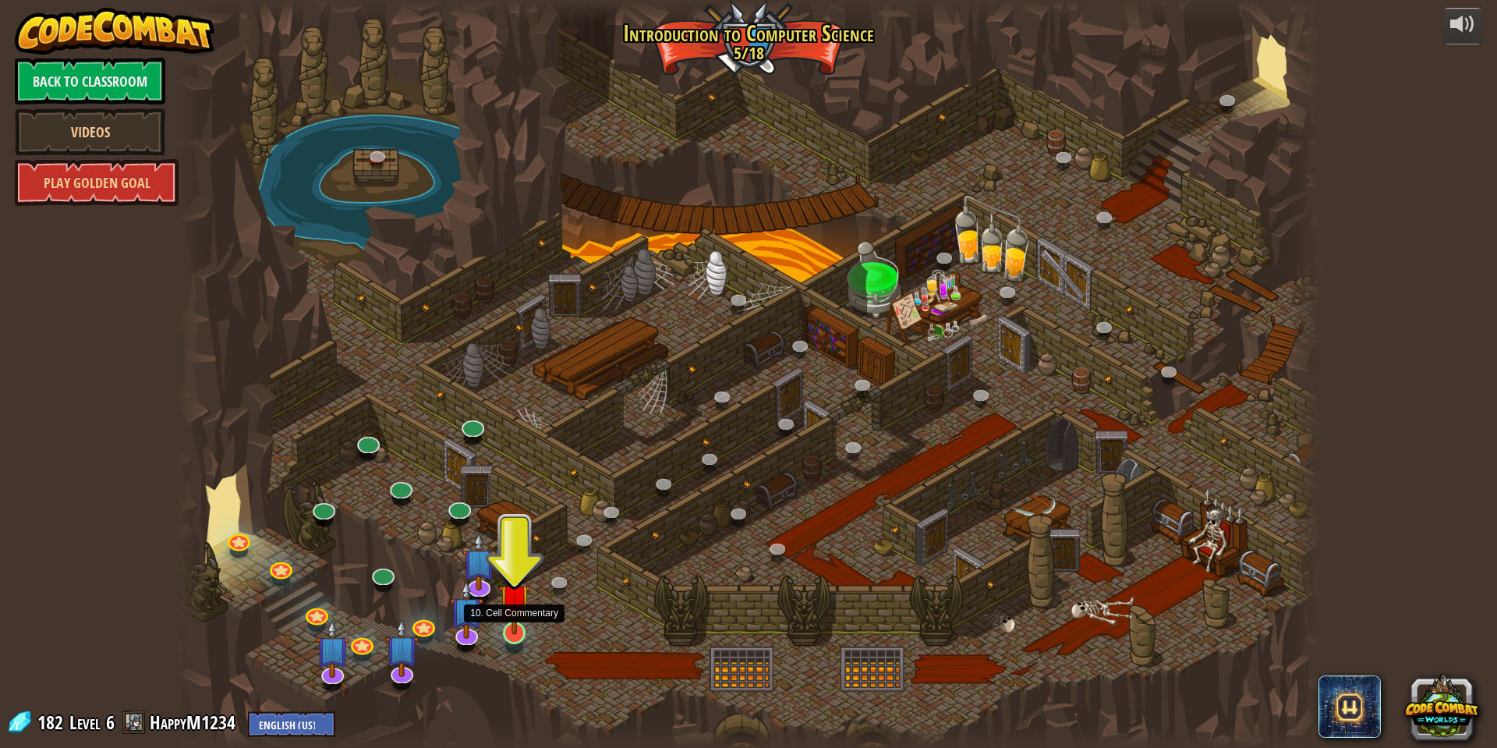
click at [513, 634] on img at bounding box center [514, 599] width 31 height 71
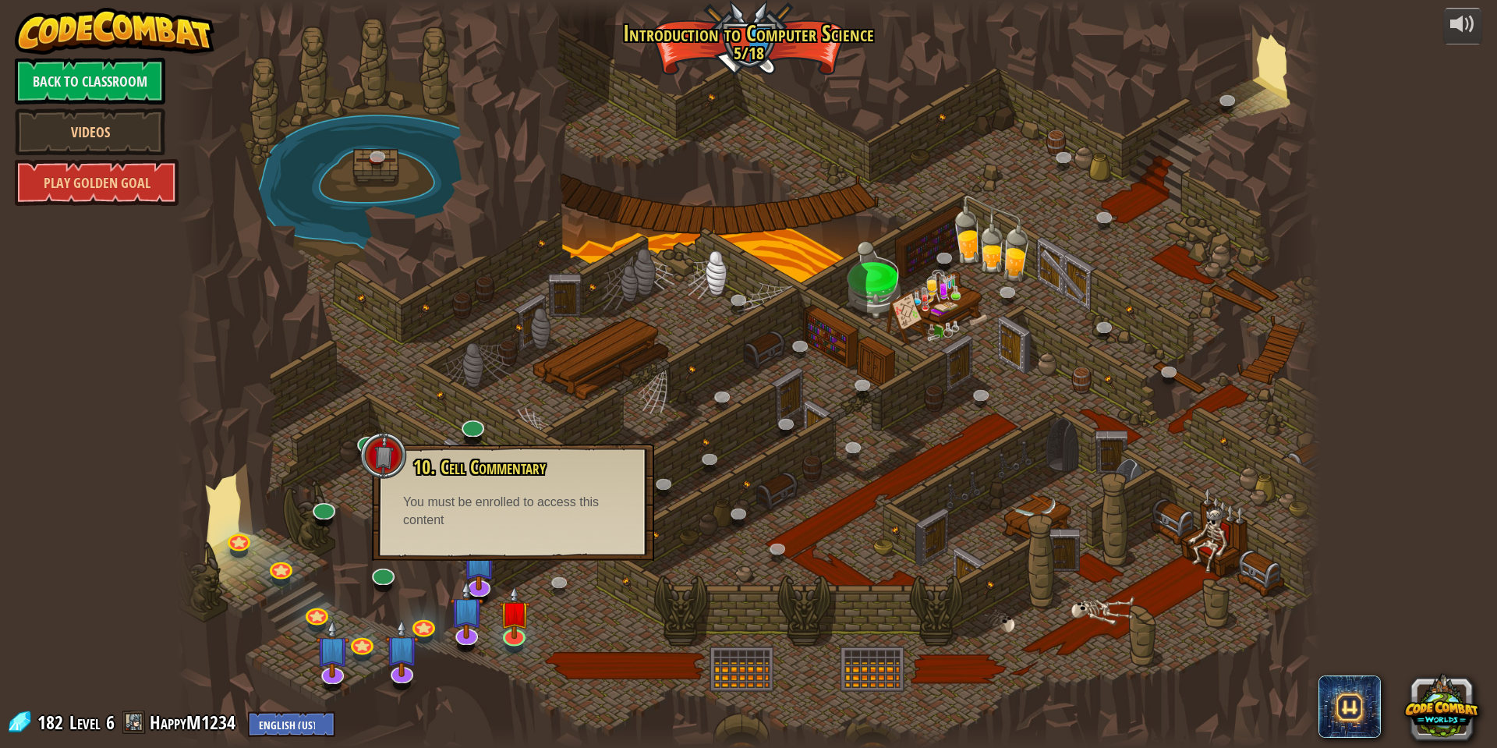
click at [521, 508] on div "You must be enrolled to access this content" at bounding box center [513, 512] width 220 height 36
click at [114, 85] on link "Back to Classroom" at bounding box center [90, 81] width 150 height 47
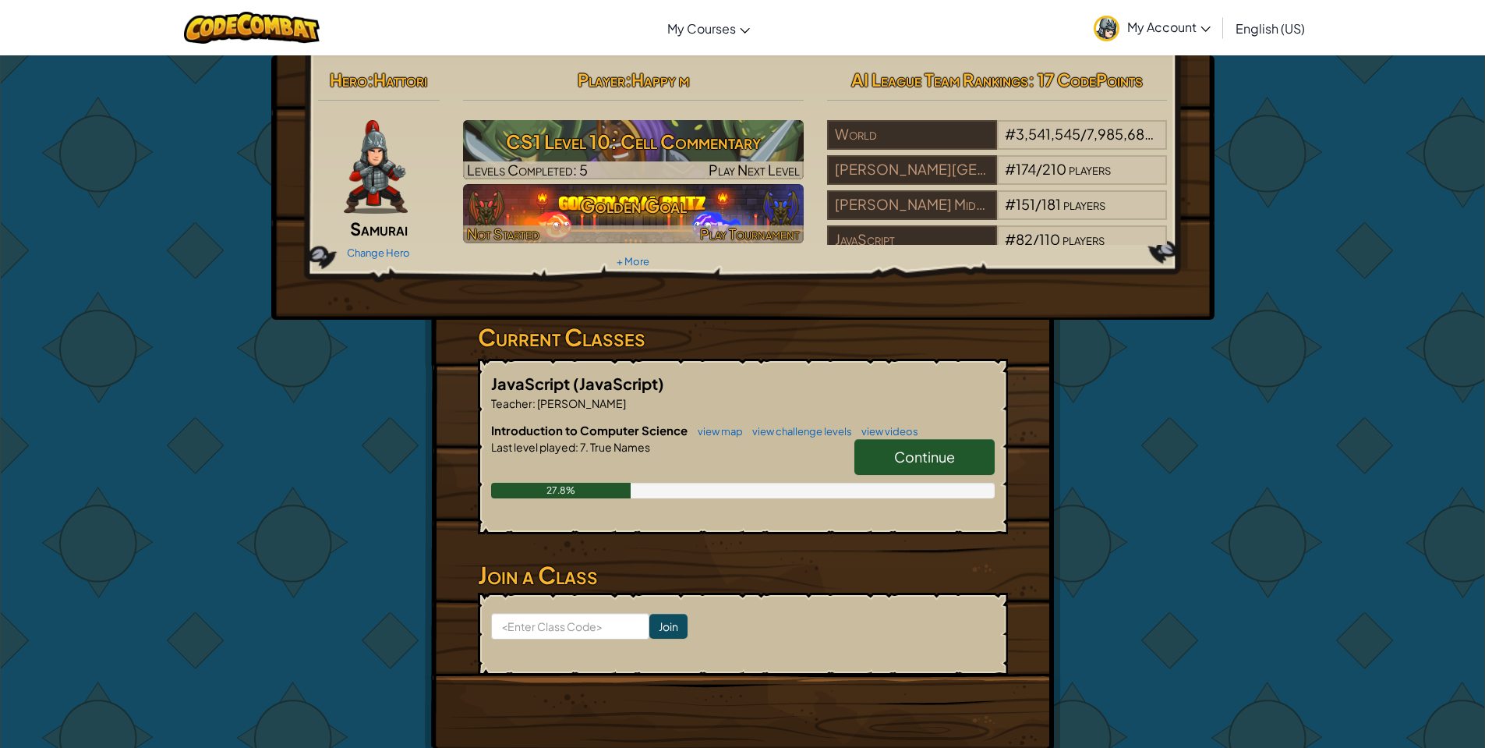
click at [589, 217] on h3 "Golden Goal" at bounding box center [633, 205] width 341 height 35
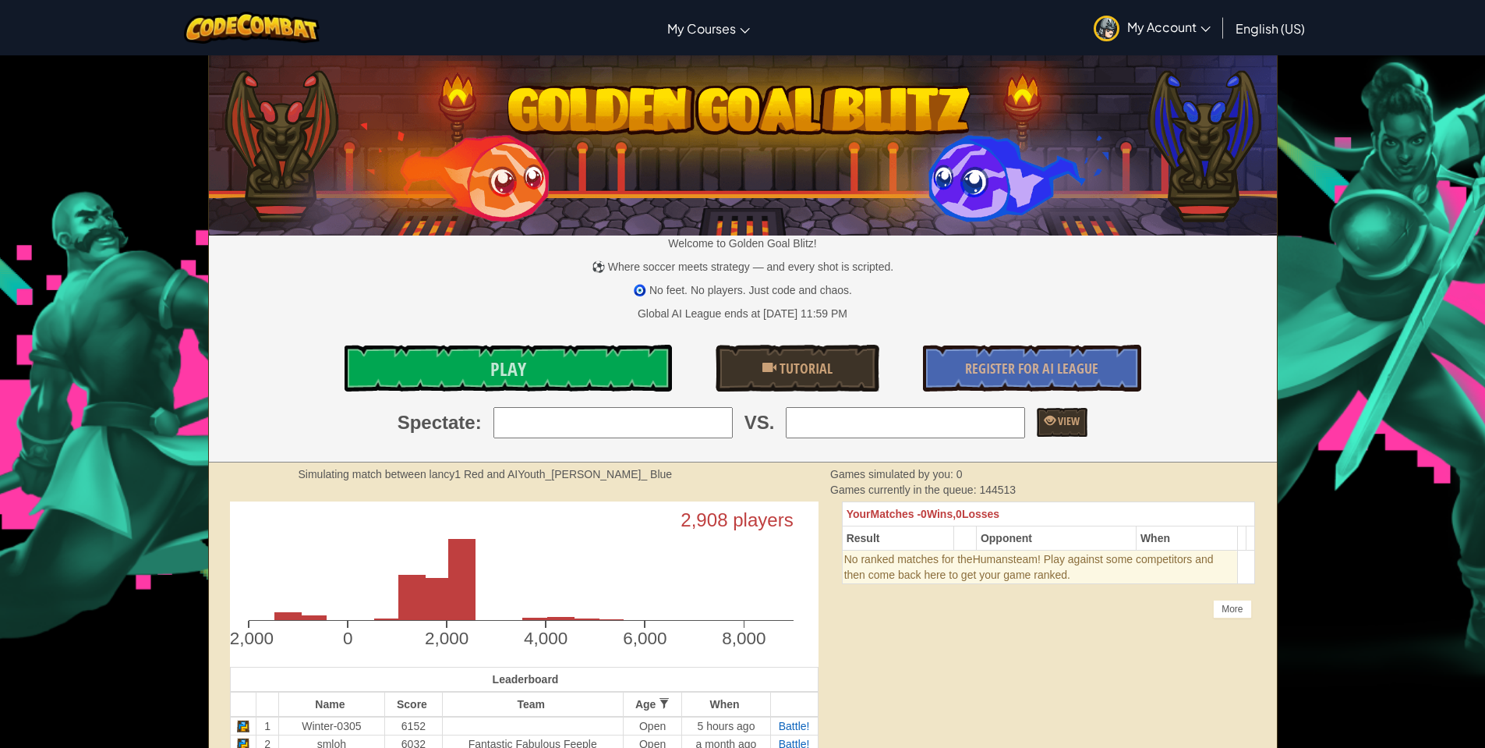
click at [572, 342] on div "Welcome to Golden Goal Blitz! ⚽ Where soccer meets strategy — and every shot is…" at bounding box center [743, 259] width 1068 height 406
click at [575, 357] on link "Play" at bounding box center [508, 368] width 327 height 47
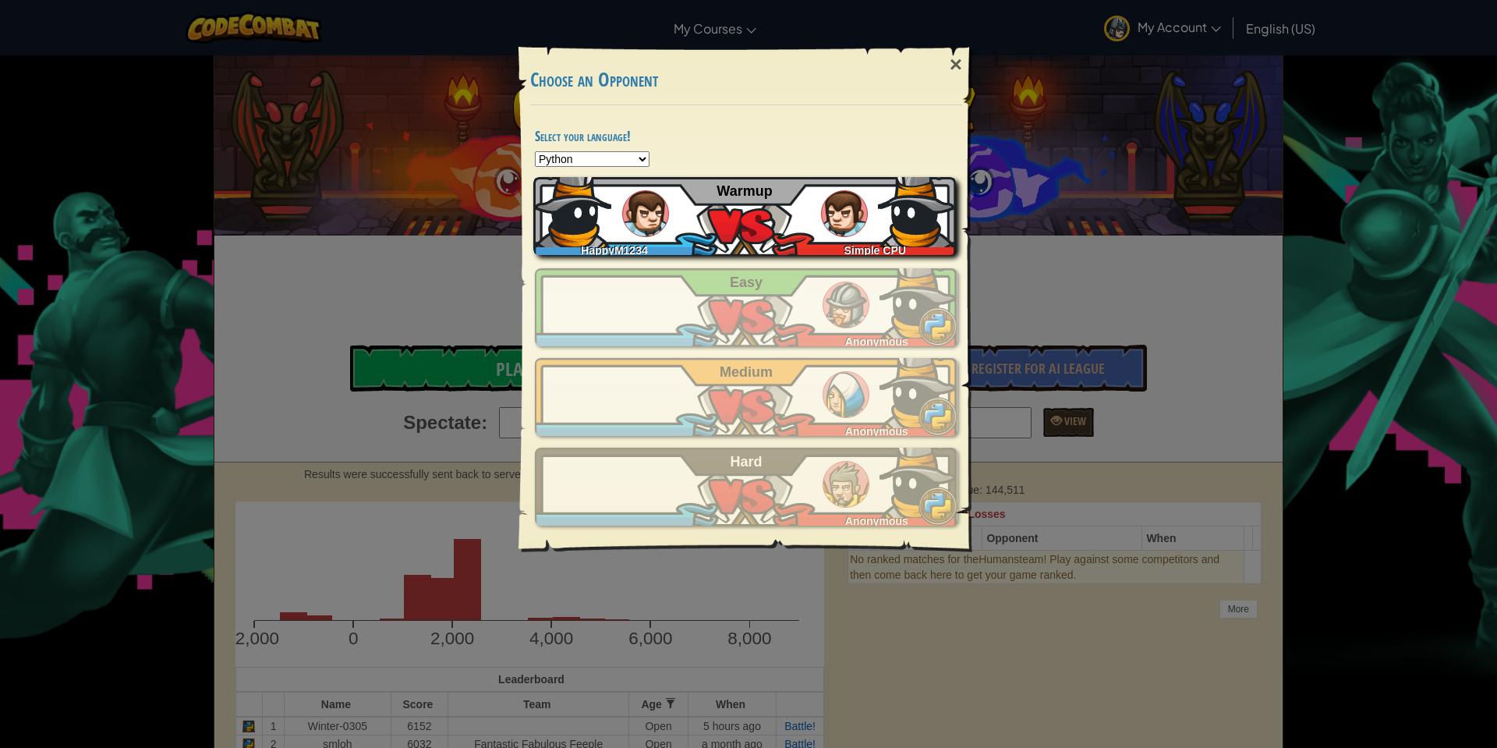
click at [764, 206] on div "HappyM1234 Simple CPU Warmup" at bounding box center [744, 216] width 423 height 78
